Goal: Task Accomplishment & Management: Complete application form

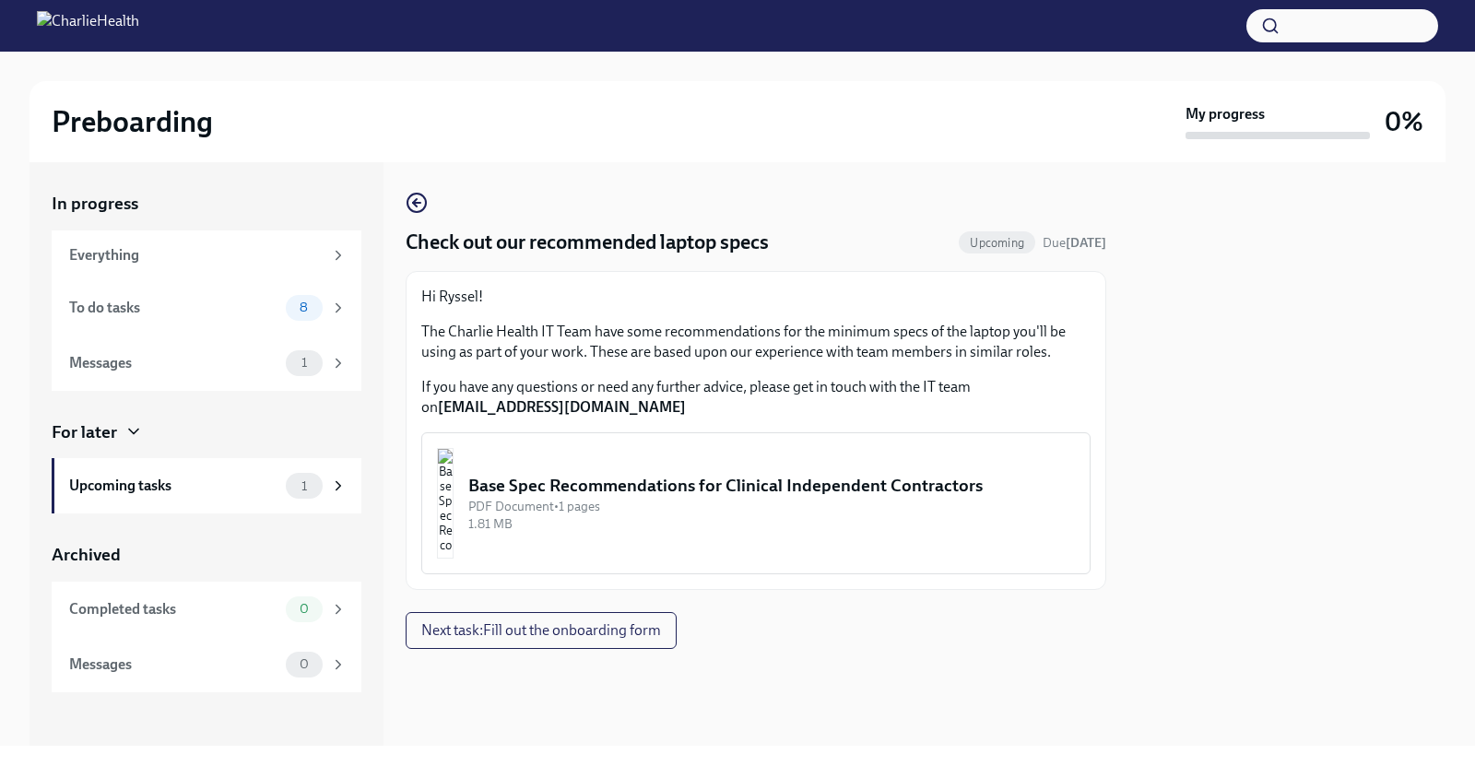
click at [709, 494] on div "Base Spec Recommendations for Clinical Independent Contractors" at bounding box center [771, 486] width 607 height 24
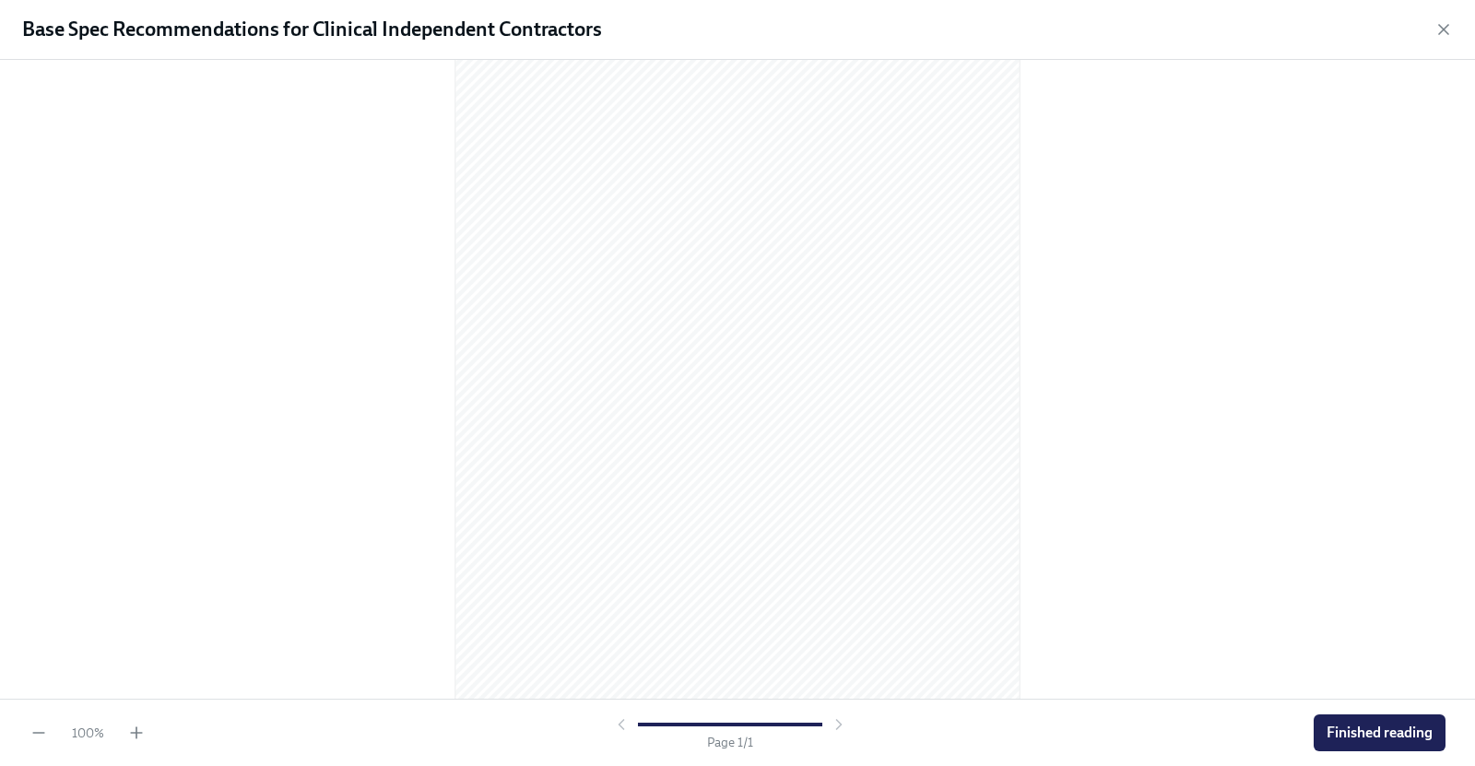
scroll to position [121, 0]
click at [1387, 739] on span "Finished reading" at bounding box center [1380, 733] width 106 height 18
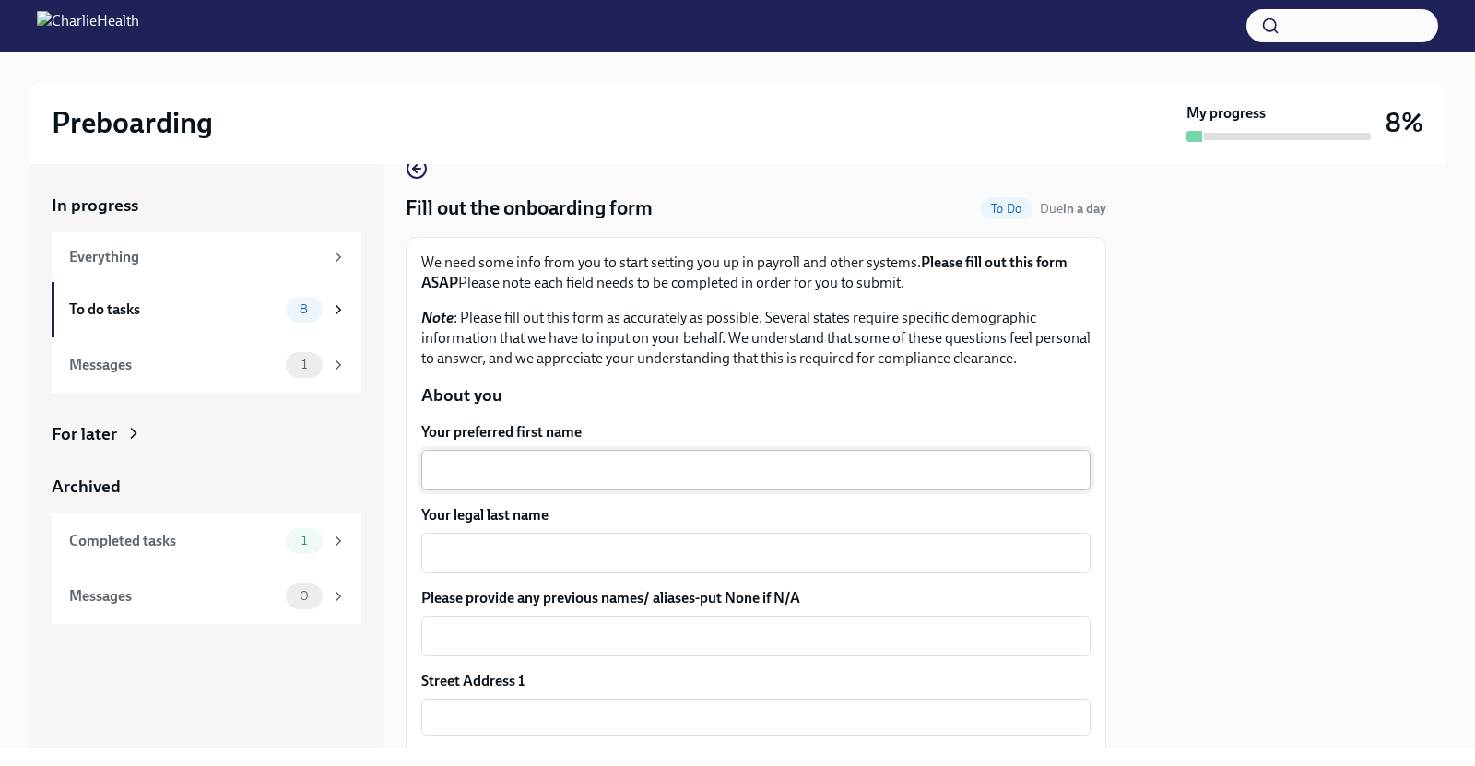
scroll to position [74, 0]
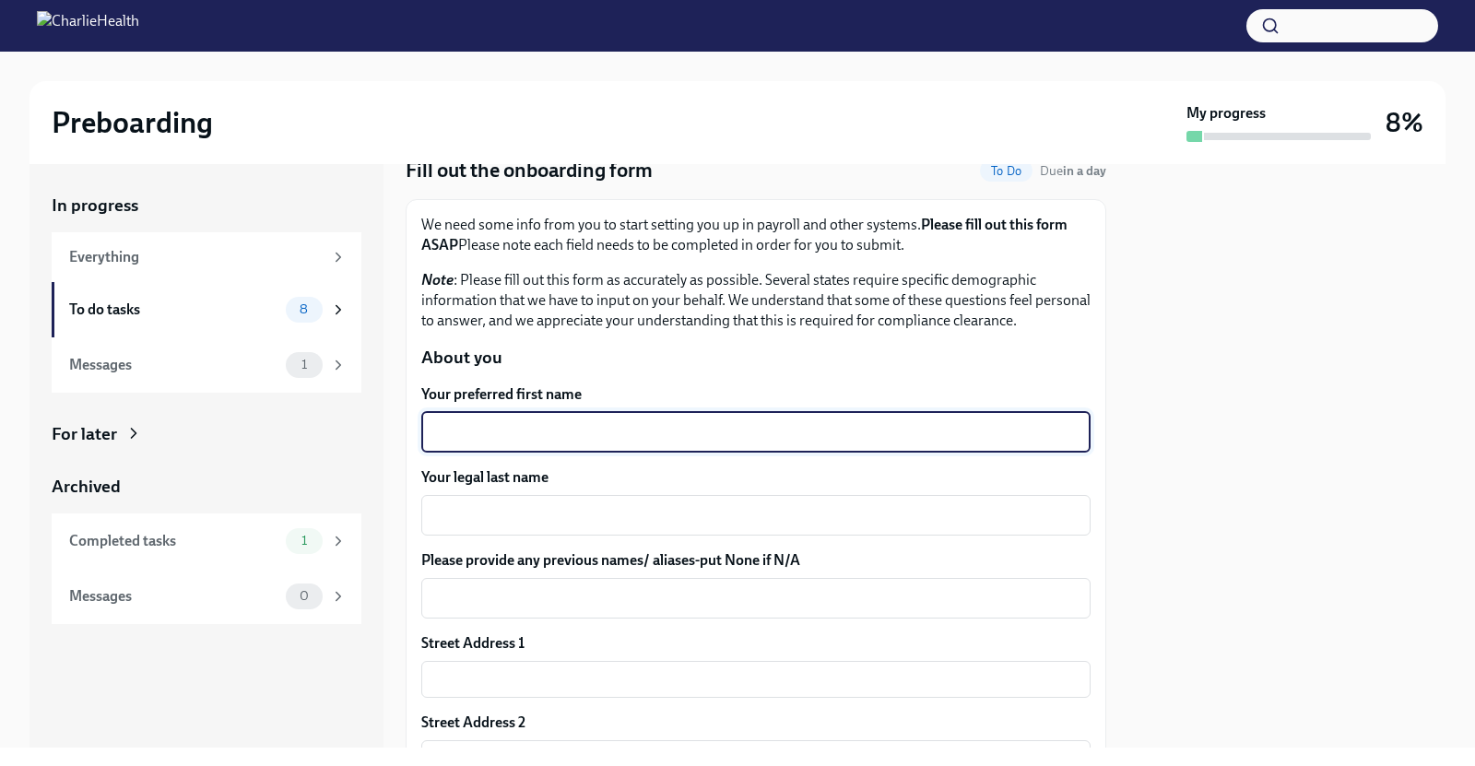
click at [515, 434] on textarea "Your preferred first name" at bounding box center [755, 432] width 647 height 22
type textarea "Rysse (Rise)"
click at [522, 507] on textarea "Your legal last name" at bounding box center [755, 515] width 647 height 22
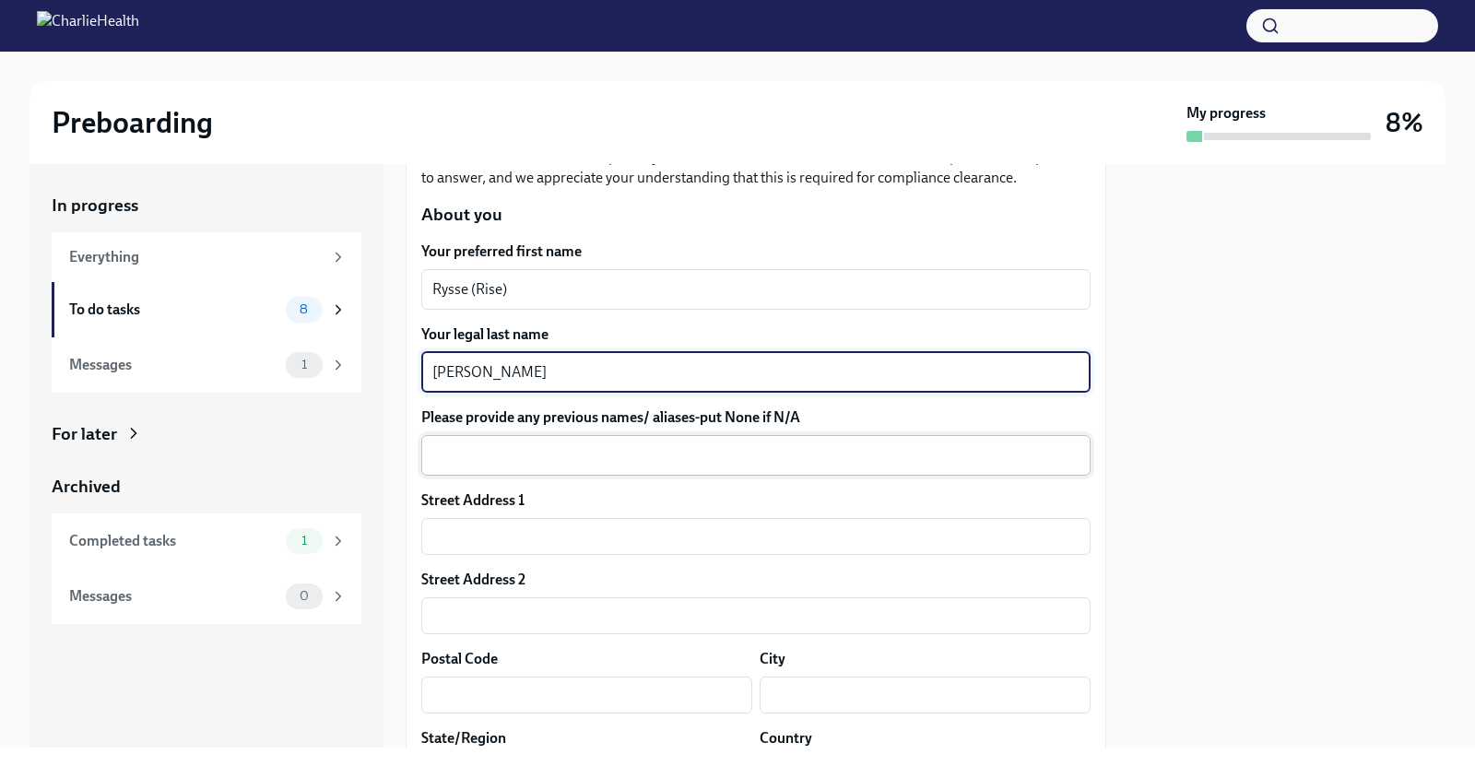
scroll to position [226, 0]
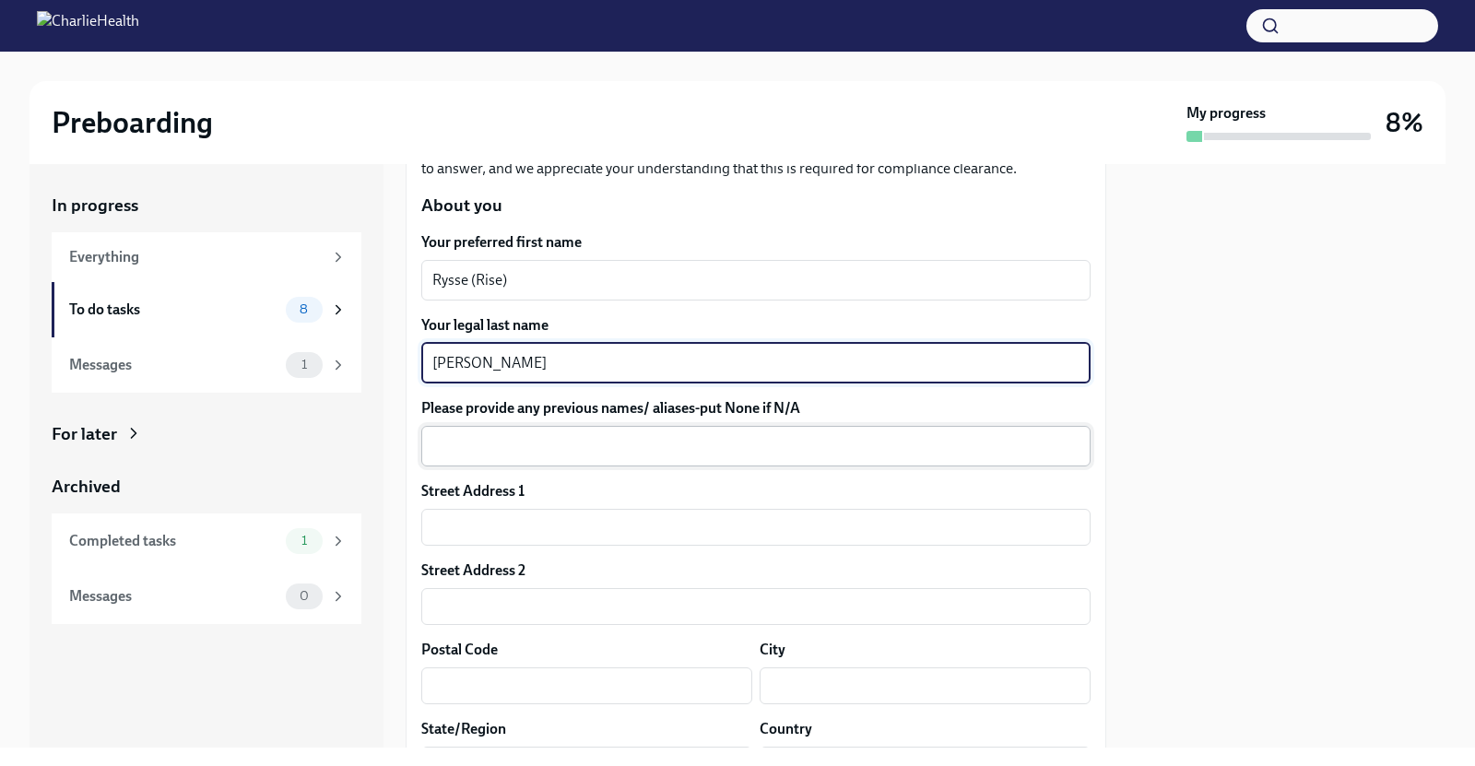
type textarea "Guzman"
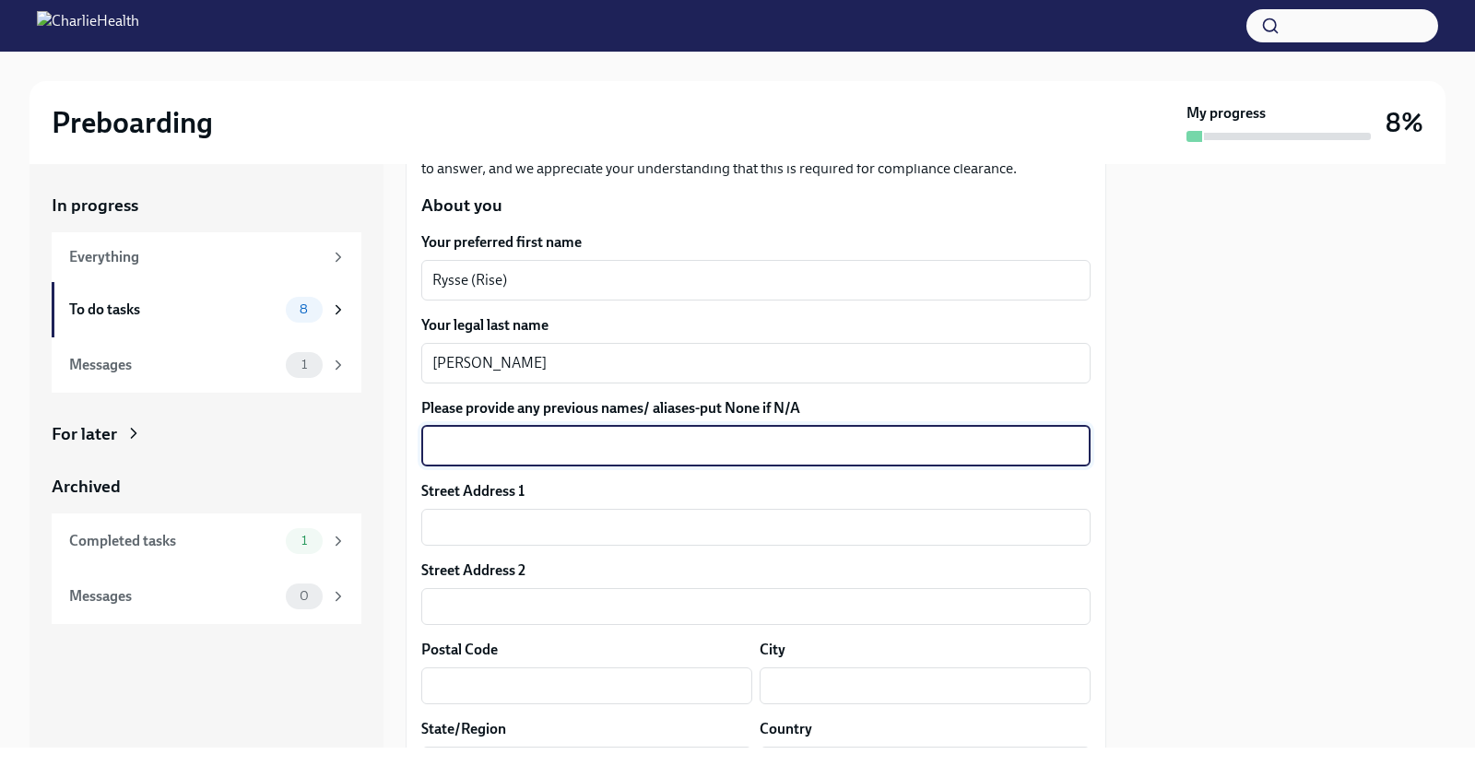
click at [589, 447] on textarea "Please provide any previous names/ aliases-put None if N/A" at bounding box center [755, 446] width 647 height 22
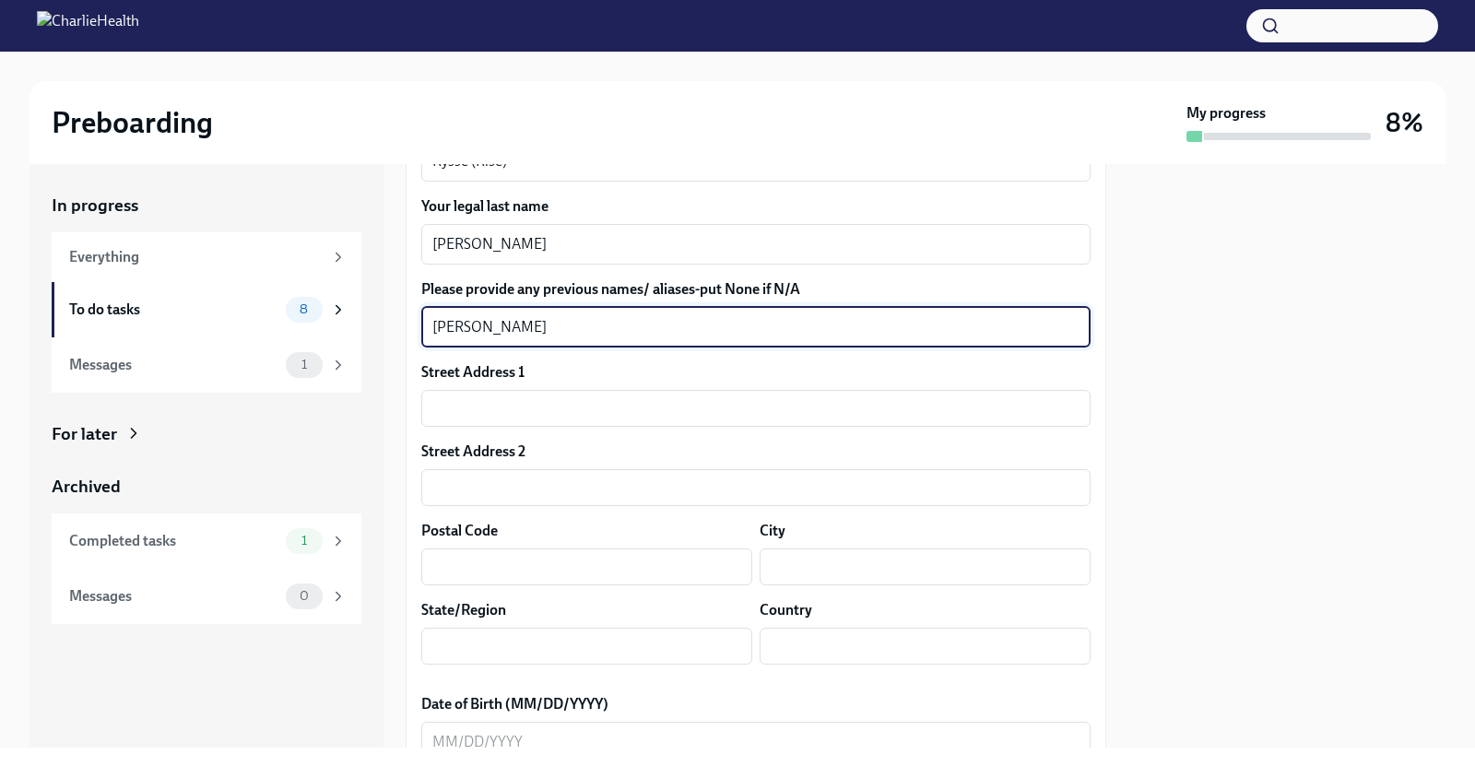
scroll to position [367, 0]
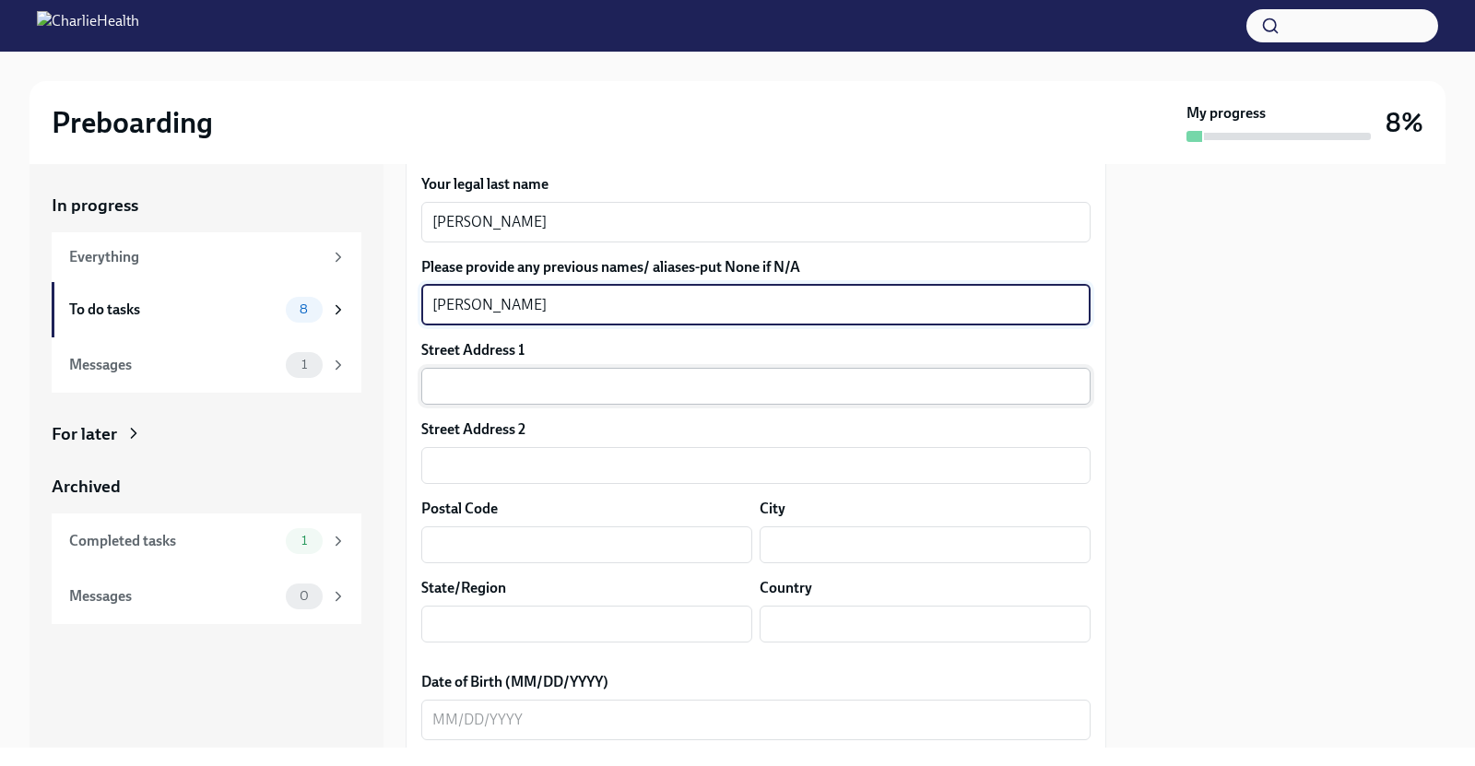
type textarea "Rysse Guzman"
click at [530, 394] on input "text" at bounding box center [755, 386] width 669 height 37
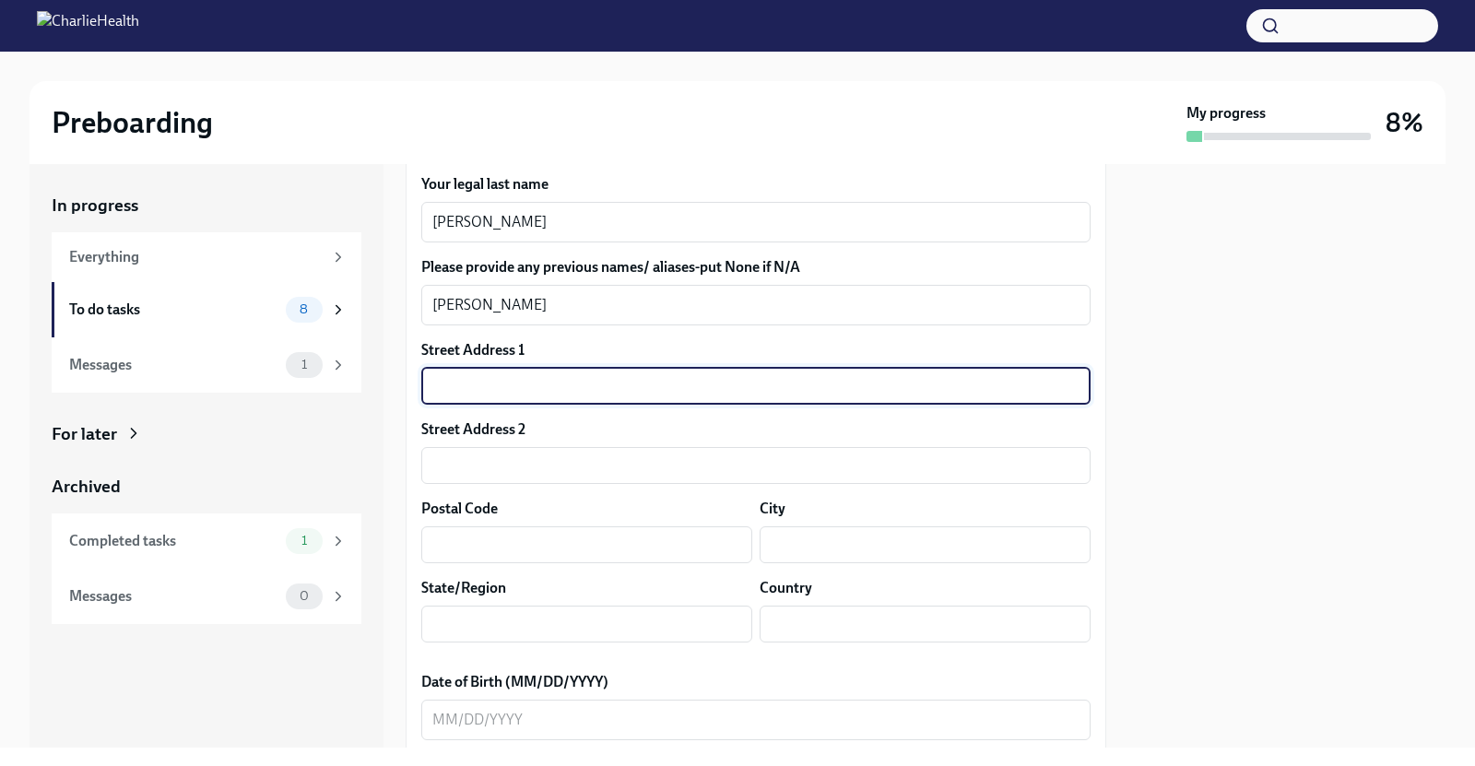
type input "49 Truxton Rd"
type input "11558"
type input "Island Park"
type input "NY"
type input "US"
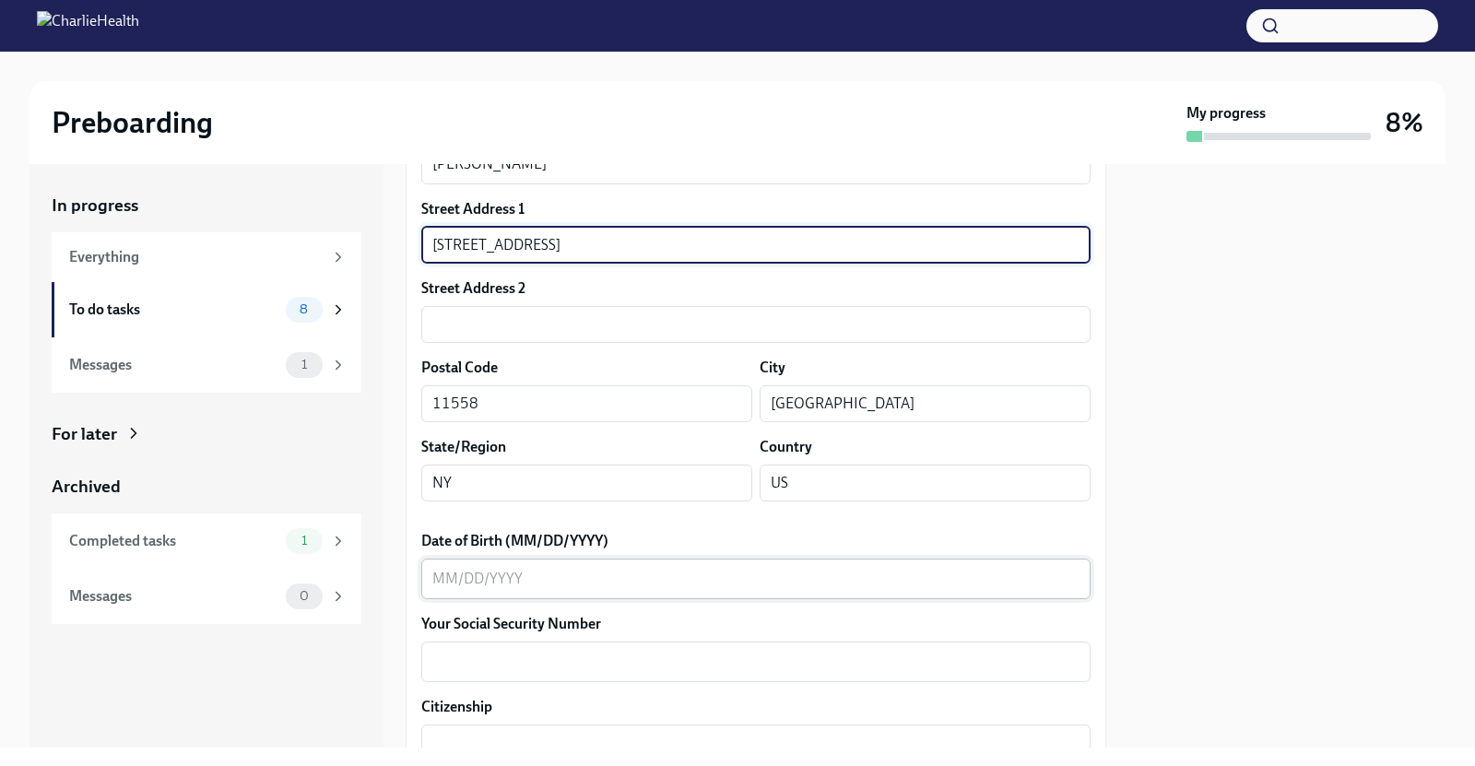
scroll to position [513, 0]
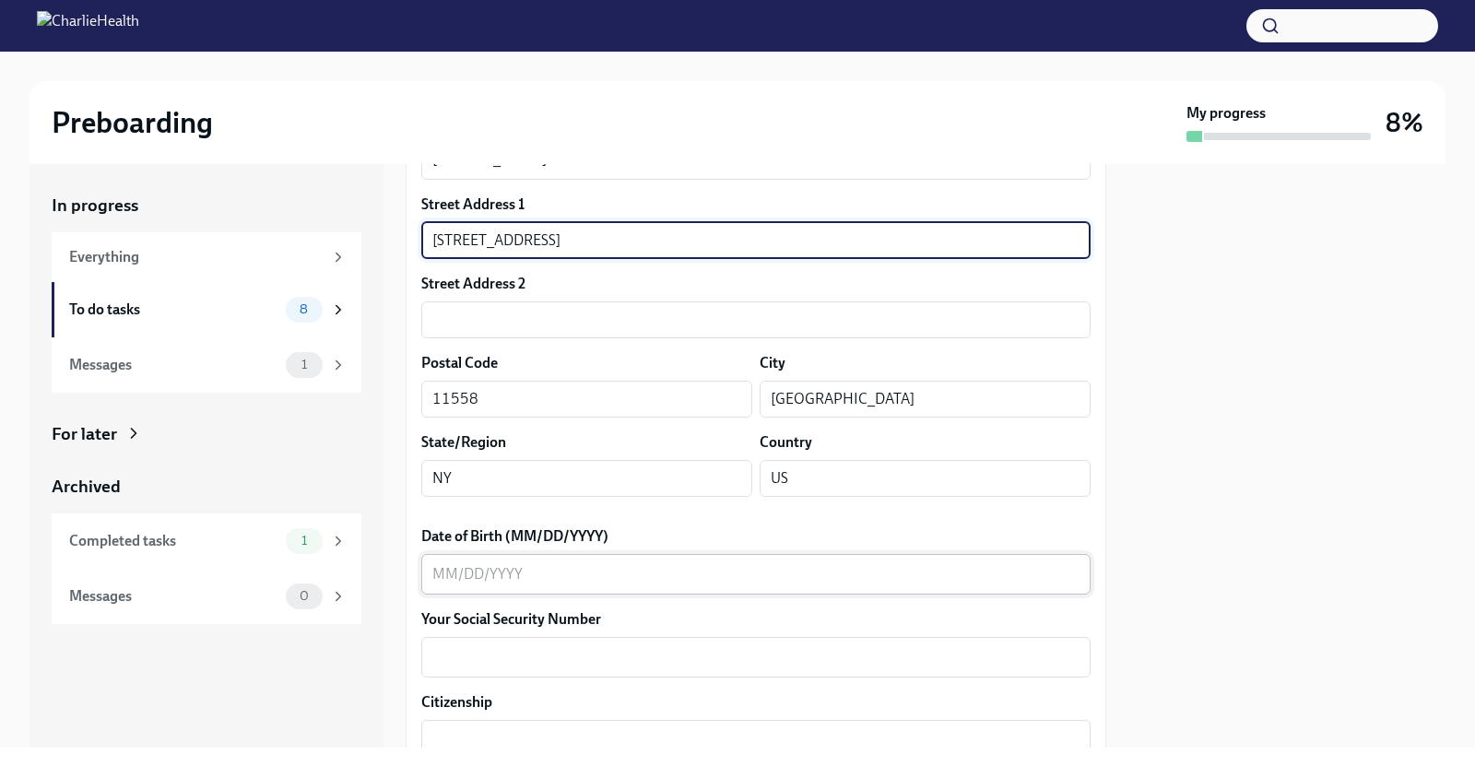
click at [550, 581] on textarea "Date of Birth (MM/DD/YYYY)" at bounding box center [755, 574] width 647 height 22
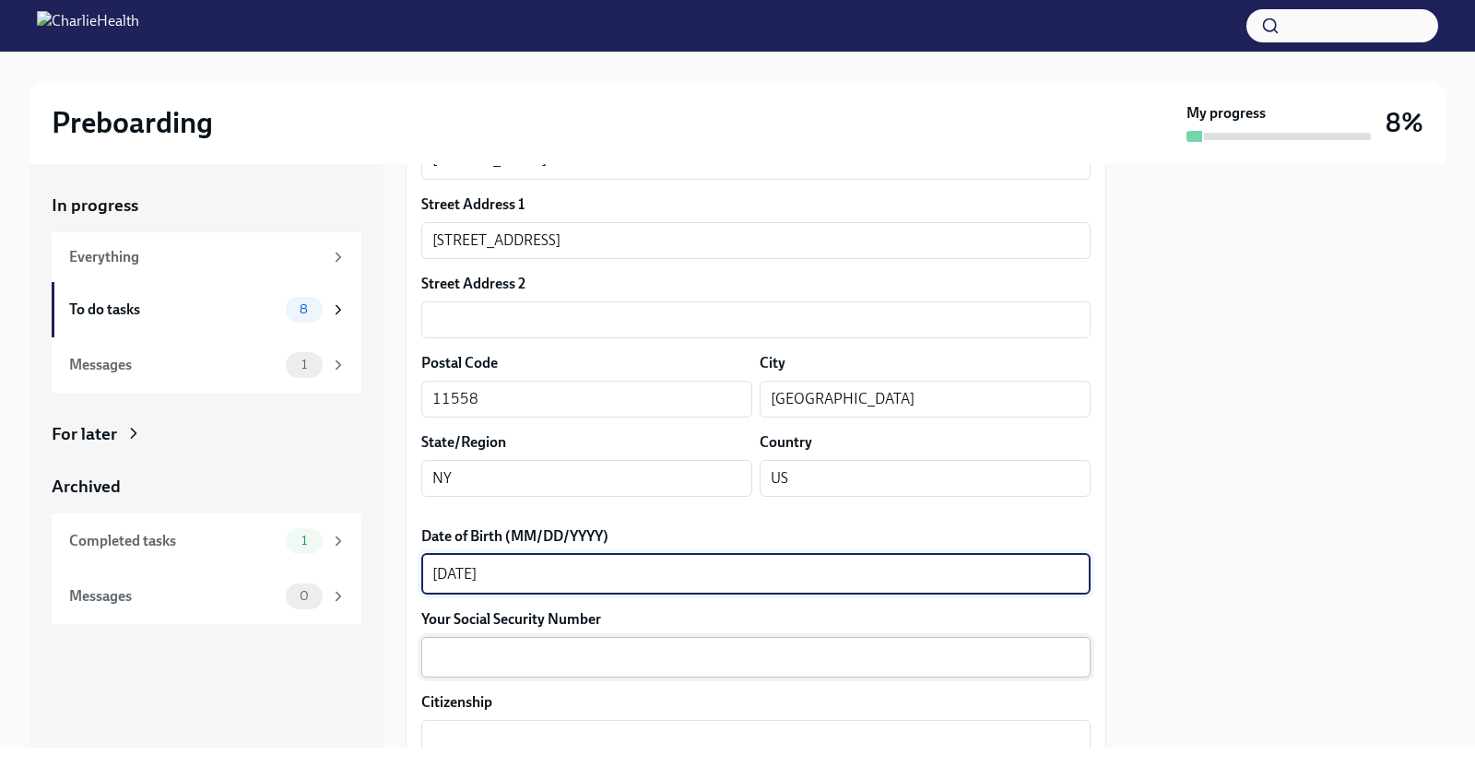
type textarea "06/22/1989"
click at [557, 657] on textarea "Your Social Security Number" at bounding box center [755, 657] width 647 height 22
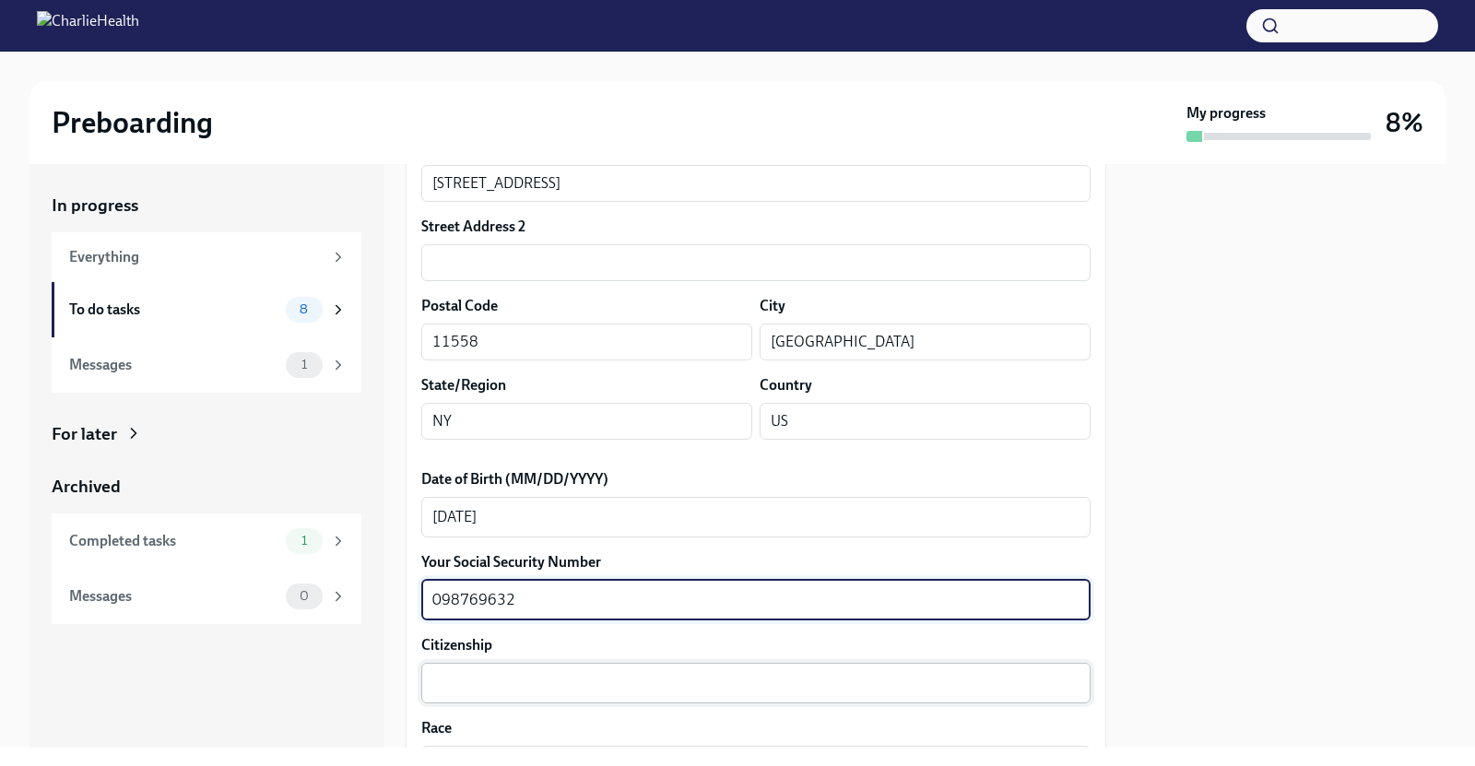
type textarea "098769632"
click at [524, 680] on textarea "Citizenship" at bounding box center [755, 683] width 647 height 22
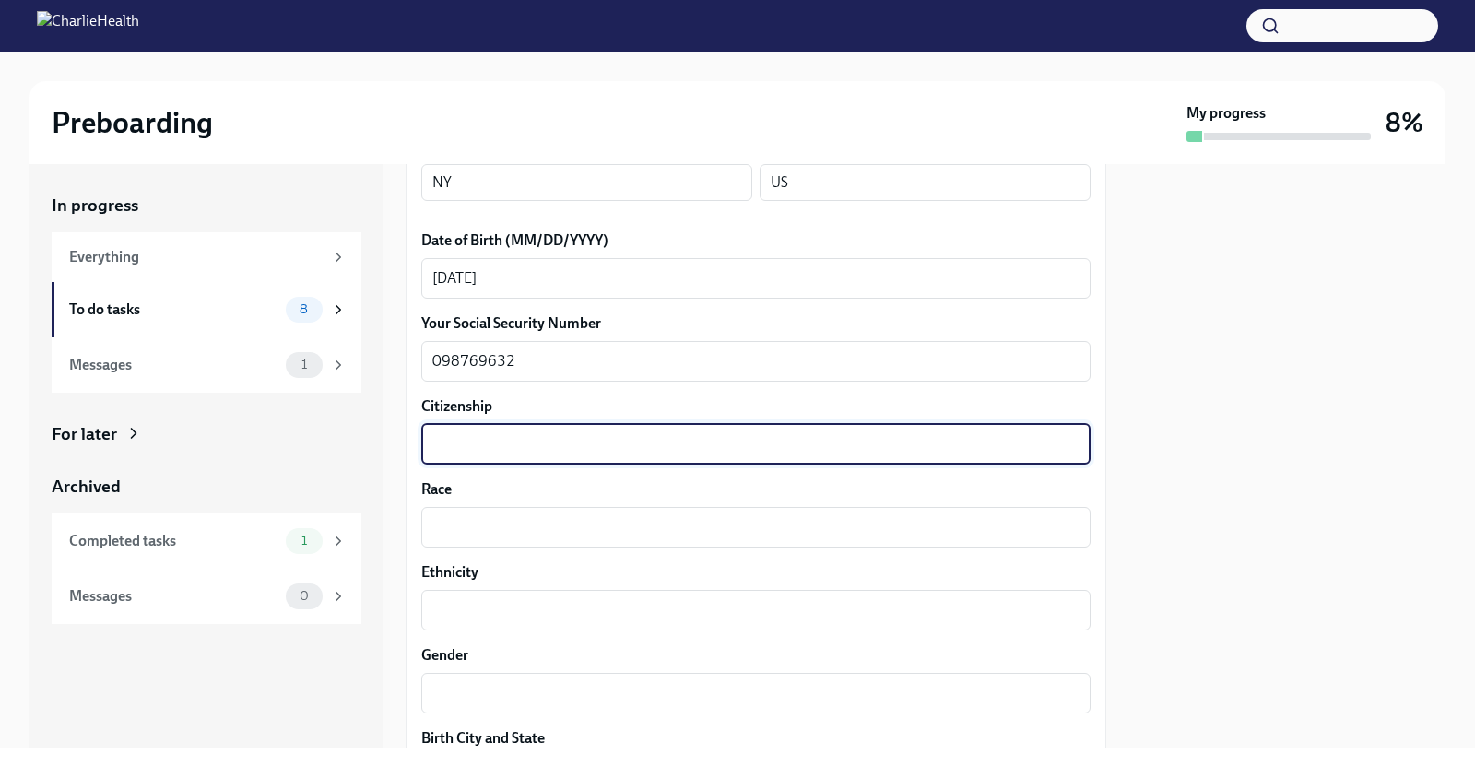
scroll to position [810, 0]
type textarea "Citizen"
click at [570, 492] on label "Race" at bounding box center [755, 489] width 669 height 20
click at [570, 515] on textarea "Race" at bounding box center [755, 526] width 647 height 22
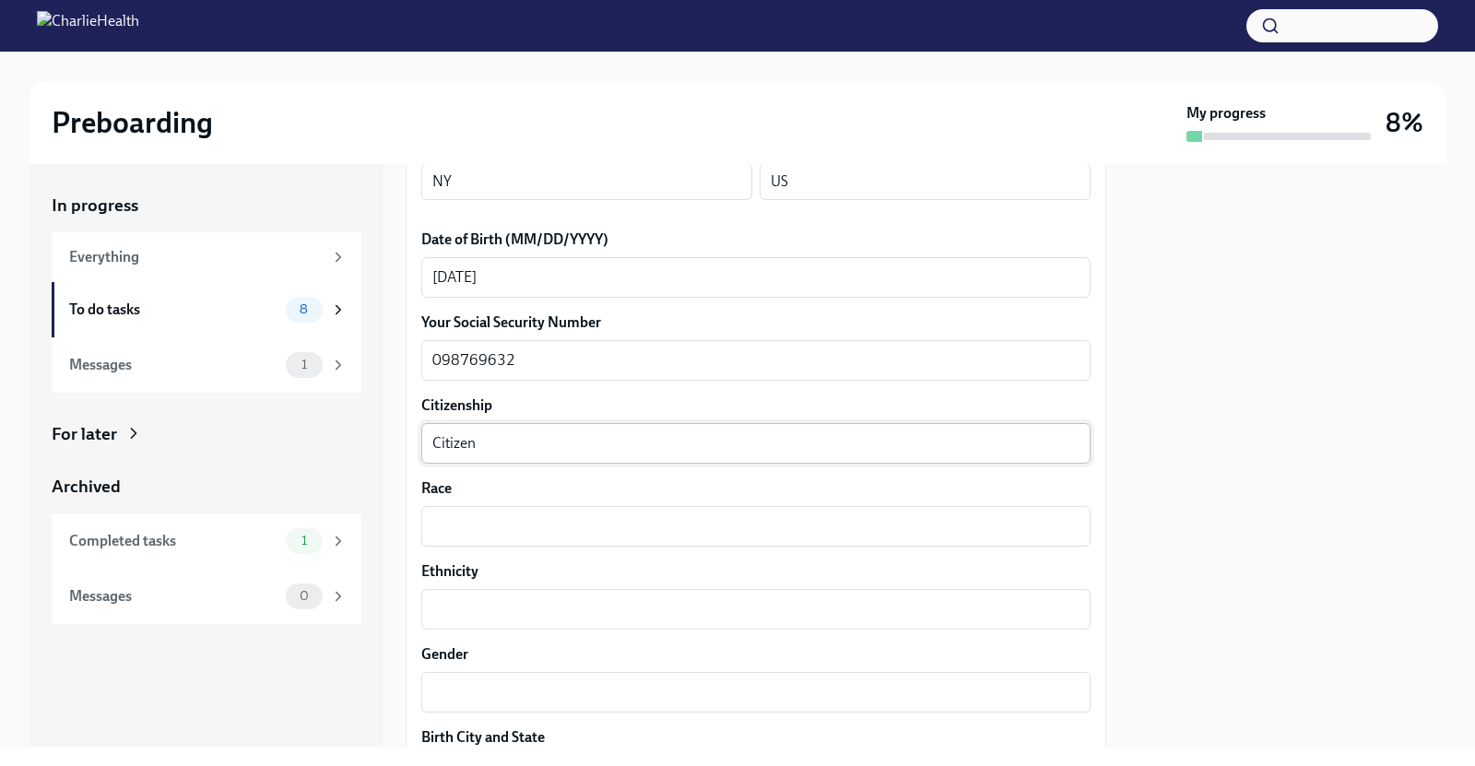
drag, startPoint x: 525, startPoint y: 456, endPoint x: 512, endPoint y: 444, distance: 18.3
click at [512, 444] on div "Citizen x ​" at bounding box center [755, 443] width 669 height 41
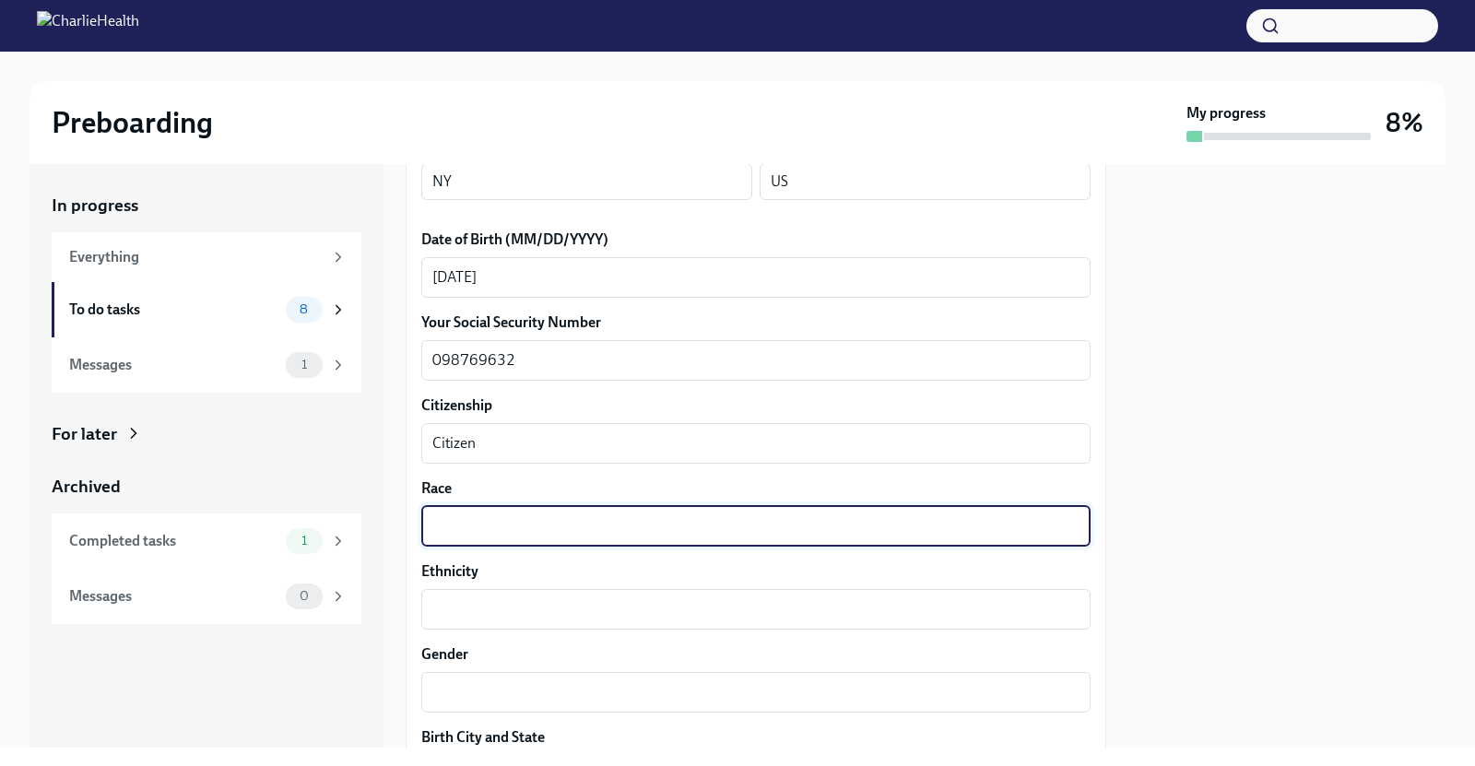
click at [465, 526] on textarea "Race" at bounding box center [755, 526] width 647 height 22
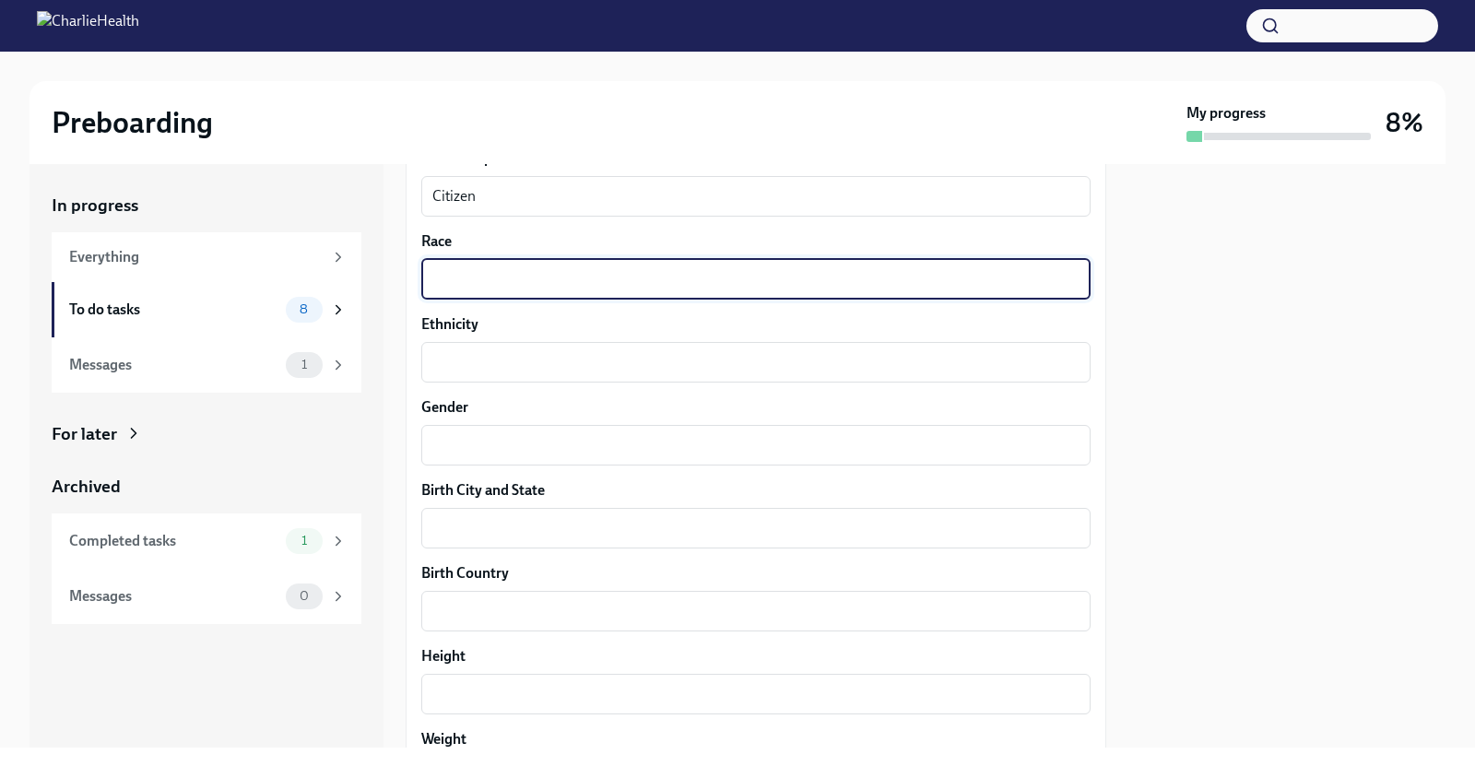
scroll to position [1059, 0]
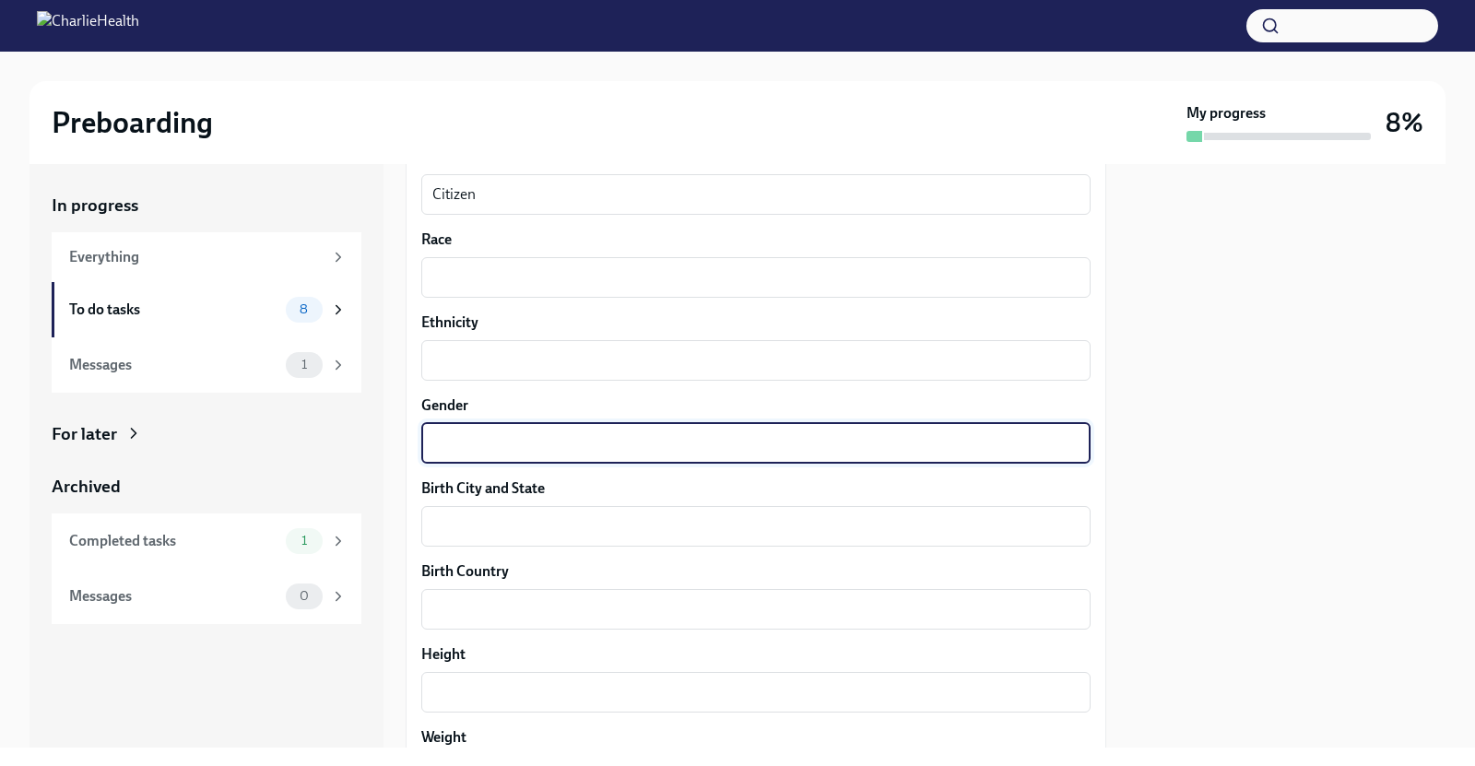
click at [531, 444] on textarea "Gender" at bounding box center [755, 443] width 647 height 22
type textarea "Cis woman"
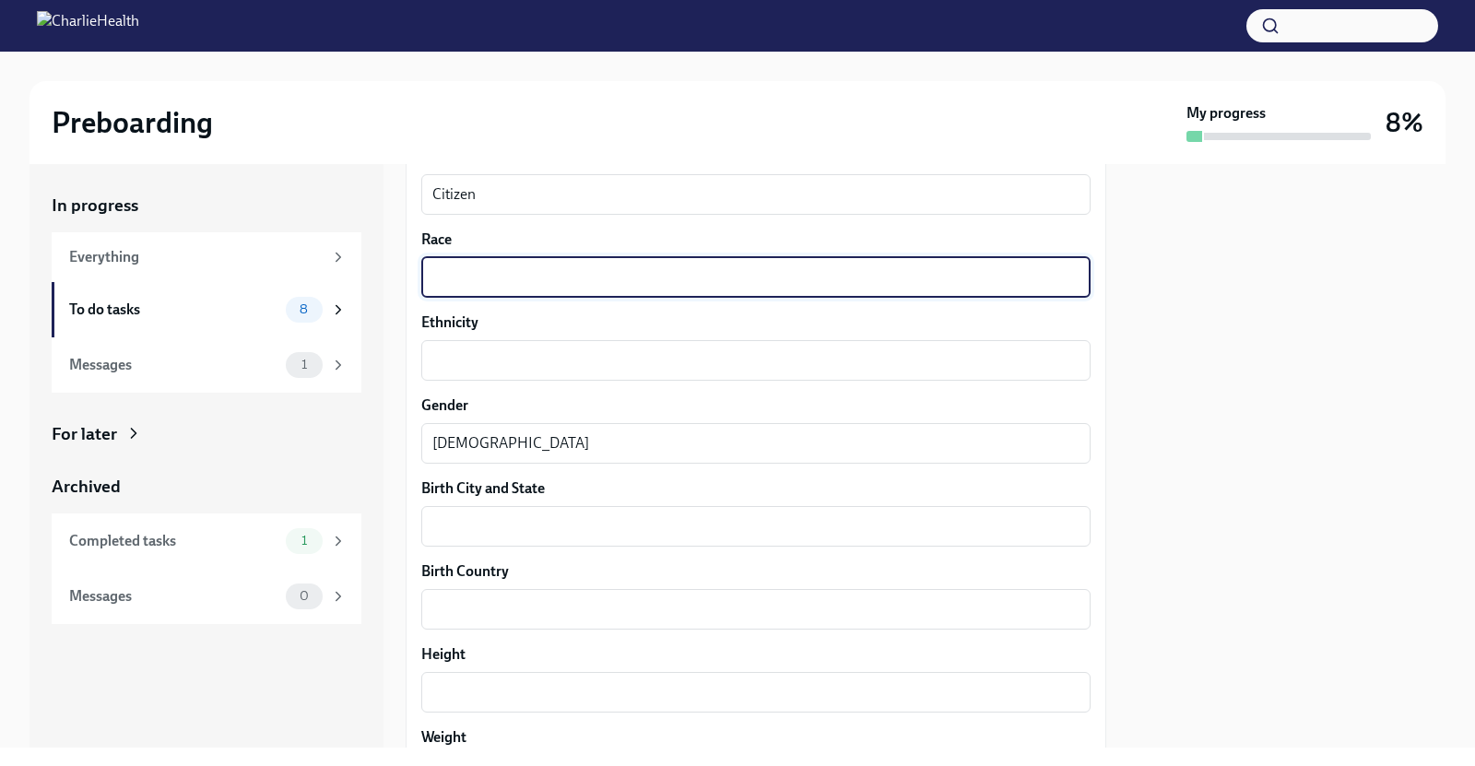
click at [544, 272] on textarea "Race" at bounding box center [755, 277] width 647 height 22
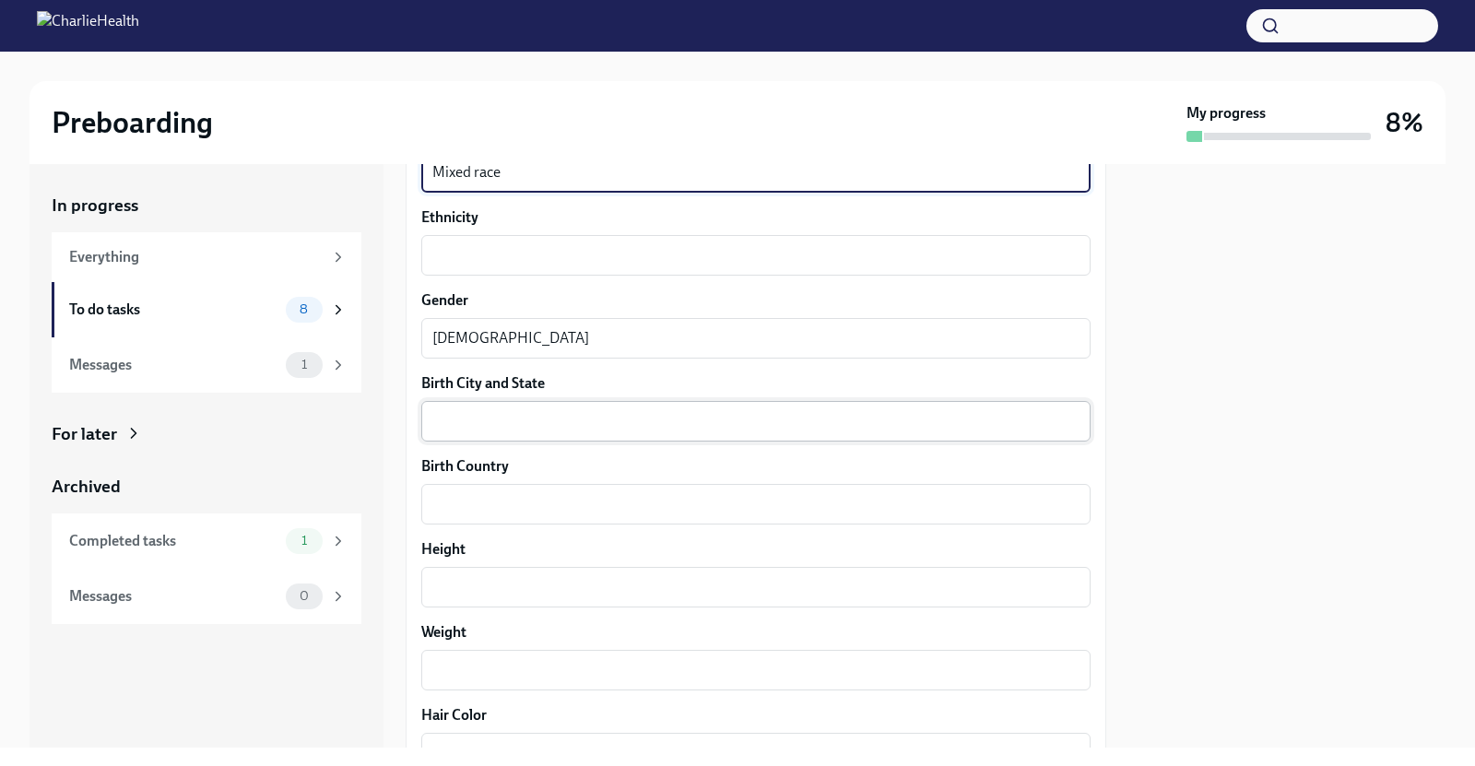
scroll to position [1165, 0]
type textarea "Mixed race"
click at [570, 425] on textarea "Birth City and State" at bounding box center [755, 420] width 647 height 22
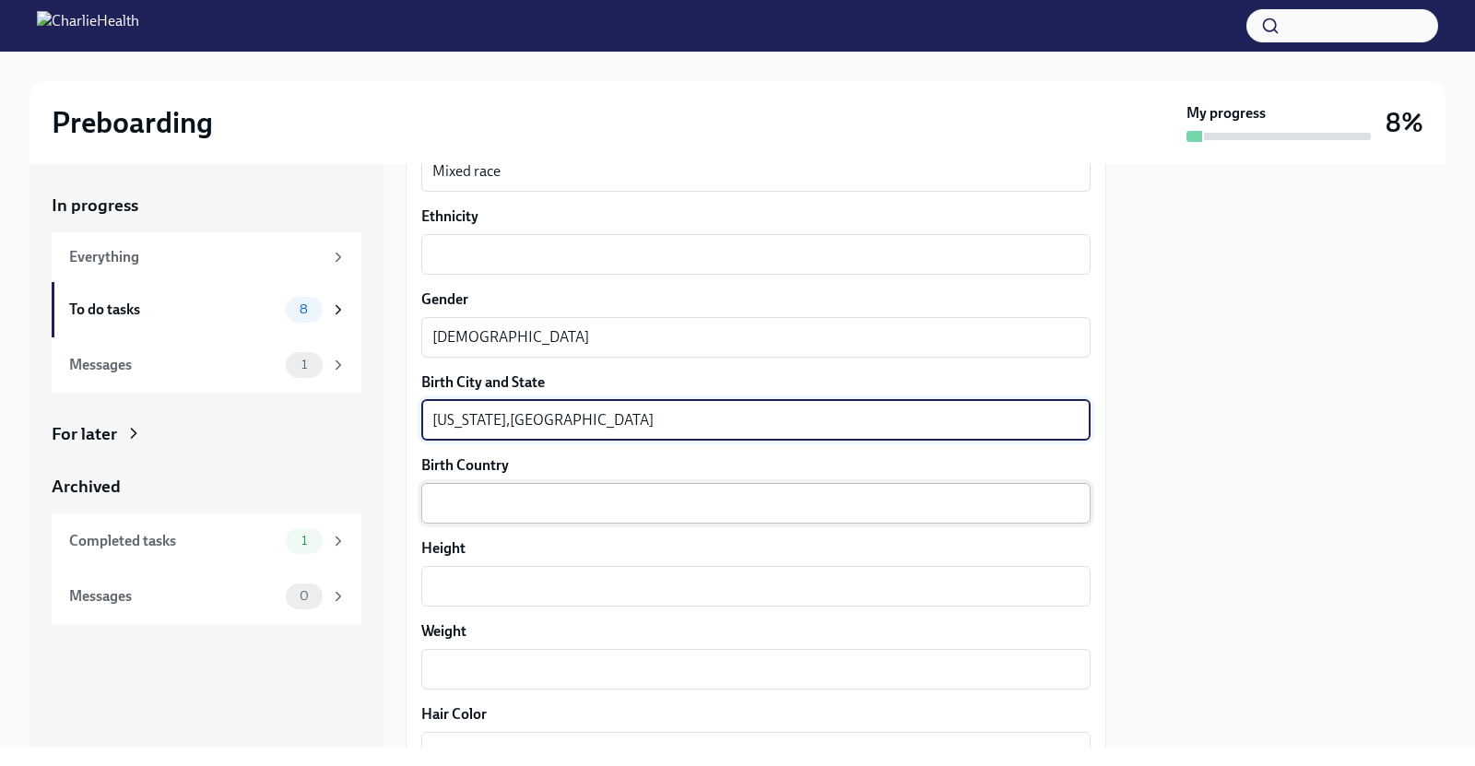
type textarea "New York,NY"
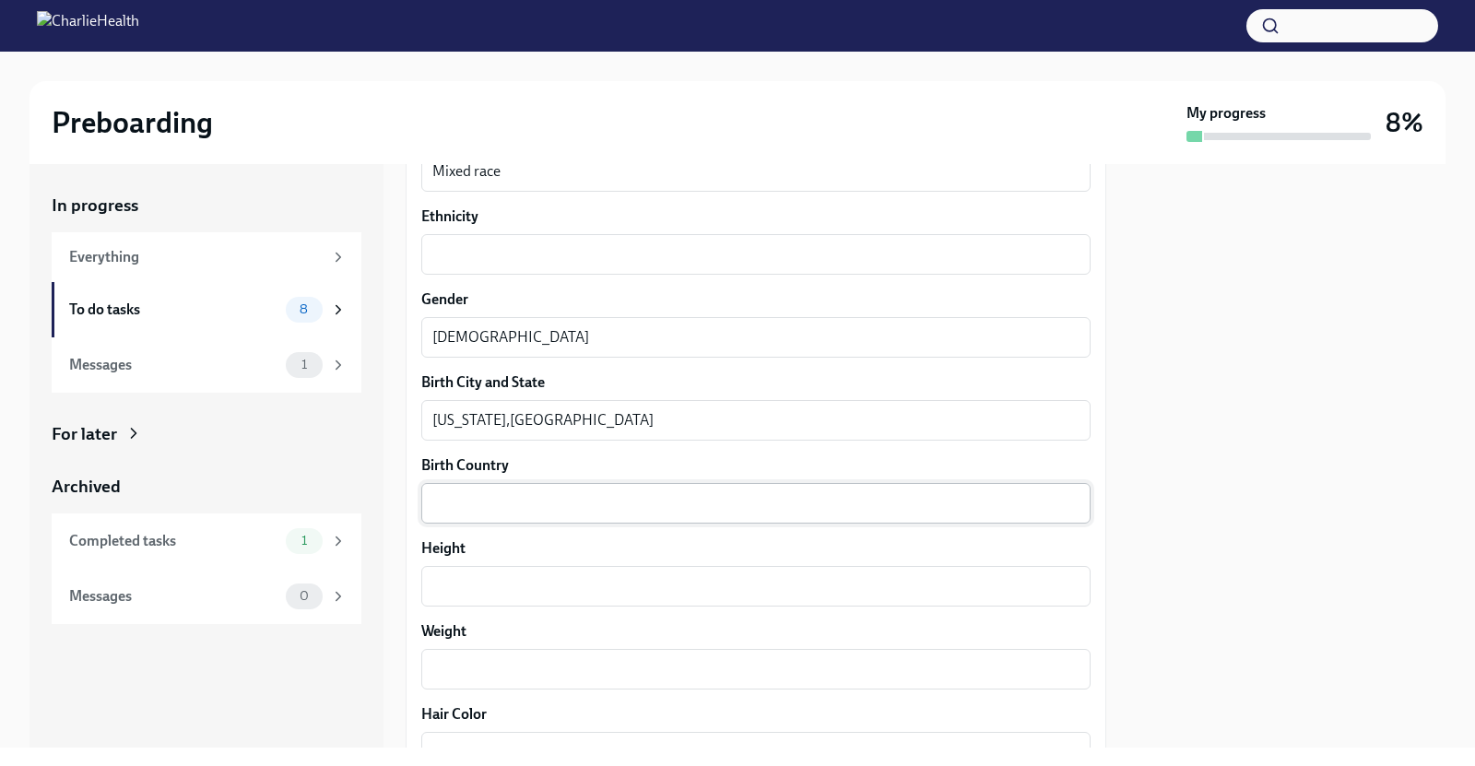
click at [562, 483] on div "x ​" at bounding box center [755, 503] width 669 height 41
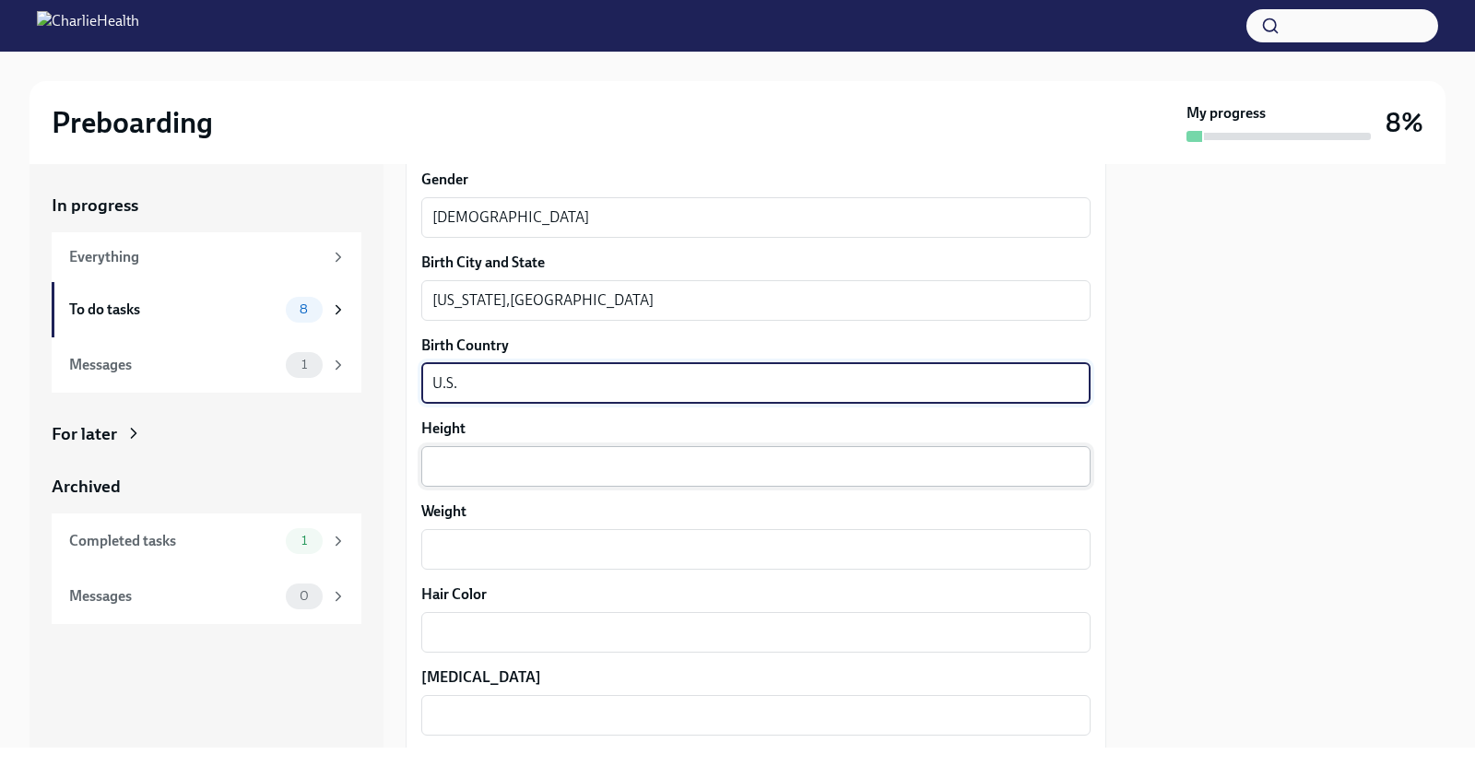
scroll to position [1296, 0]
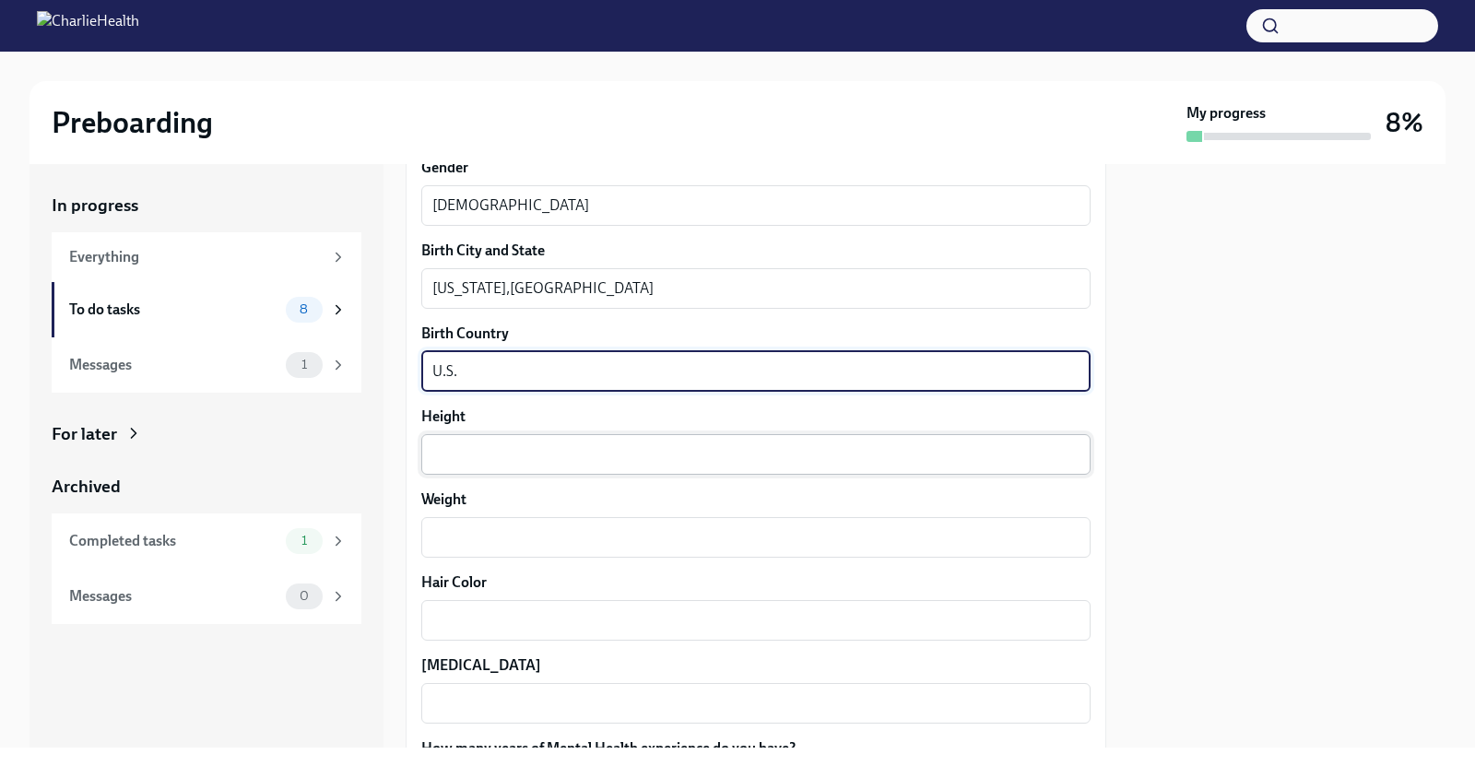
type textarea "U.S."
click at [516, 464] on div "x ​" at bounding box center [755, 454] width 669 height 41
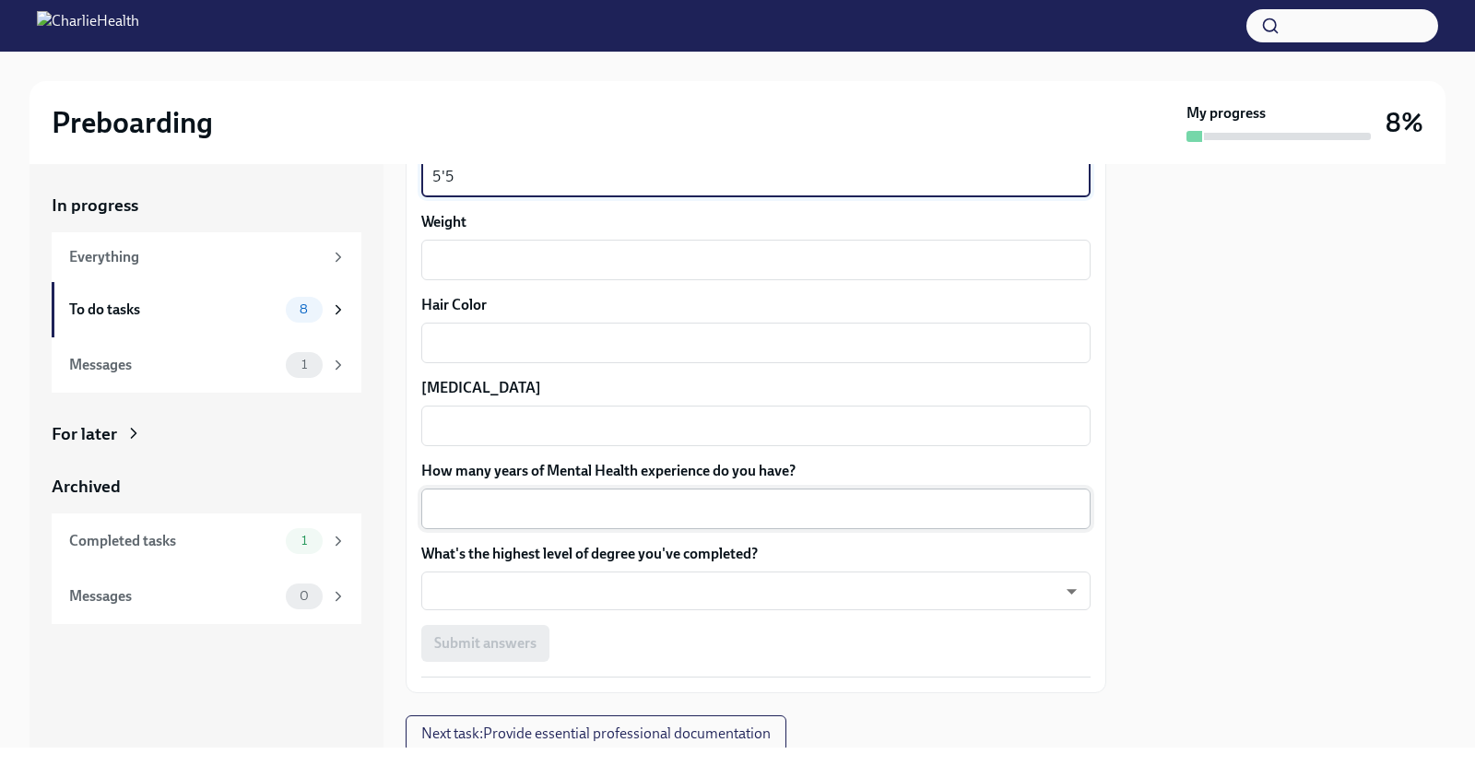
scroll to position [1575, 0]
type textarea "5'5"
click at [658, 500] on textarea "How many years of Mental Health experience do you have?" at bounding box center [755, 508] width 647 height 22
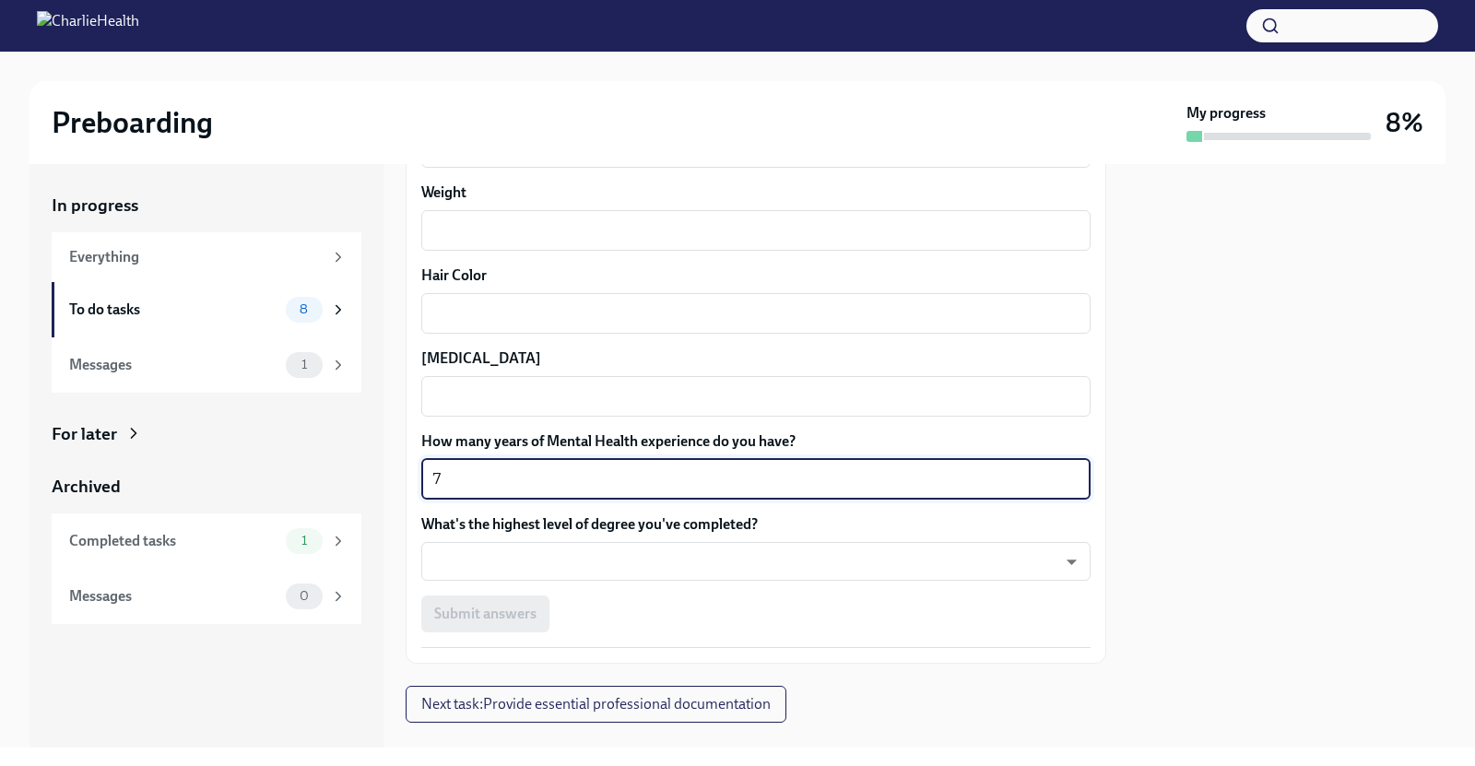
scroll to position [1604, 0]
type textarea "7"
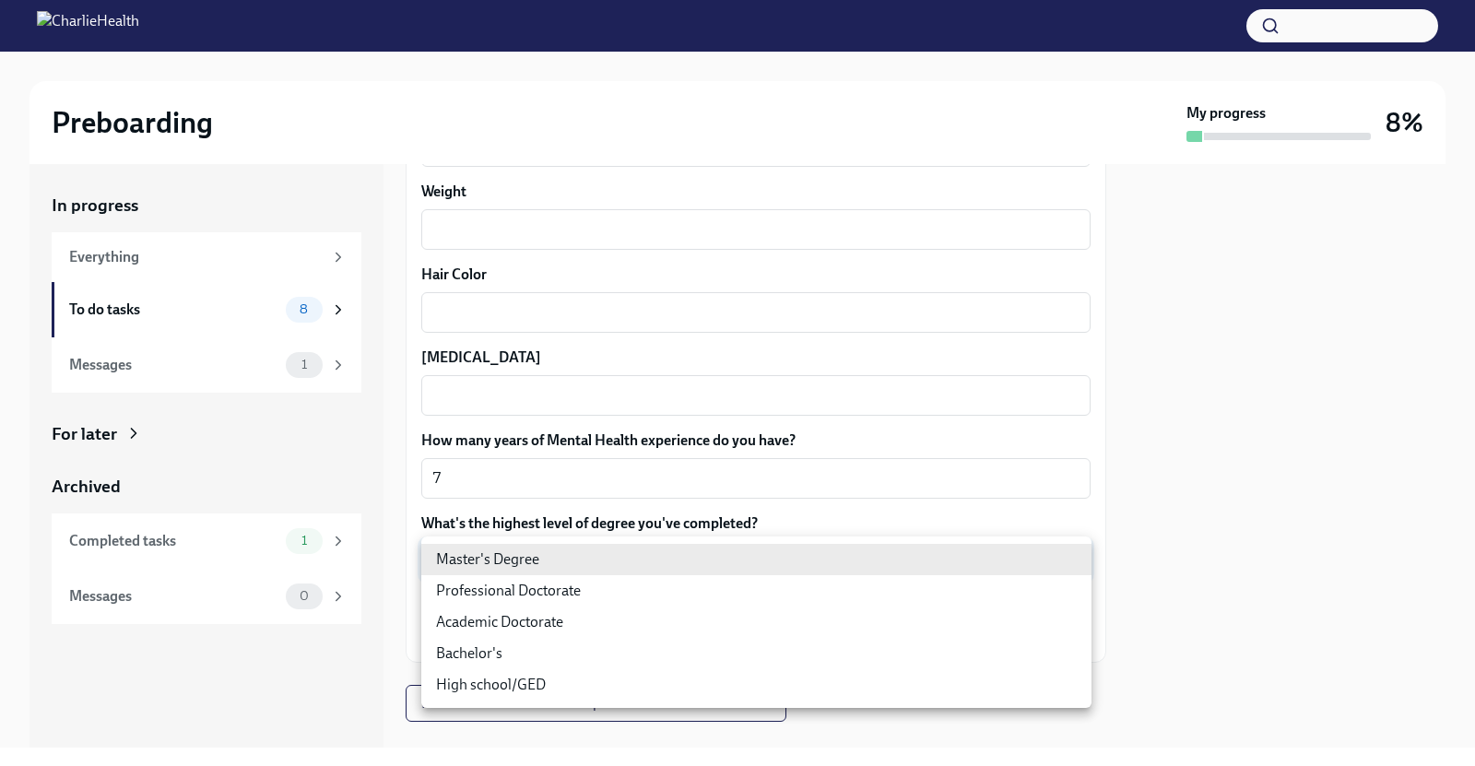
click at [666, 567] on body "Preboarding My progress 8% In progress Everything To do tasks 8 Messages 1 For …" at bounding box center [737, 383] width 1475 height 766
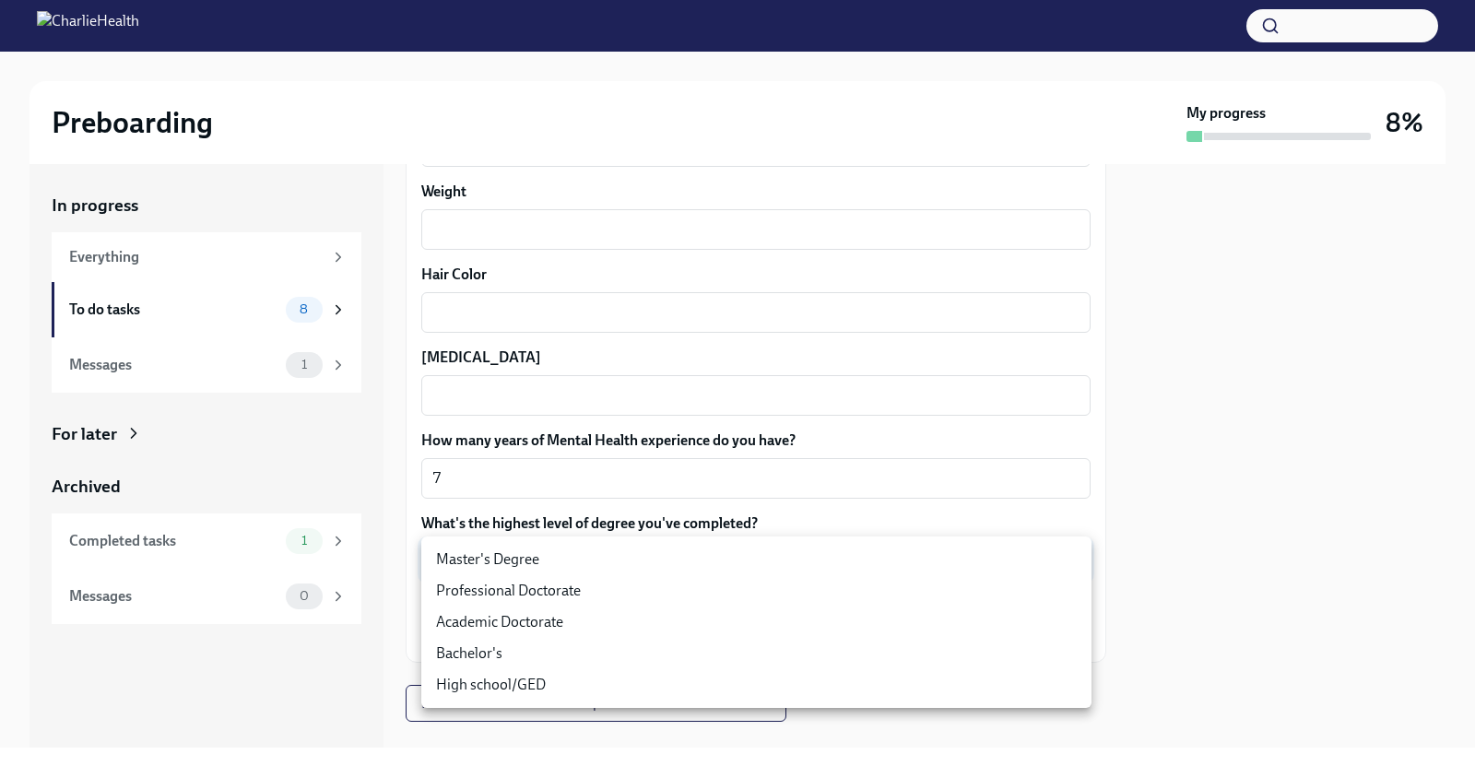
click at [659, 568] on li "Master's Degree" at bounding box center [756, 559] width 670 height 31
type input "2vBr-ghkD"
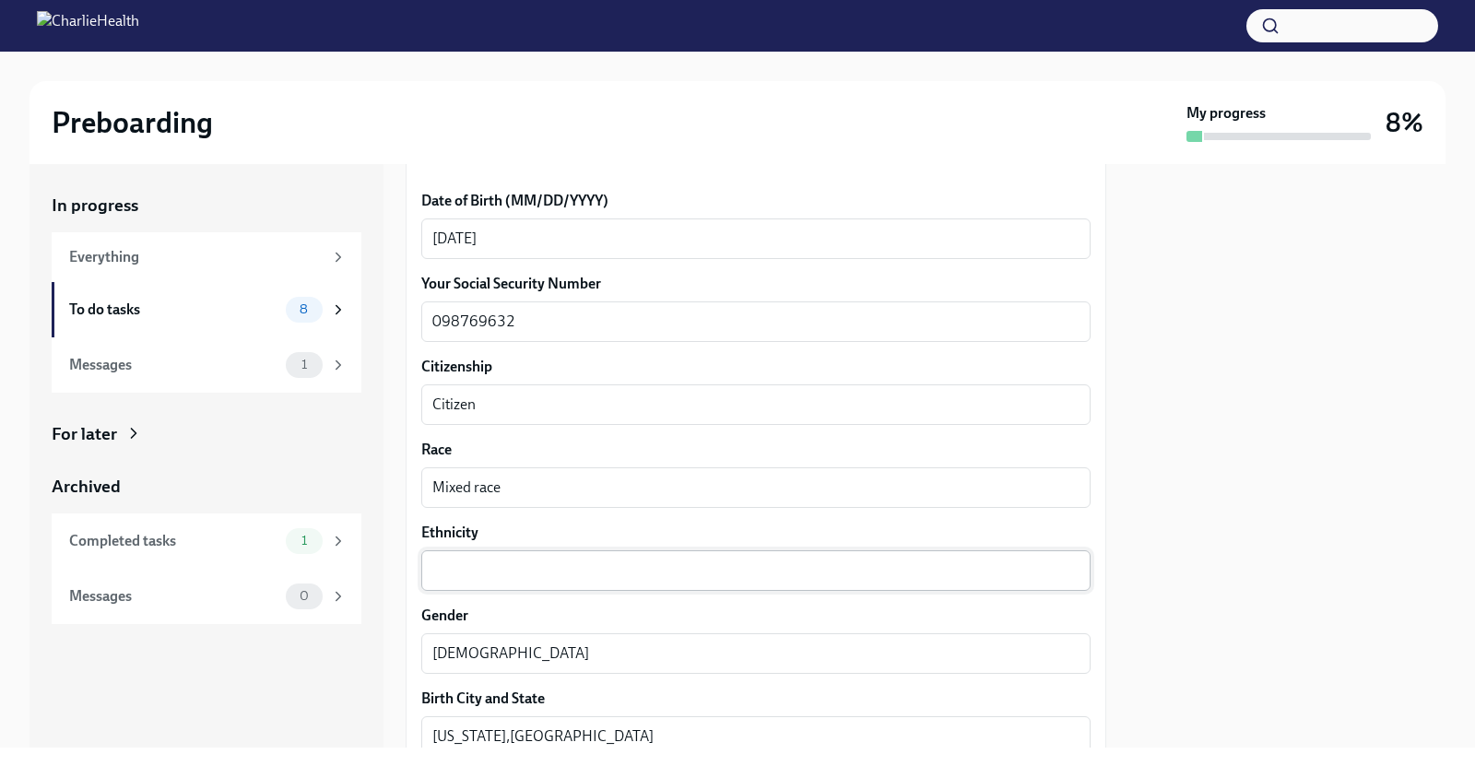
scroll to position [890, 0]
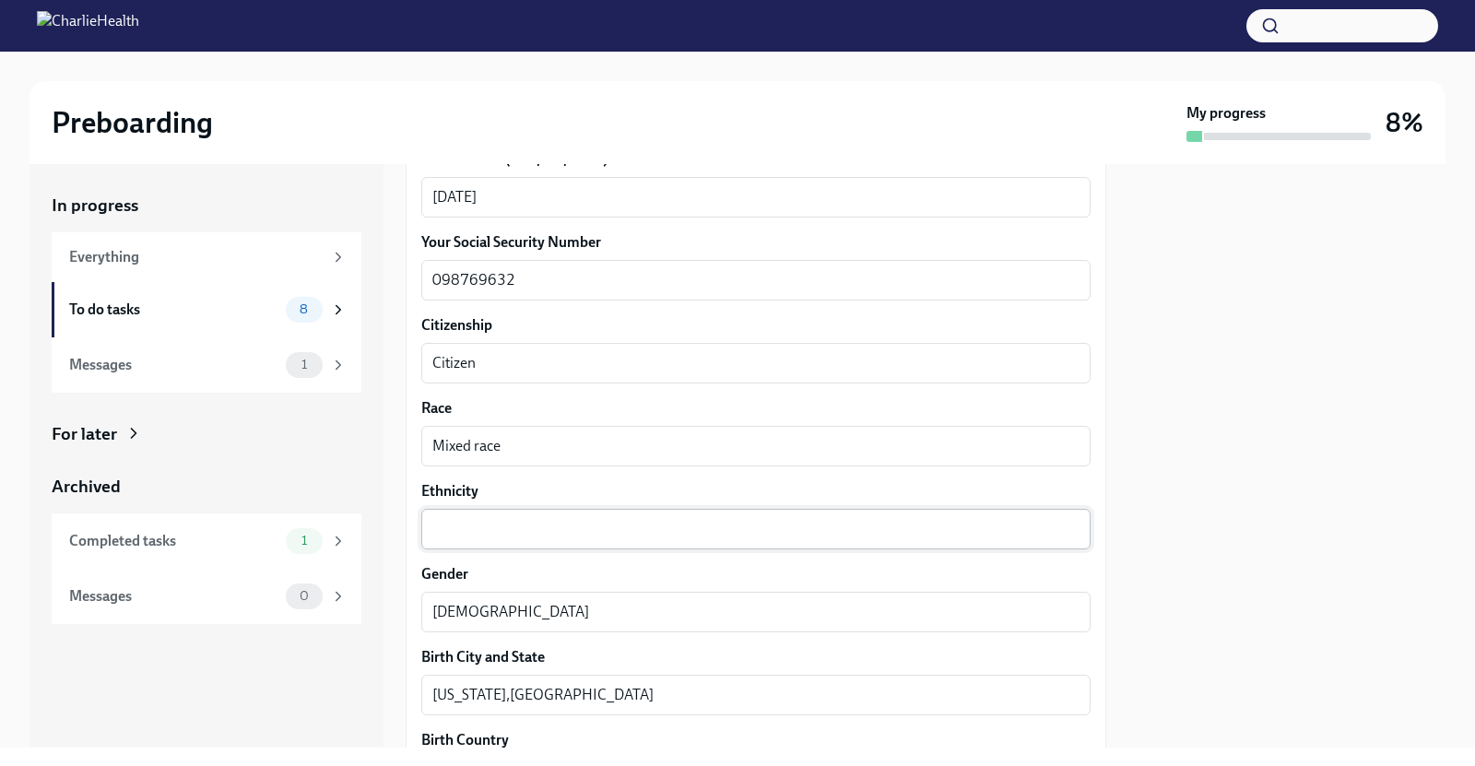
click at [481, 522] on textarea "Ethnicity" at bounding box center [755, 529] width 647 height 22
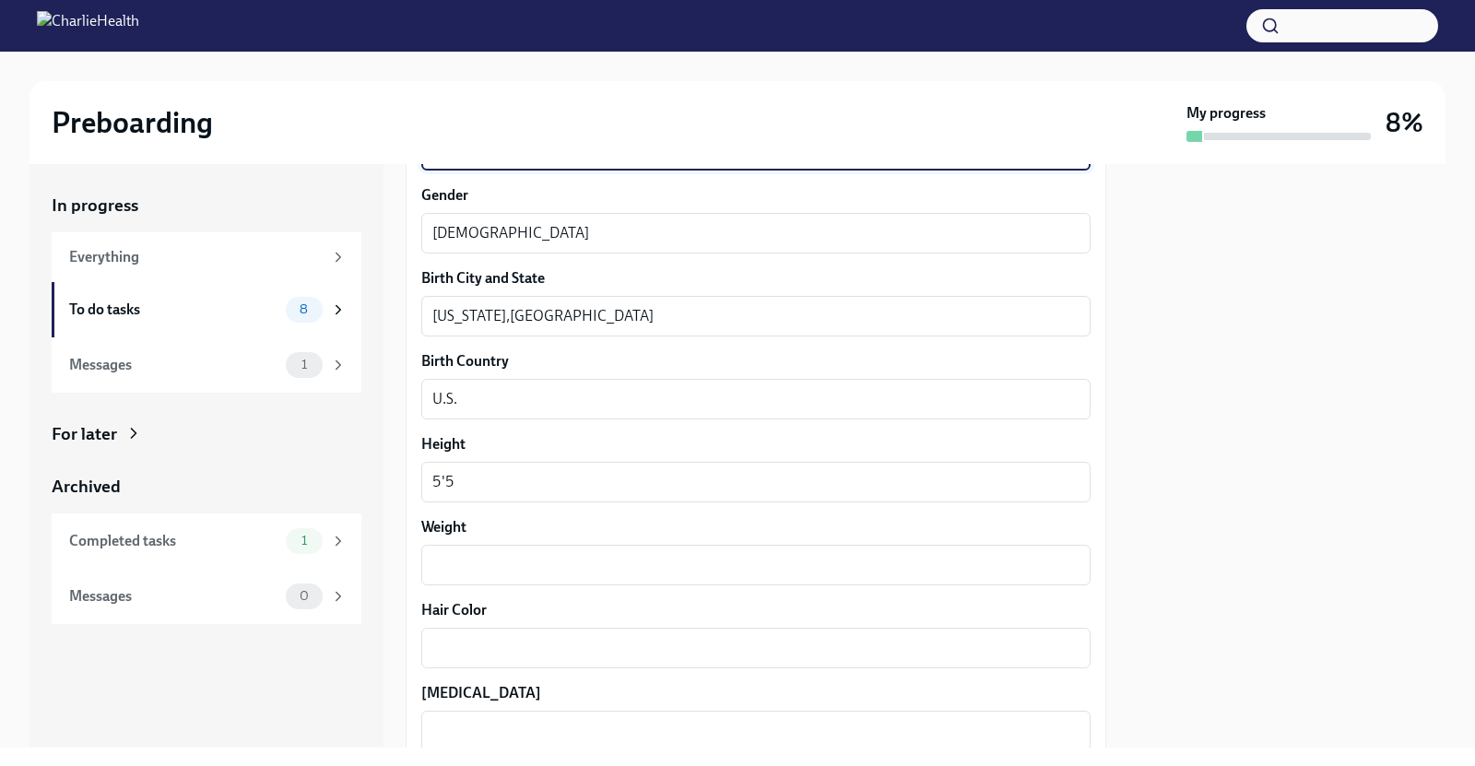
scroll to position [1275, 0]
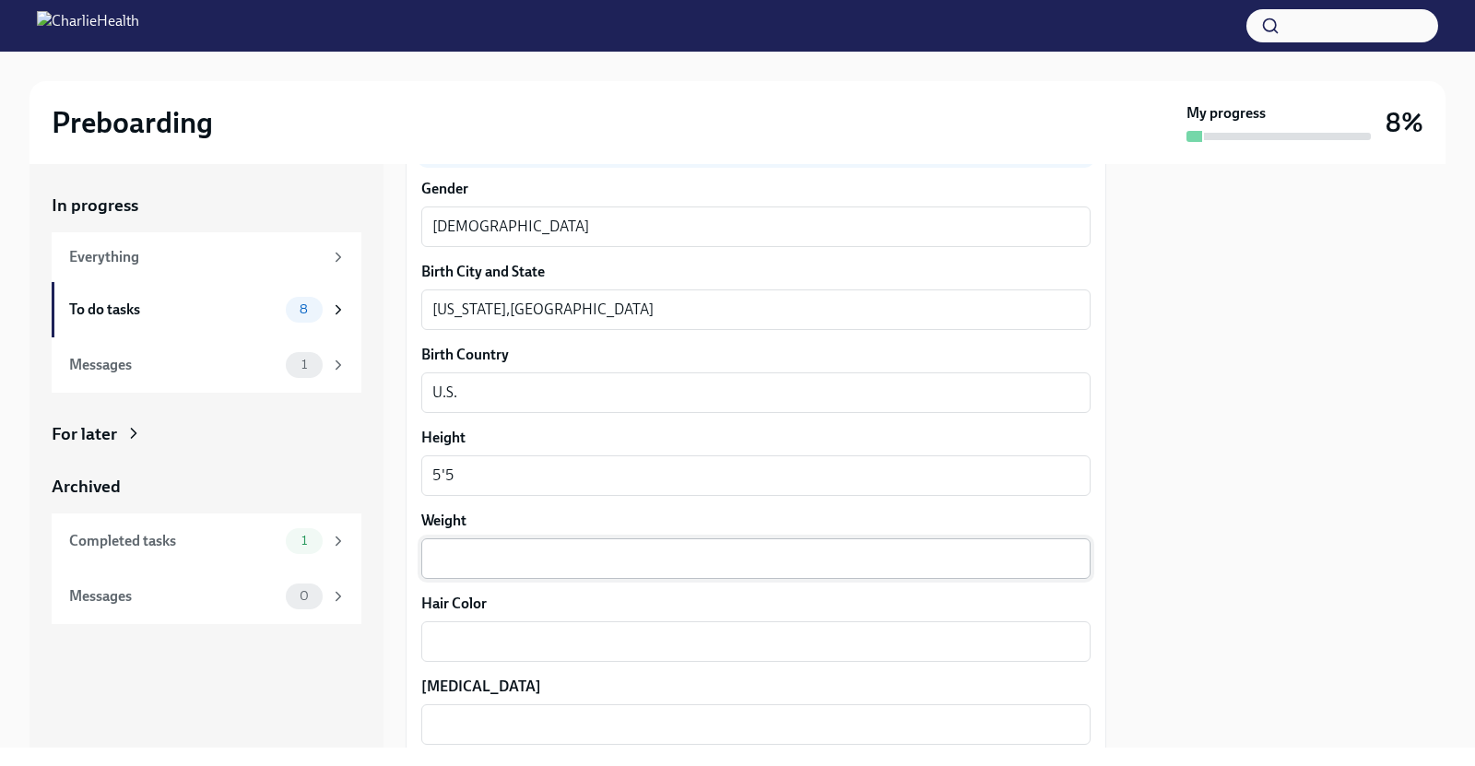
type textarea "Dominican"
click at [565, 567] on textarea "Weight" at bounding box center [755, 559] width 647 height 22
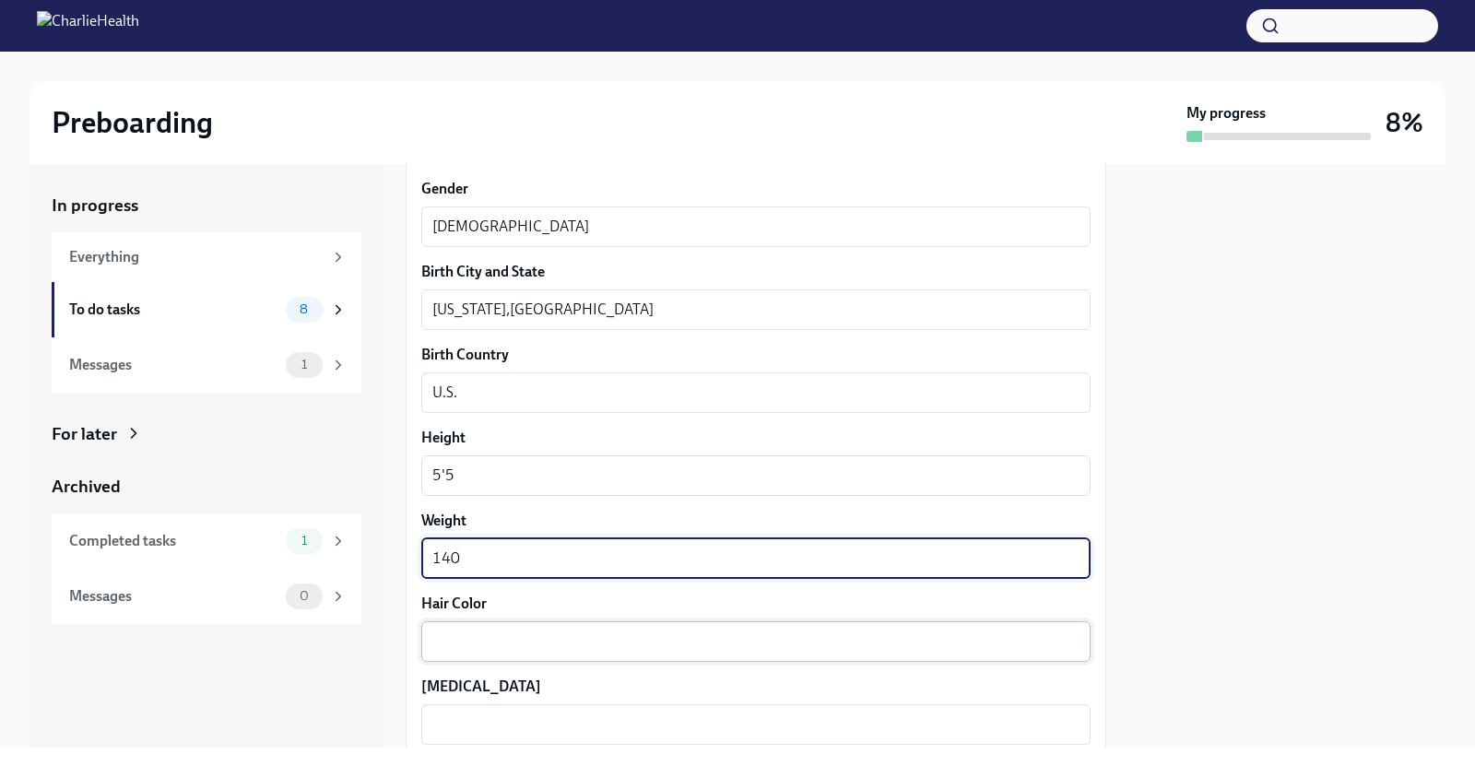
type textarea "140"
click at [519, 648] on textarea "Hair Color" at bounding box center [755, 642] width 647 height 22
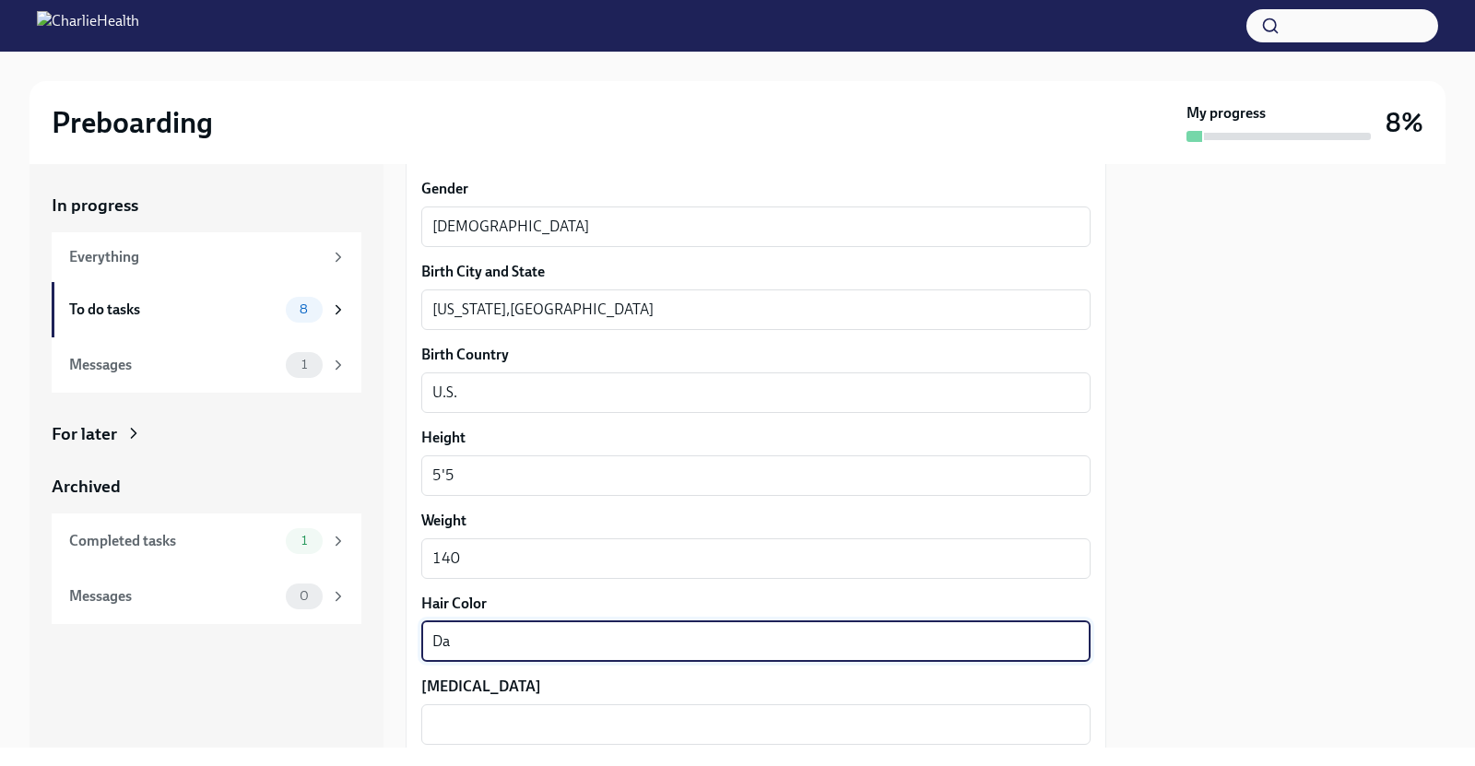
type textarea "D"
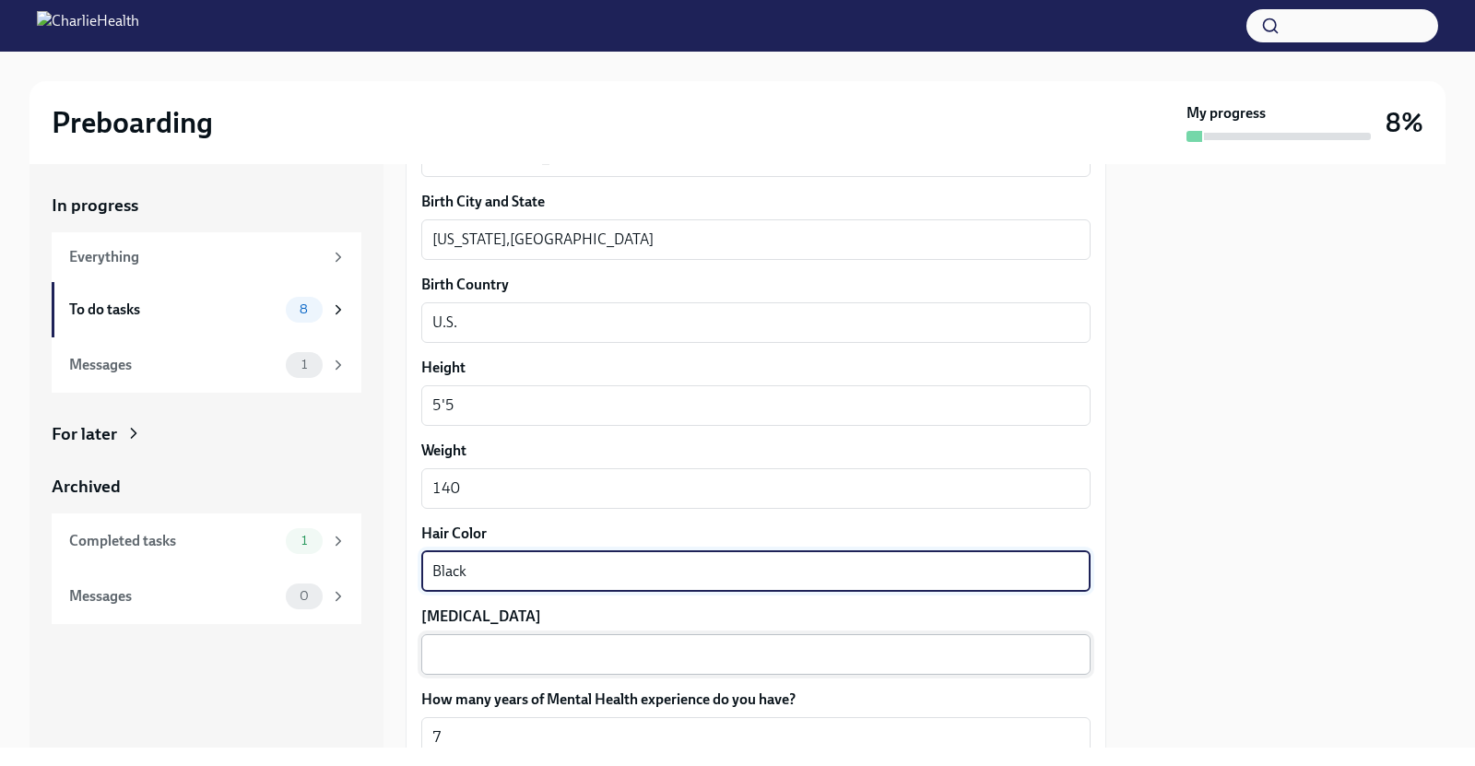
scroll to position [1347, 0]
type textarea "Black"
click at [505, 657] on textarea "Eye Color" at bounding box center [755, 653] width 647 height 22
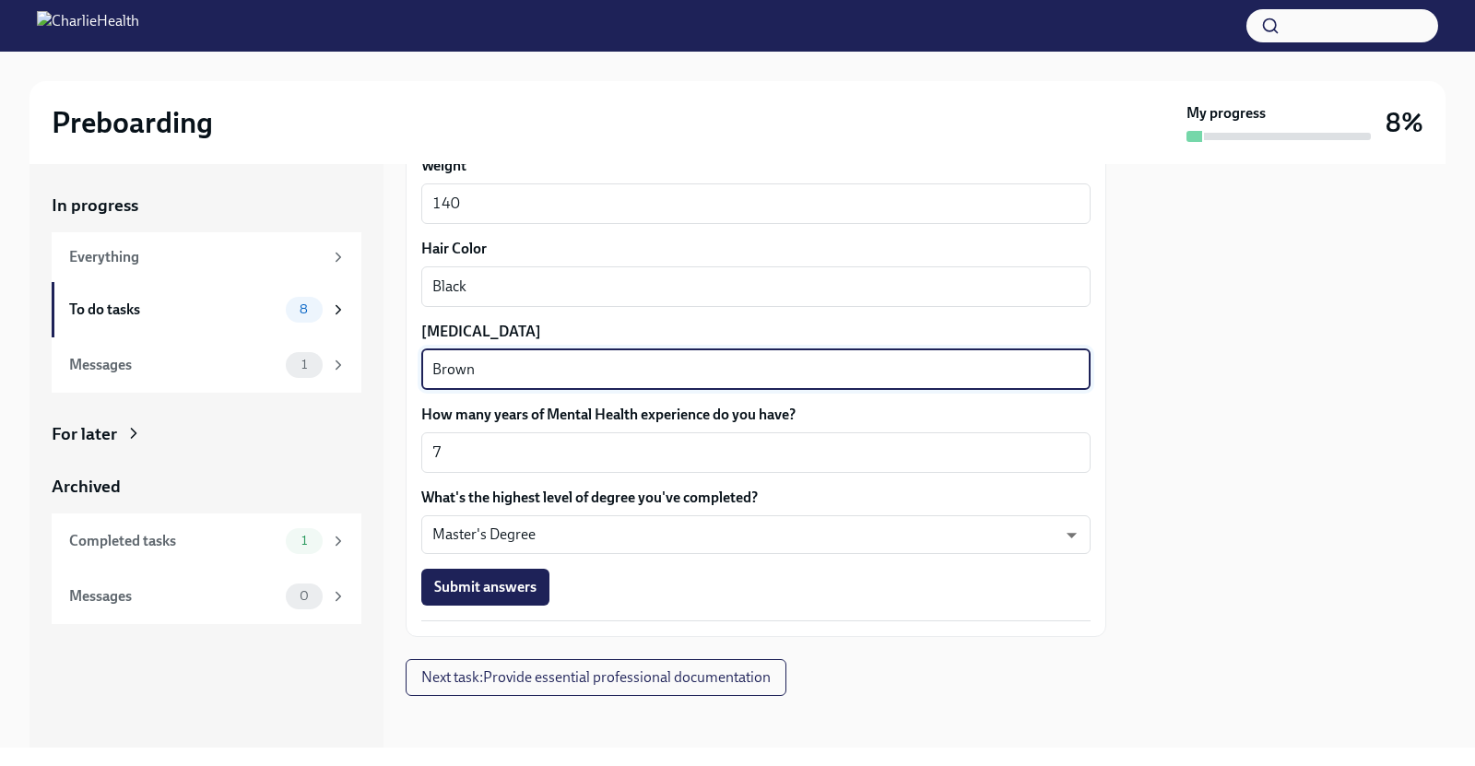
scroll to position [1635, 0]
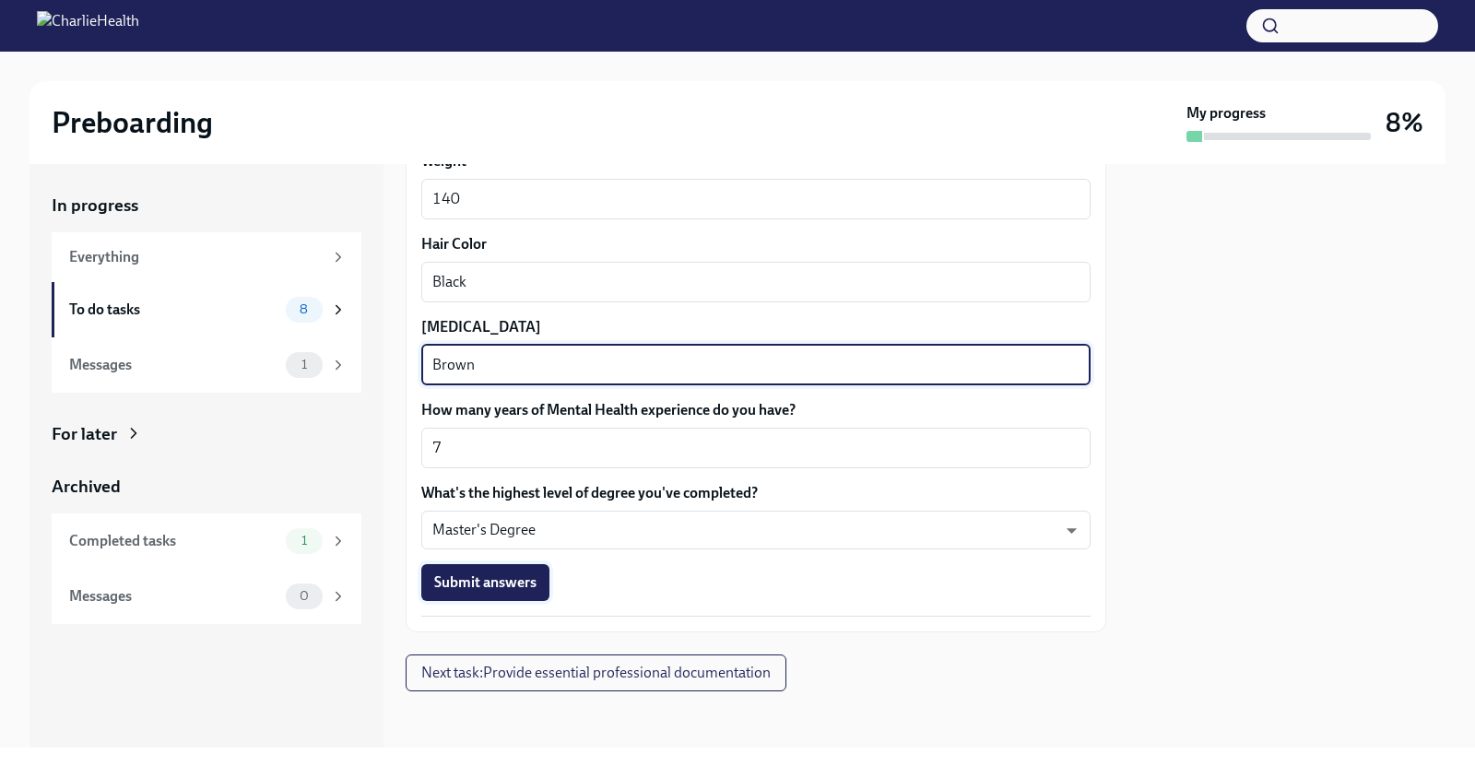
type textarea "Brown"
click at [470, 584] on span "Submit answers" at bounding box center [485, 583] width 102 height 18
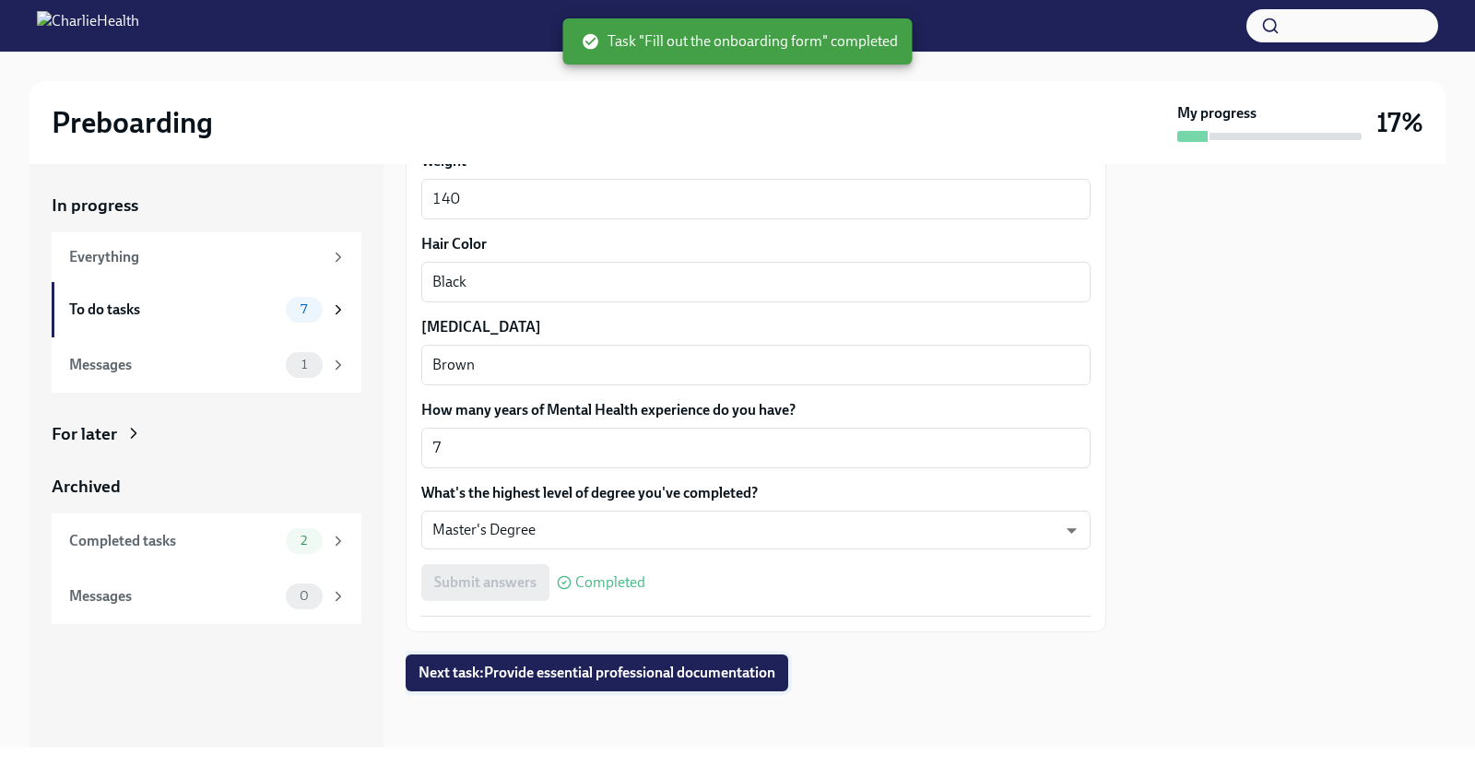
click at [716, 686] on button "Next task : Provide essential professional documentation" at bounding box center [597, 673] width 383 height 37
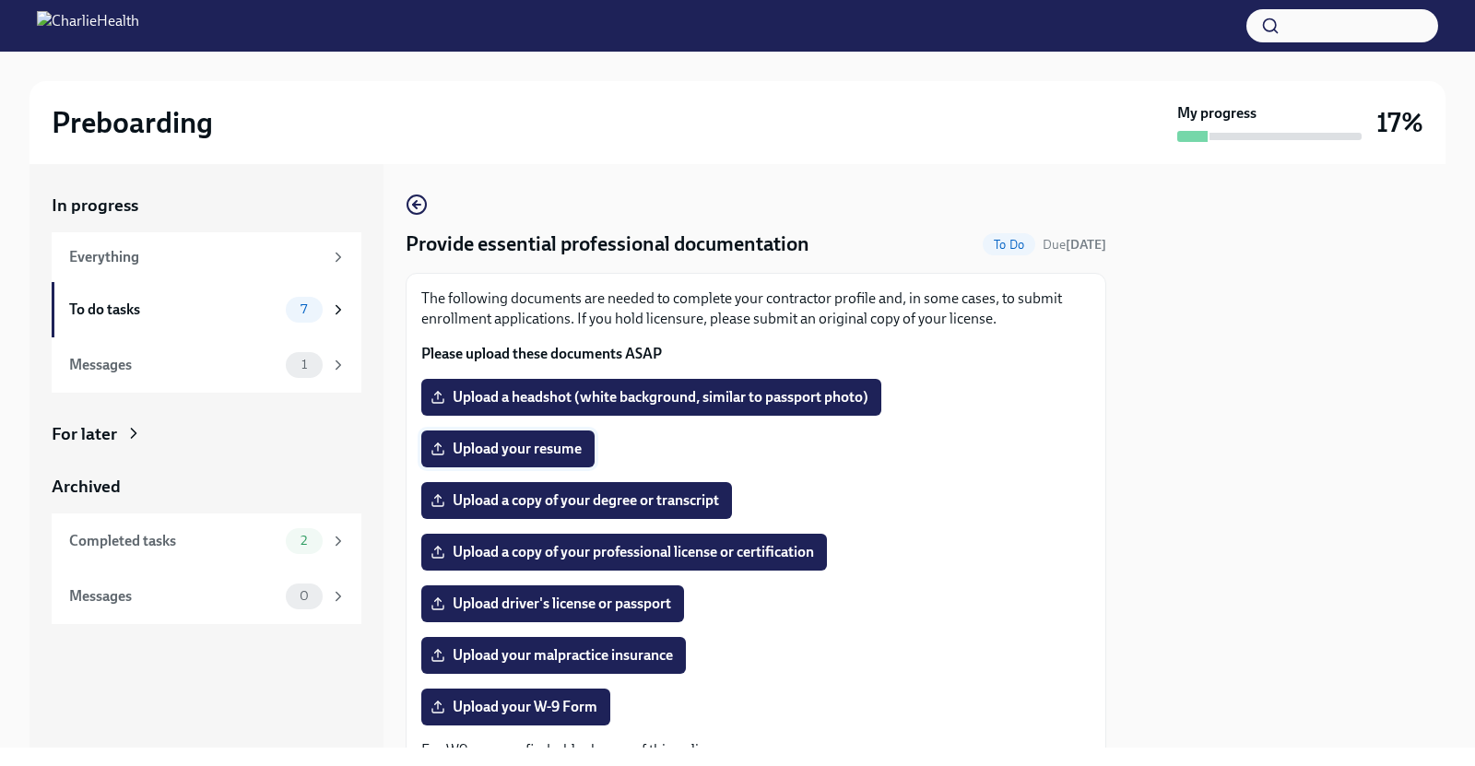
click at [498, 455] on span "Upload your resume" at bounding box center [508, 449] width 148 height 18
click at [0, 0] on input "Upload your resume" at bounding box center [0, 0] width 0 height 0
click at [562, 444] on span "Upload your resume" at bounding box center [508, 449] width 148 height 18
click at [0, 0] on input "Upload your resume" at bounding box center [0, 0] width 0 height 0
click at [556, 454] on span "Upload your resume" at bounding box center [508, 449] width 148 height 18
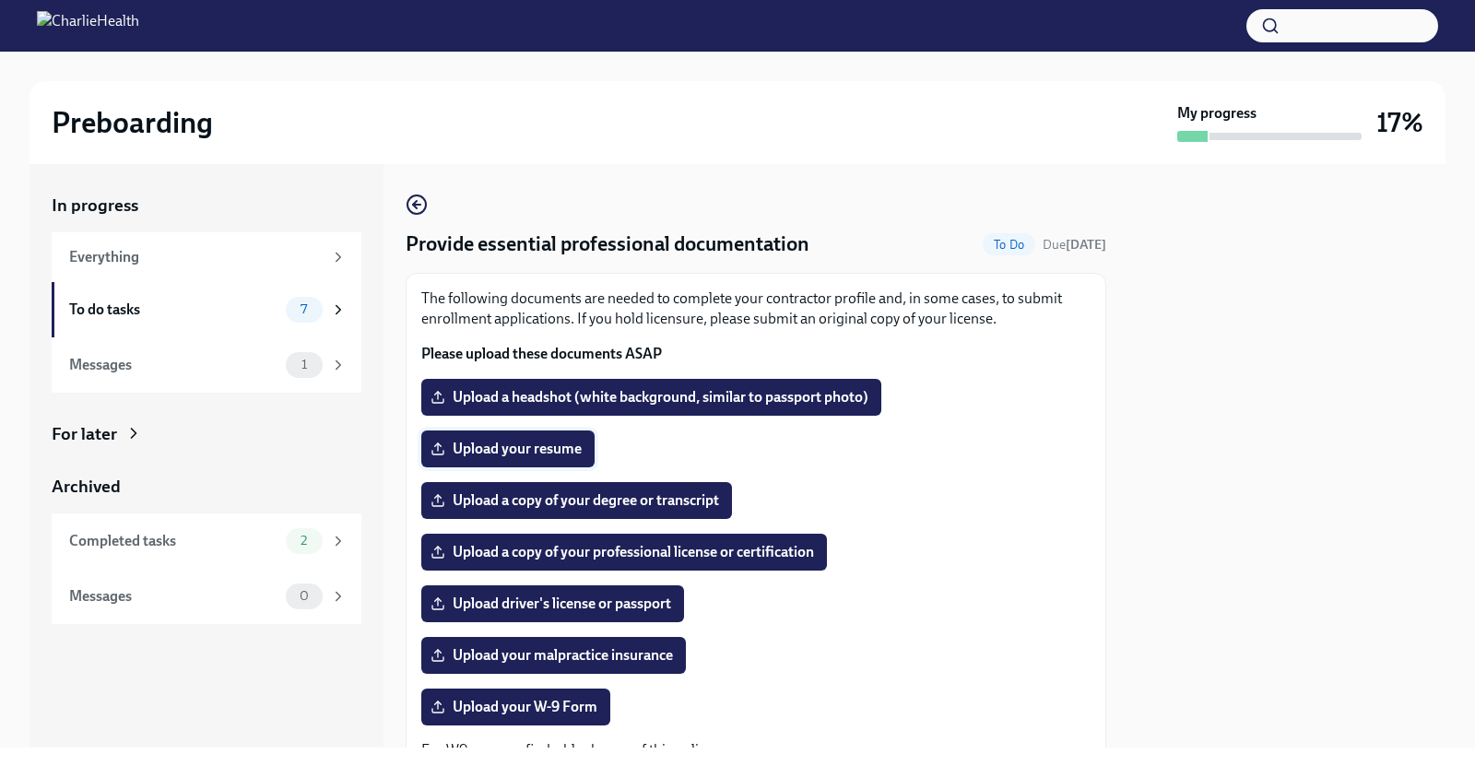
click at [0, 0] on input "Upload your resume" at bounding box center [0, 0] width 0 height 0
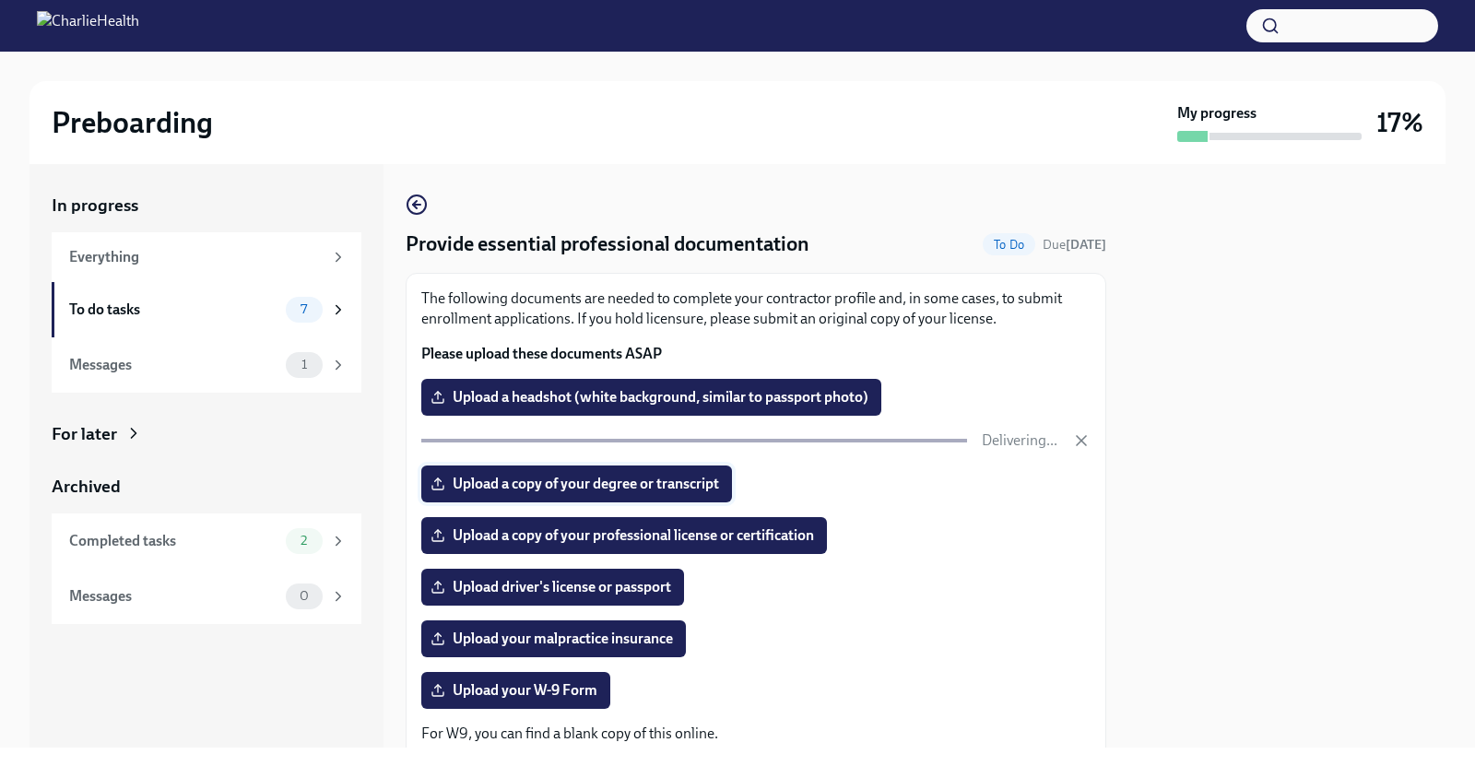
click at [552, 479] on span "Upload a copy of your degree or transcript" at bounding box center [576, 484] width 285 height 18
click at [0, 0] on input "Upload a copy of your degree or transcript" at bounding box center [0, 0] width 0 height 0
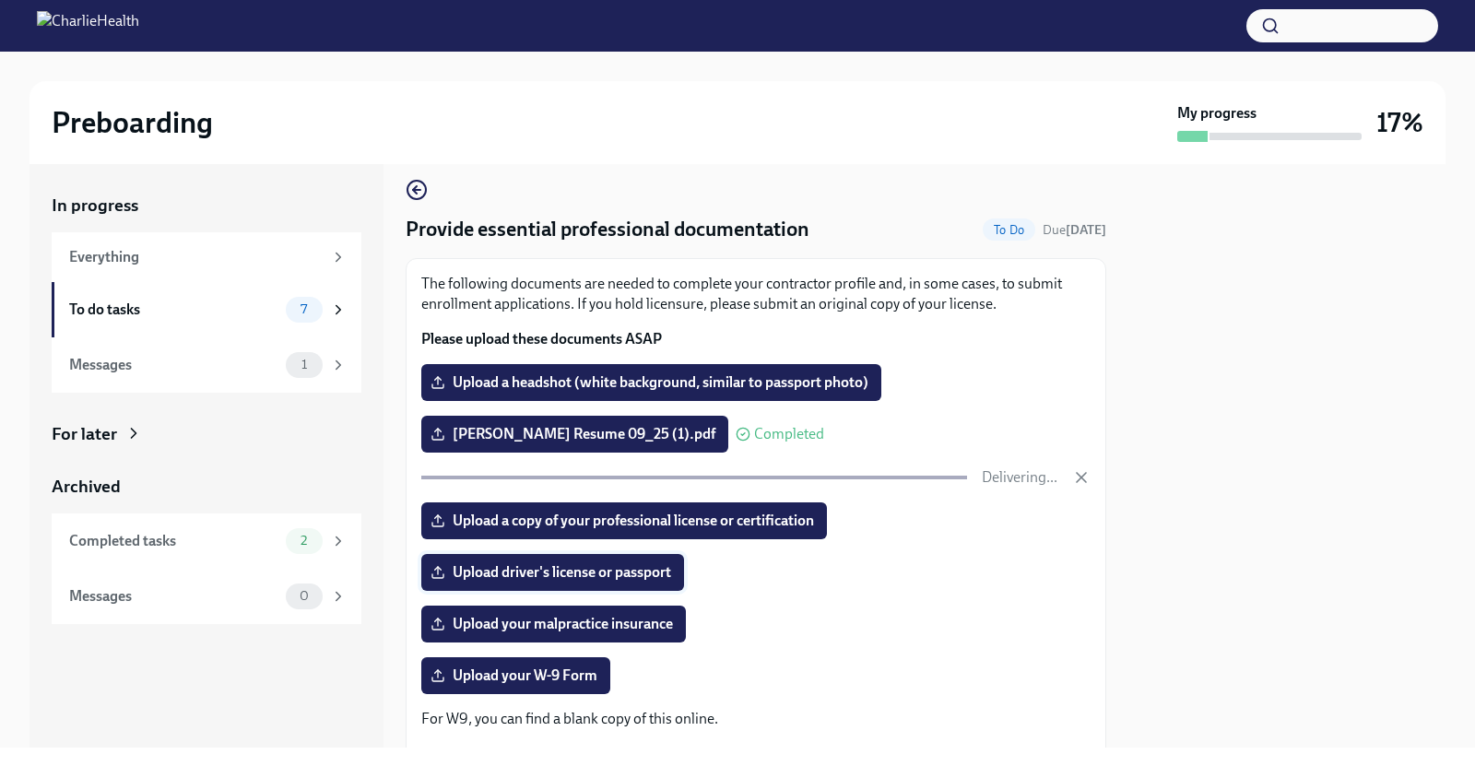
scroll to position [29, 0]
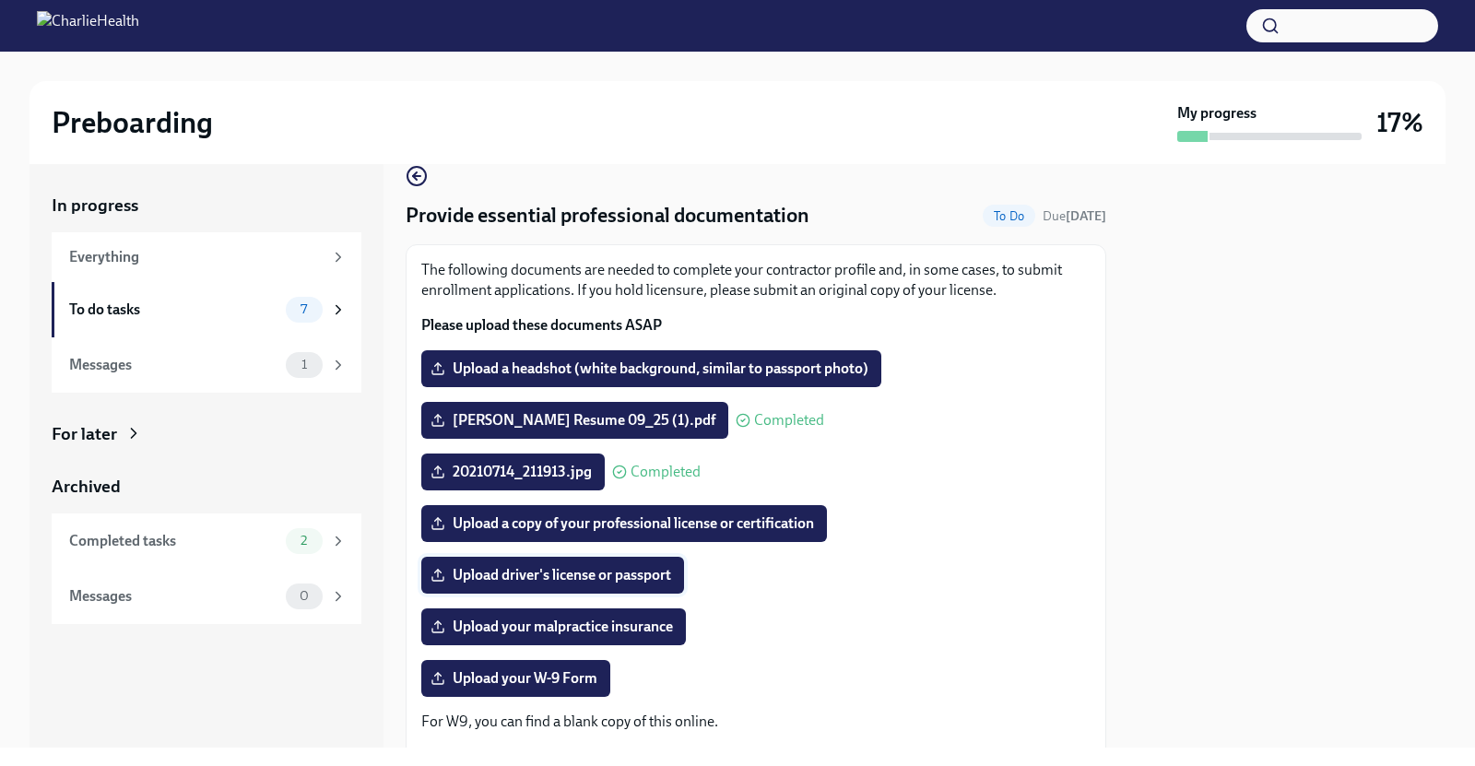
click at [540, 574] on span "Upload driver's license or passport" at bounding box center [552, 575] width 237 height 18
click at [0, 0] on input "Upload driver's license or passport" at bounding box center [0, 0] width 0 height 0
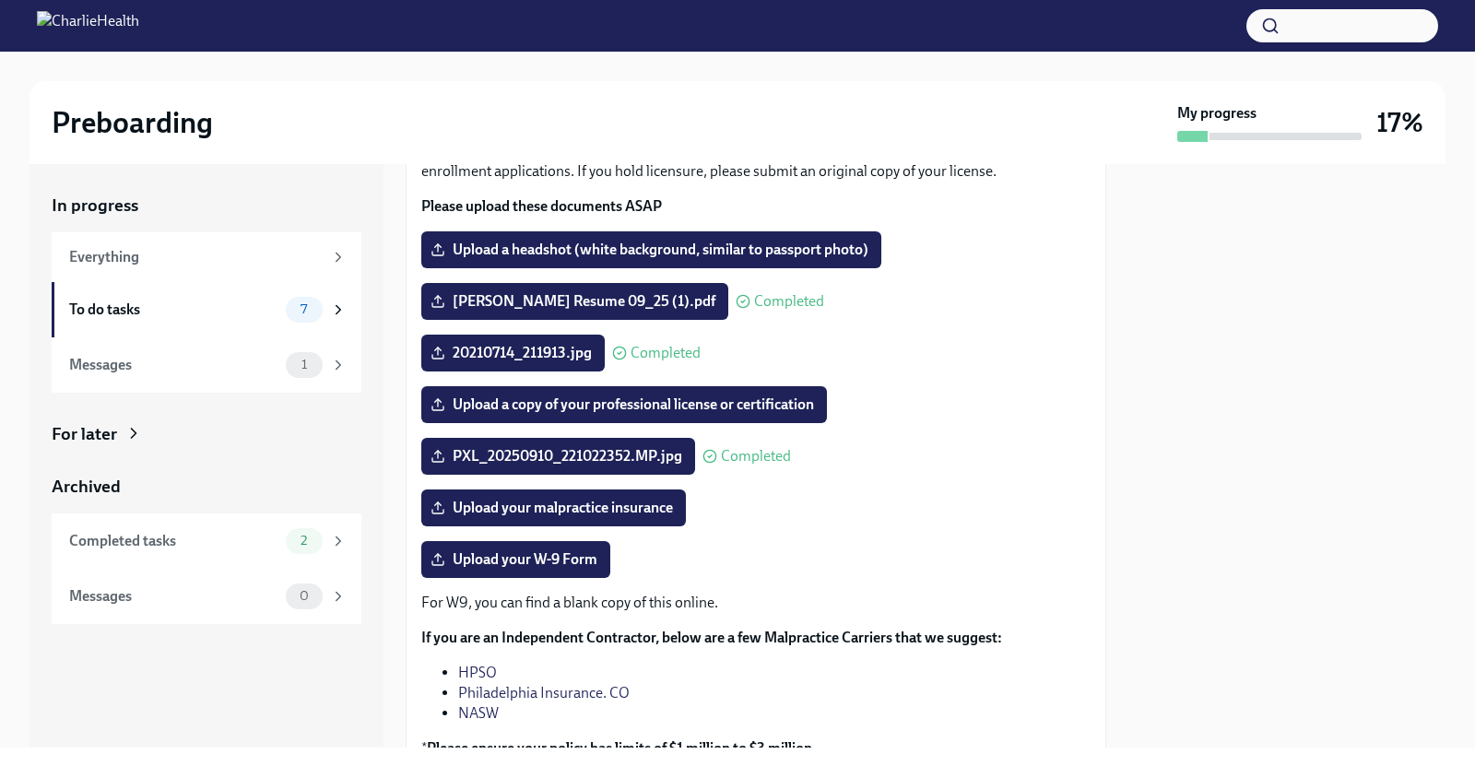
scroll to position [153, 0]
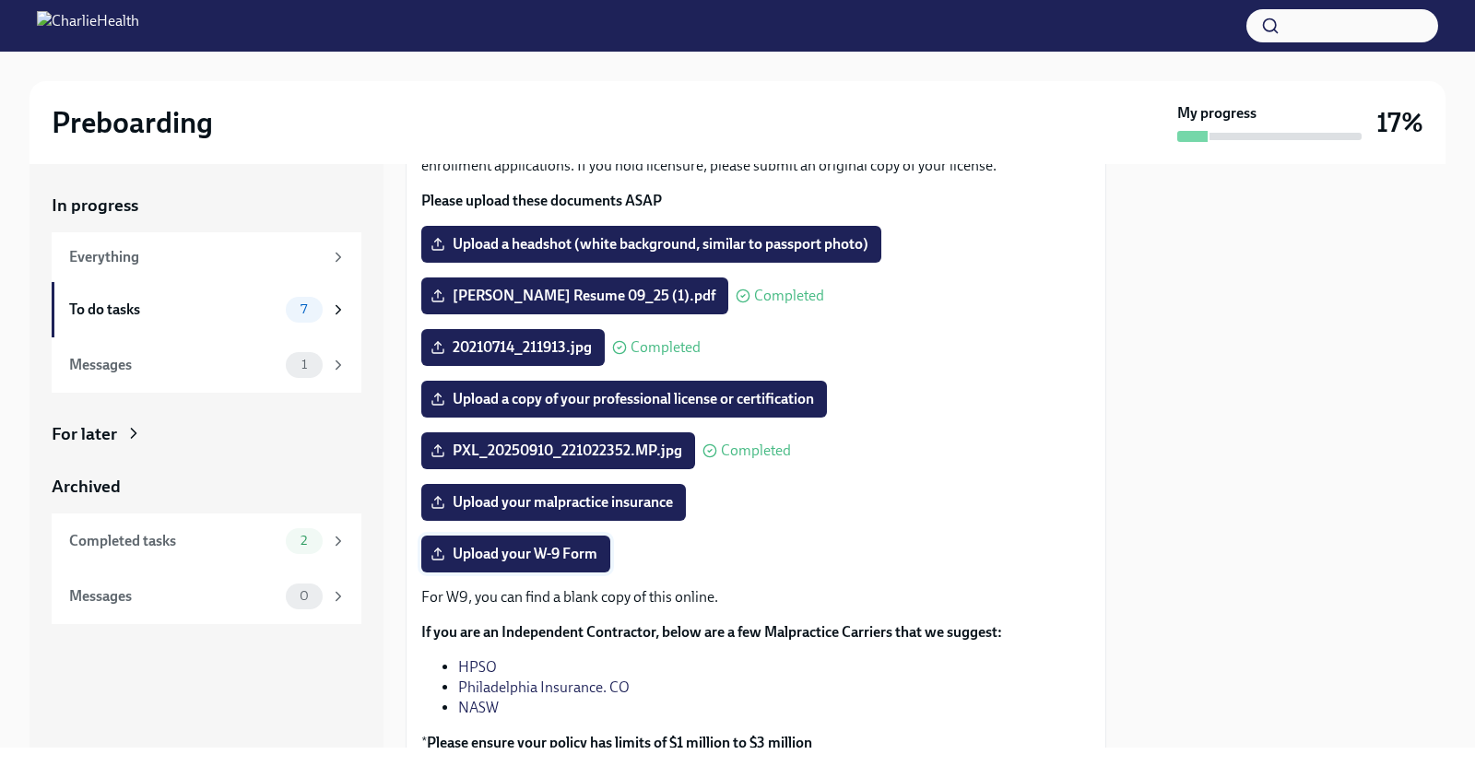
click at [515, 555] on span "Upload your W-9 Form" at bounding box center [515, 554] width 163 height 18
click at [0, 0] on input "Upload your W-9 Form" at bounding box center [0, 0] width 0 height 0
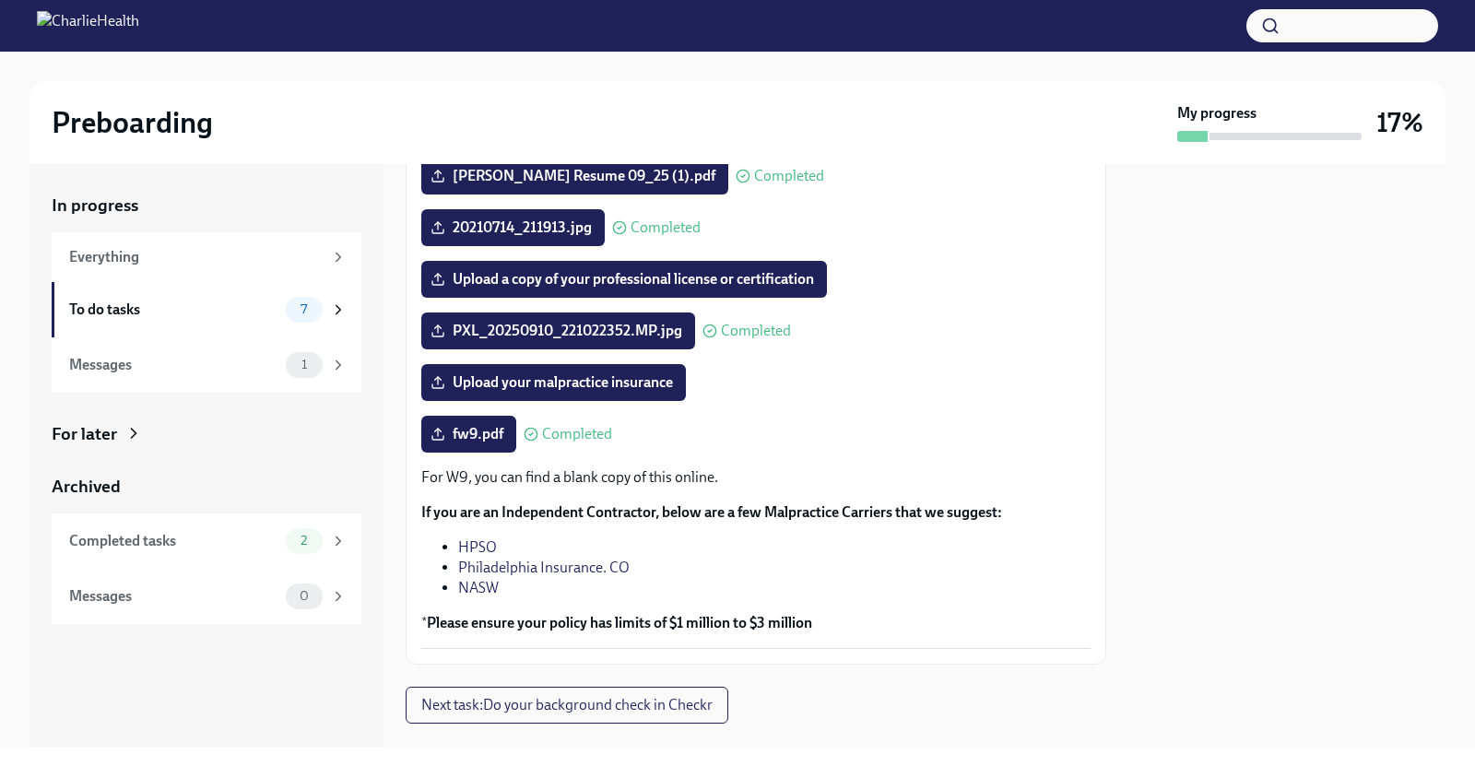
scroll to position [305, 0]
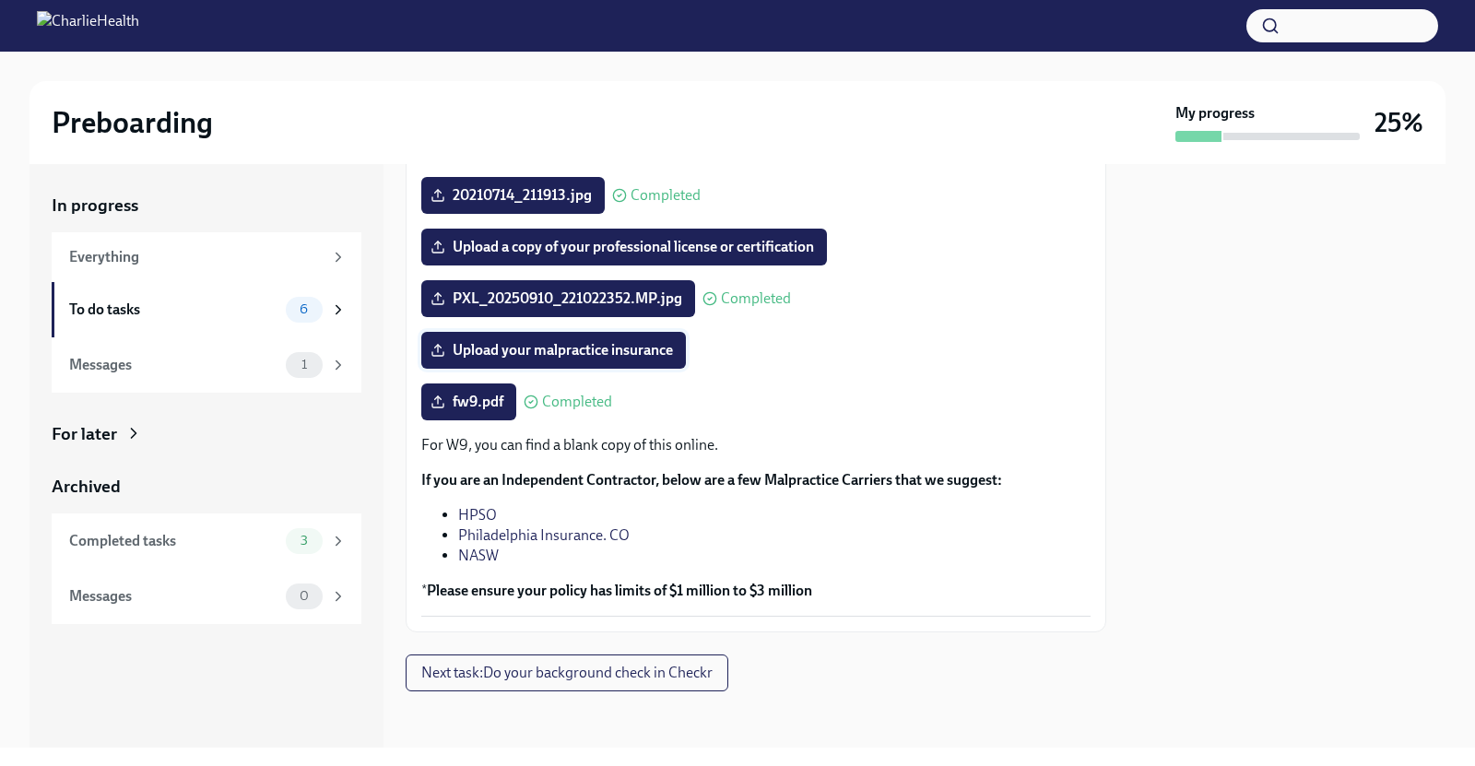
click at [639, 356] on span "Upload your malpractice insurance" at bounding box center [553, 350] width 239 height 18
click at [0, 0] on input "Upload your malpractice insurance" at bounding box center [0, 0] width 0 height 0
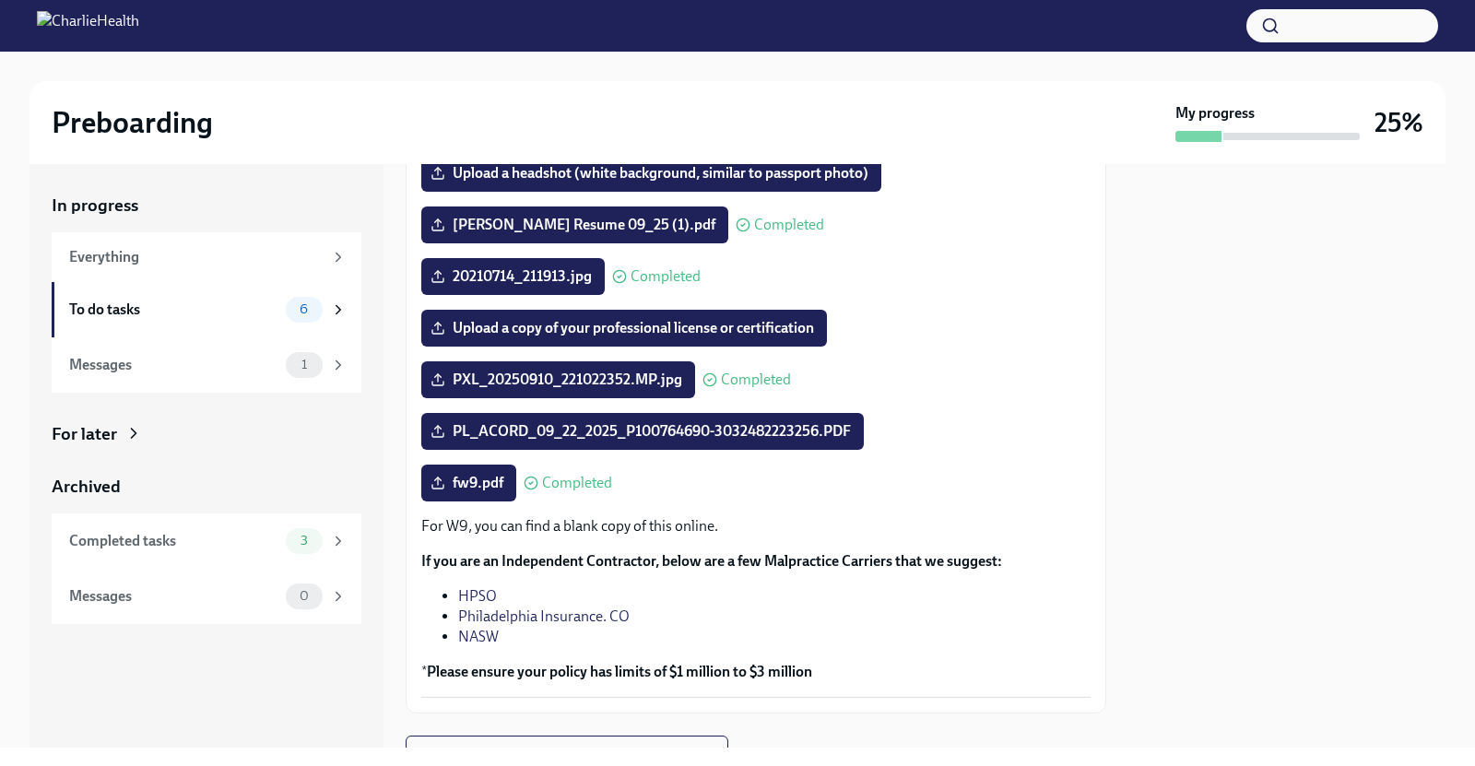
scroll to position [0, 0]
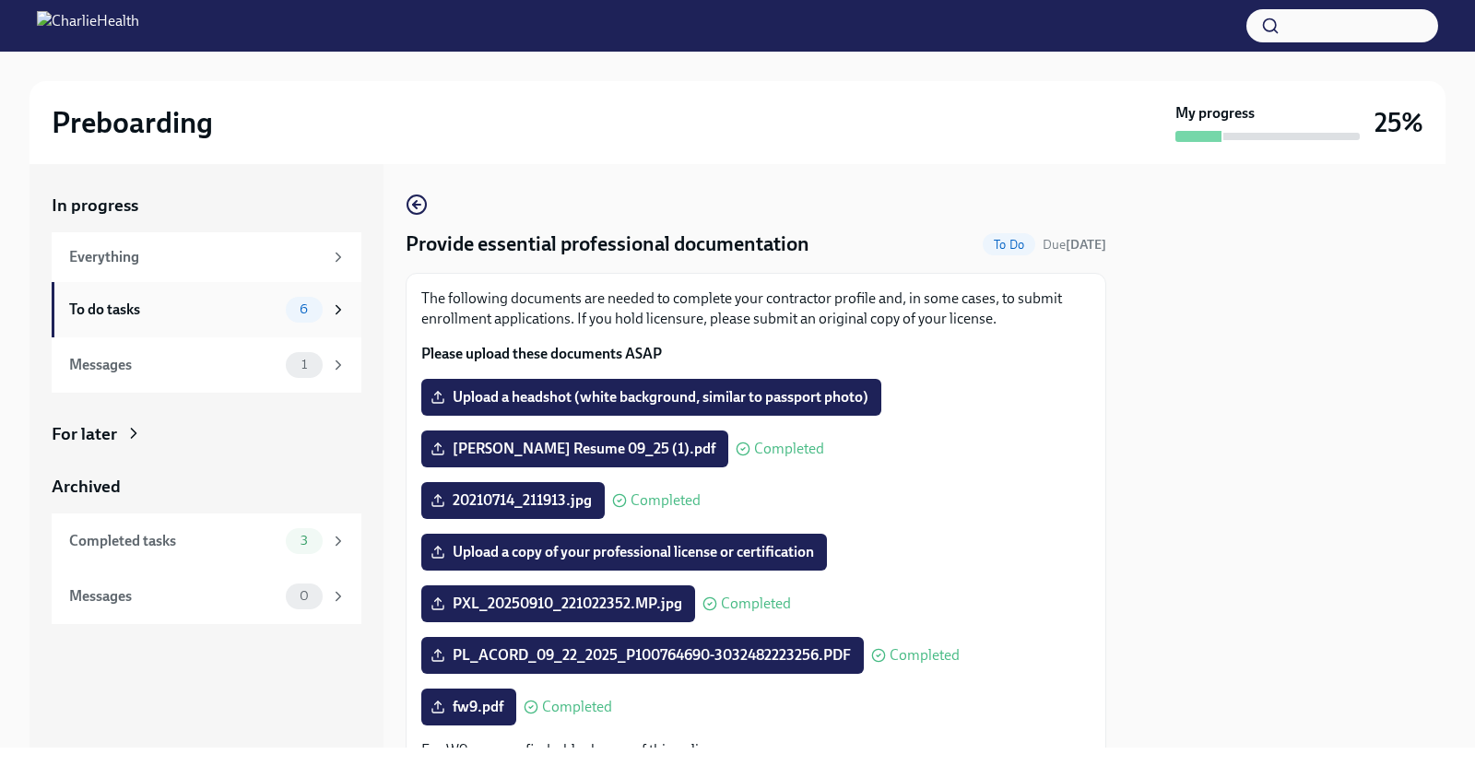
click at [337, 311] on icon at bounding box center [338, 310] width 17 height 17
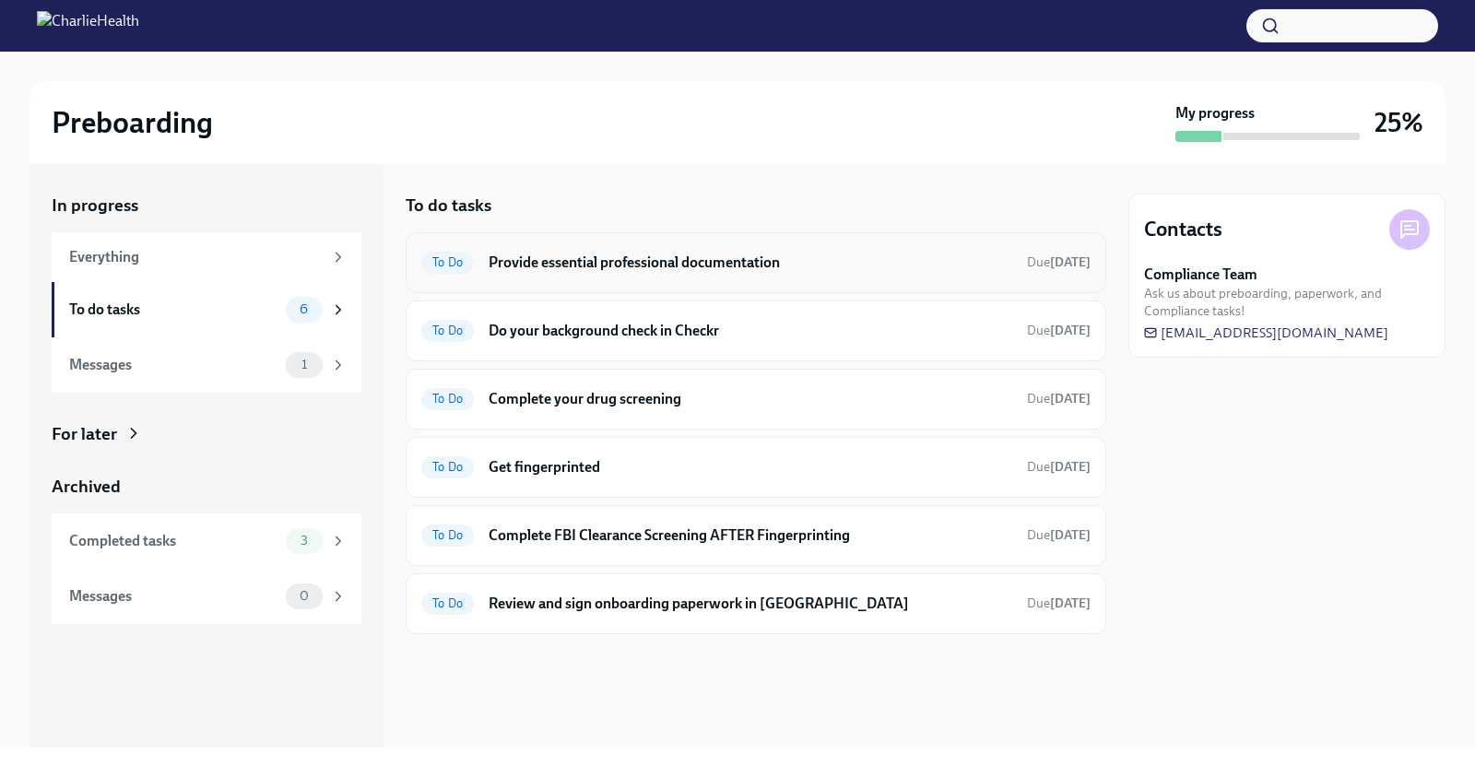
click at [622, 267] on h6 "Provide essential professional documentation" at bounding box center [751, 263] width 524 height 20
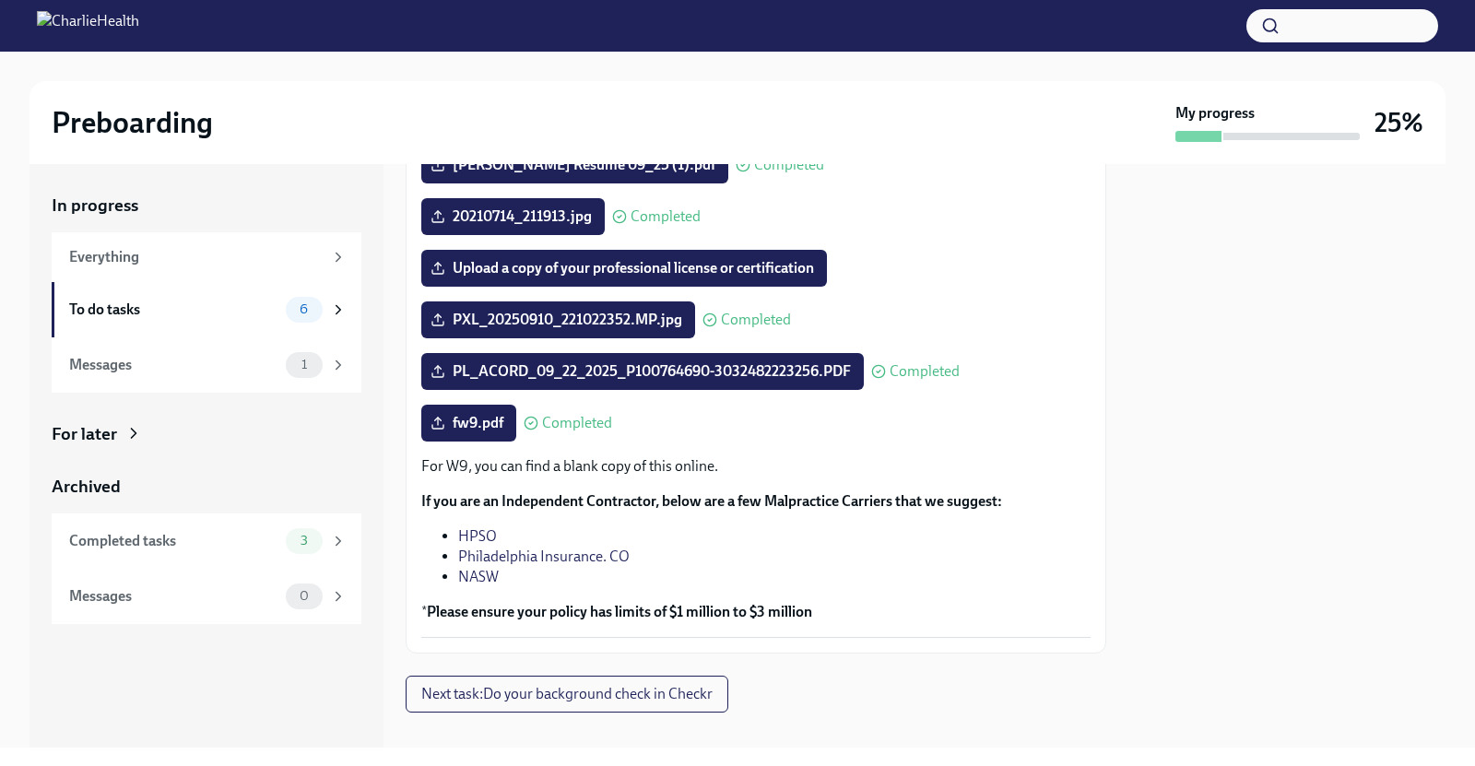
scroll to position [305, 0]
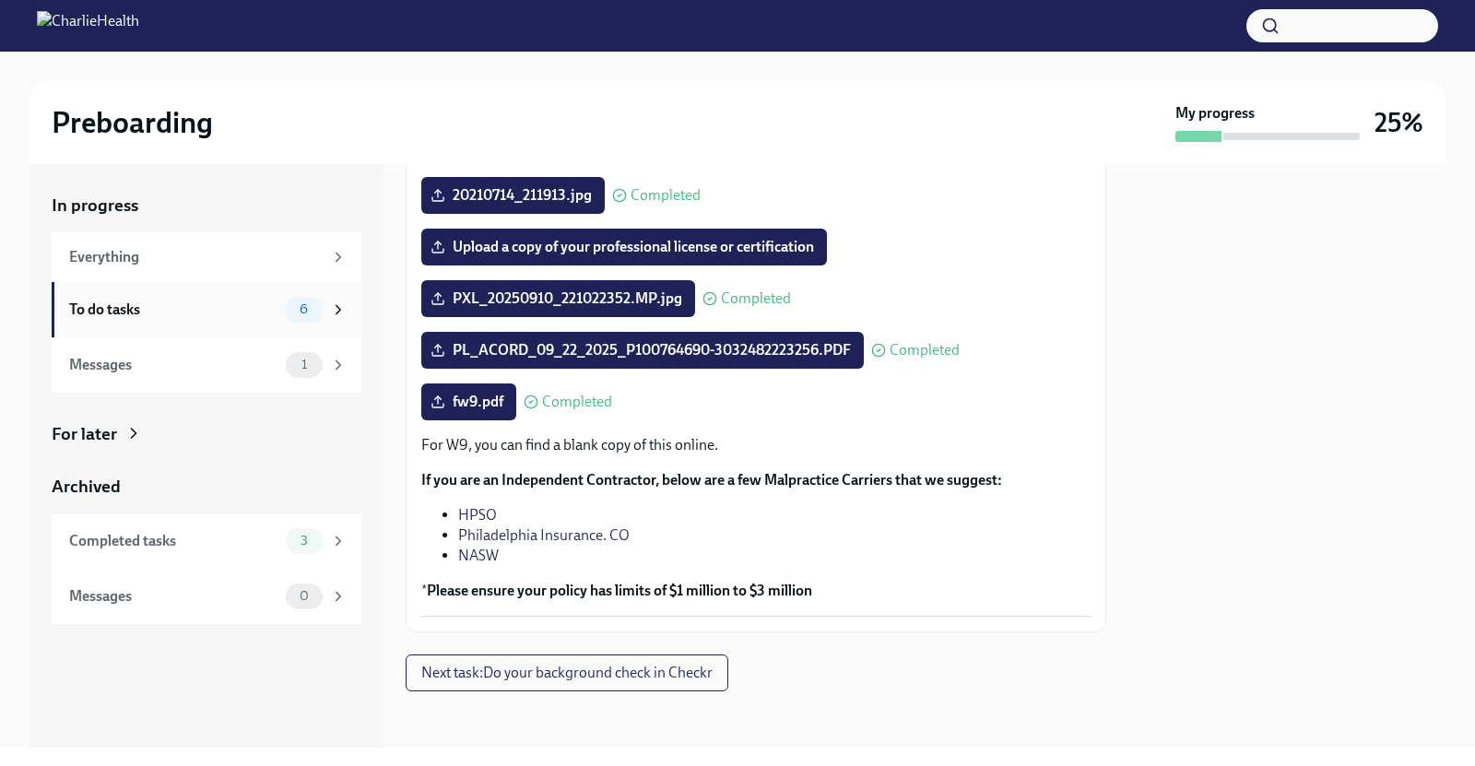
click at [139, 302] on div "To do tasks" at bounding box center [173, 310] width 209 height 20
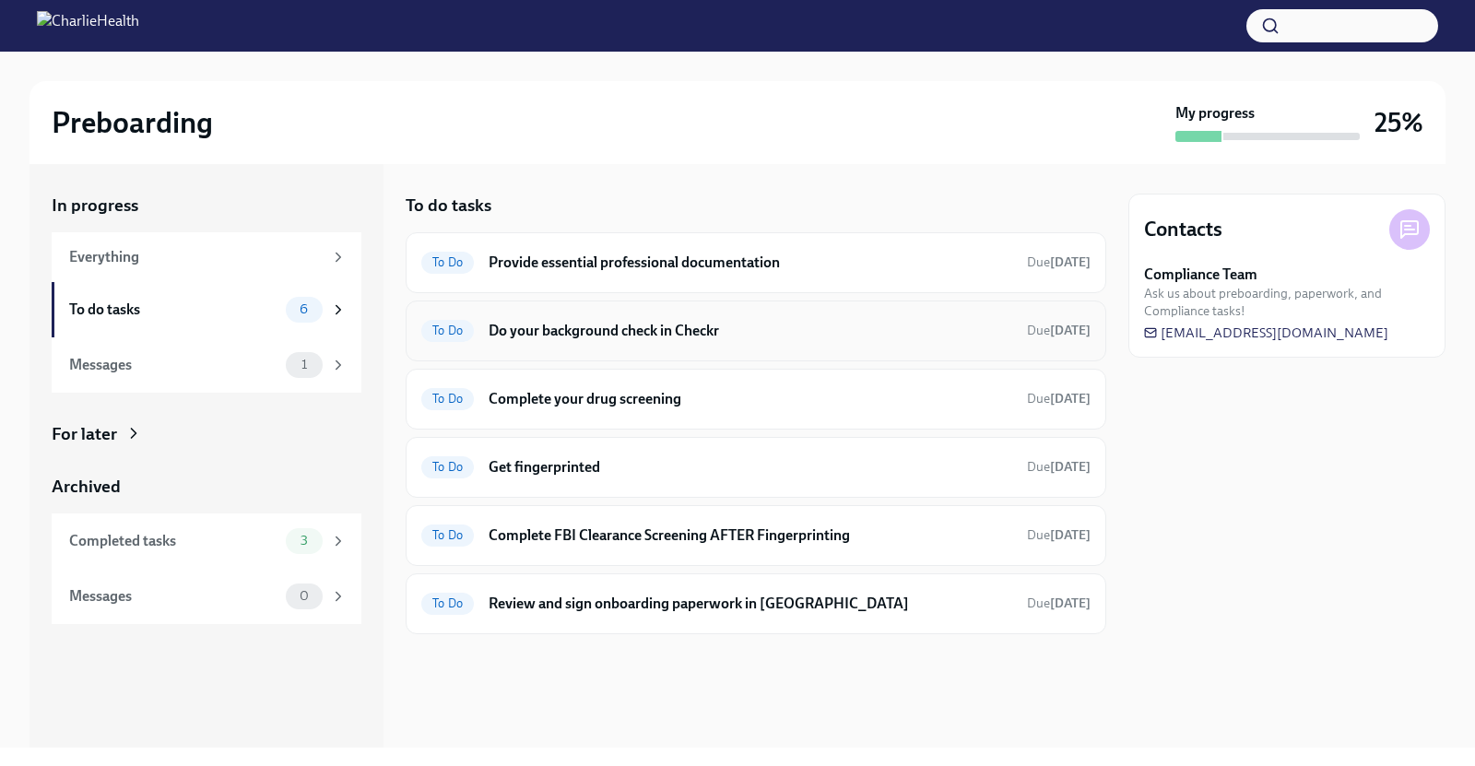
click at [820, 349] on div "To Do Do your background check in Checkr Due in 2 days" at bounding box center [756, 331] width 701 height 61
click at [723, 334] on h6 "Do your background check in Checkr" at bounding box center [751, 331] width 524 height 20
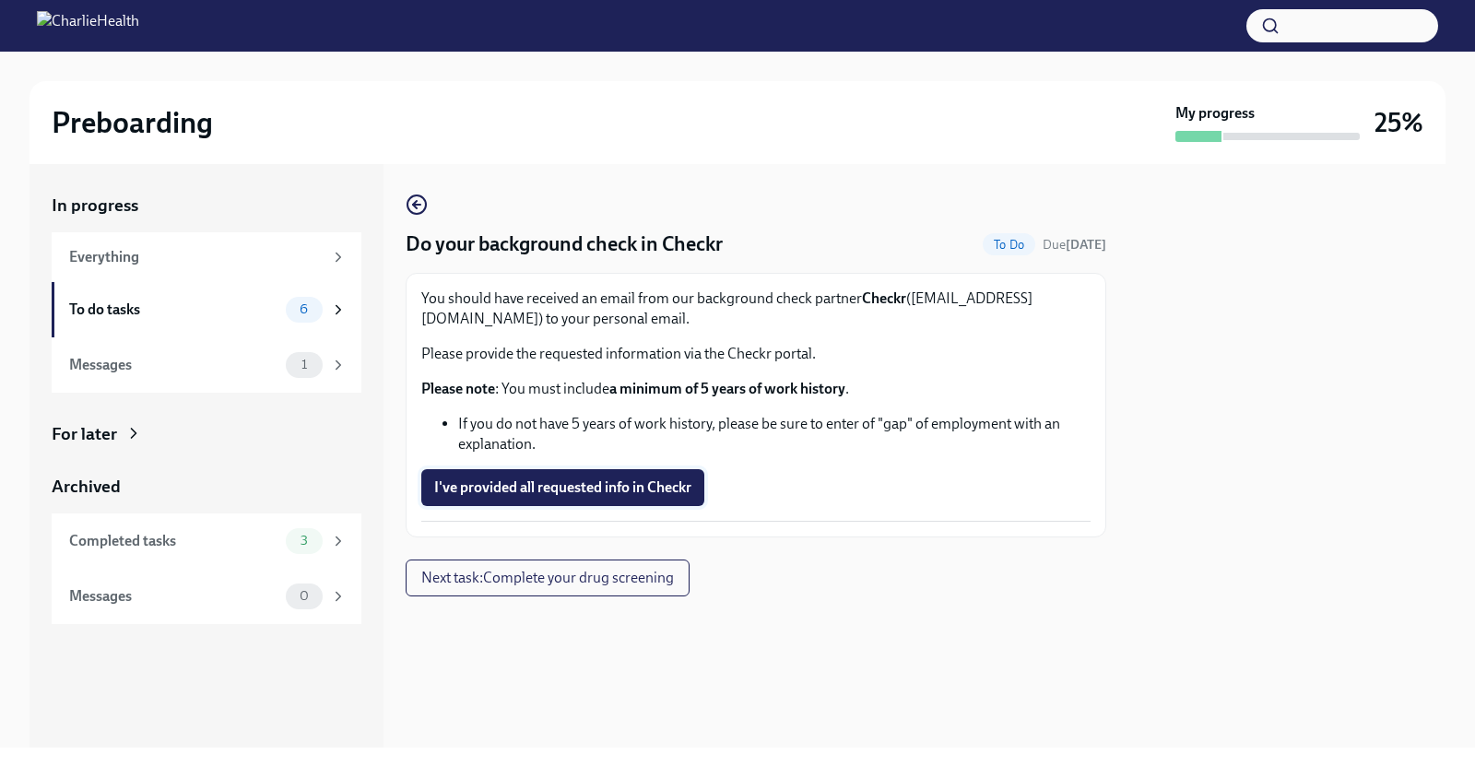
click at [563, 482] on span "I've provided all requested info in Checkr" at bounding box center [562, 488] width 257 height 18
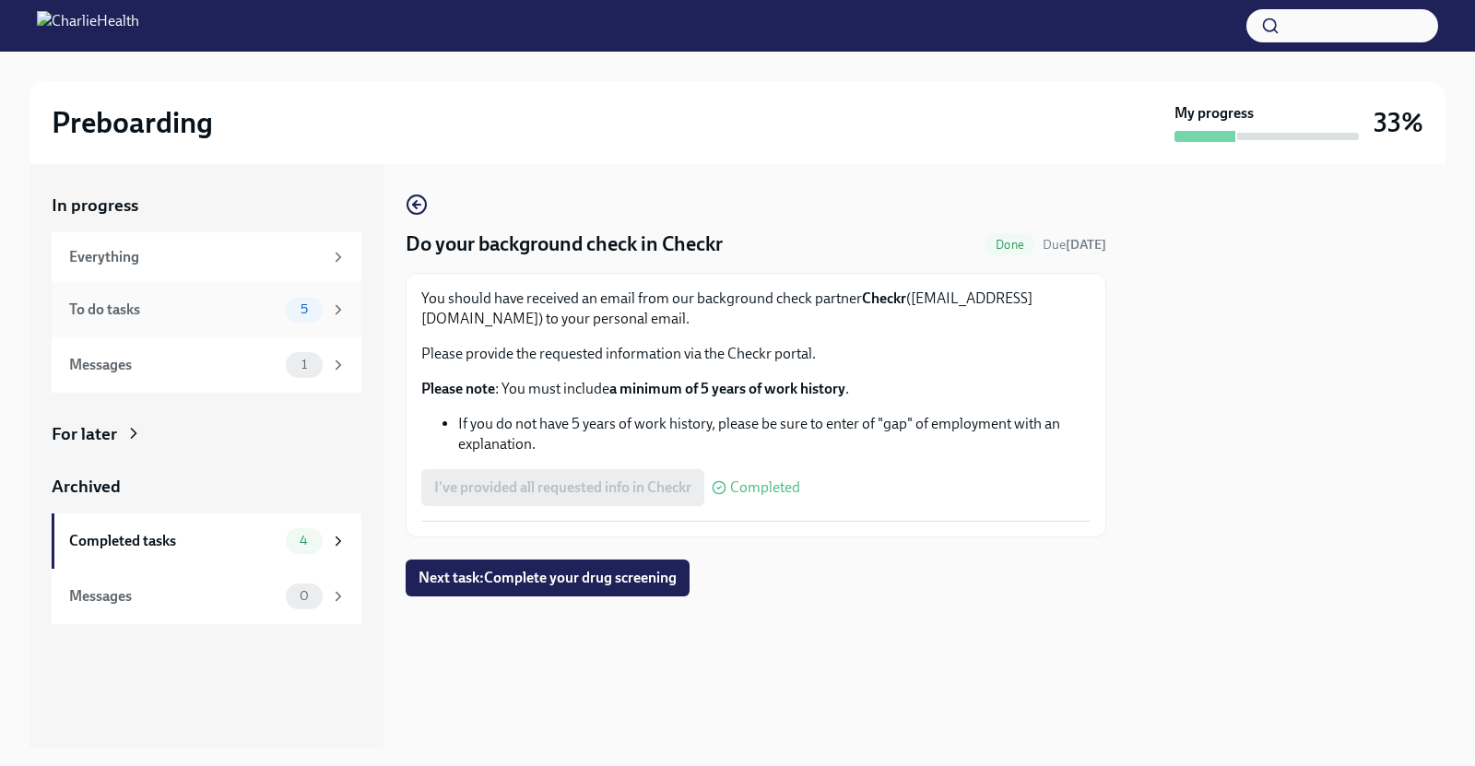
click at [166, 307] on div "To do tasks" at bounding box center [173, 310] width 209 height 20
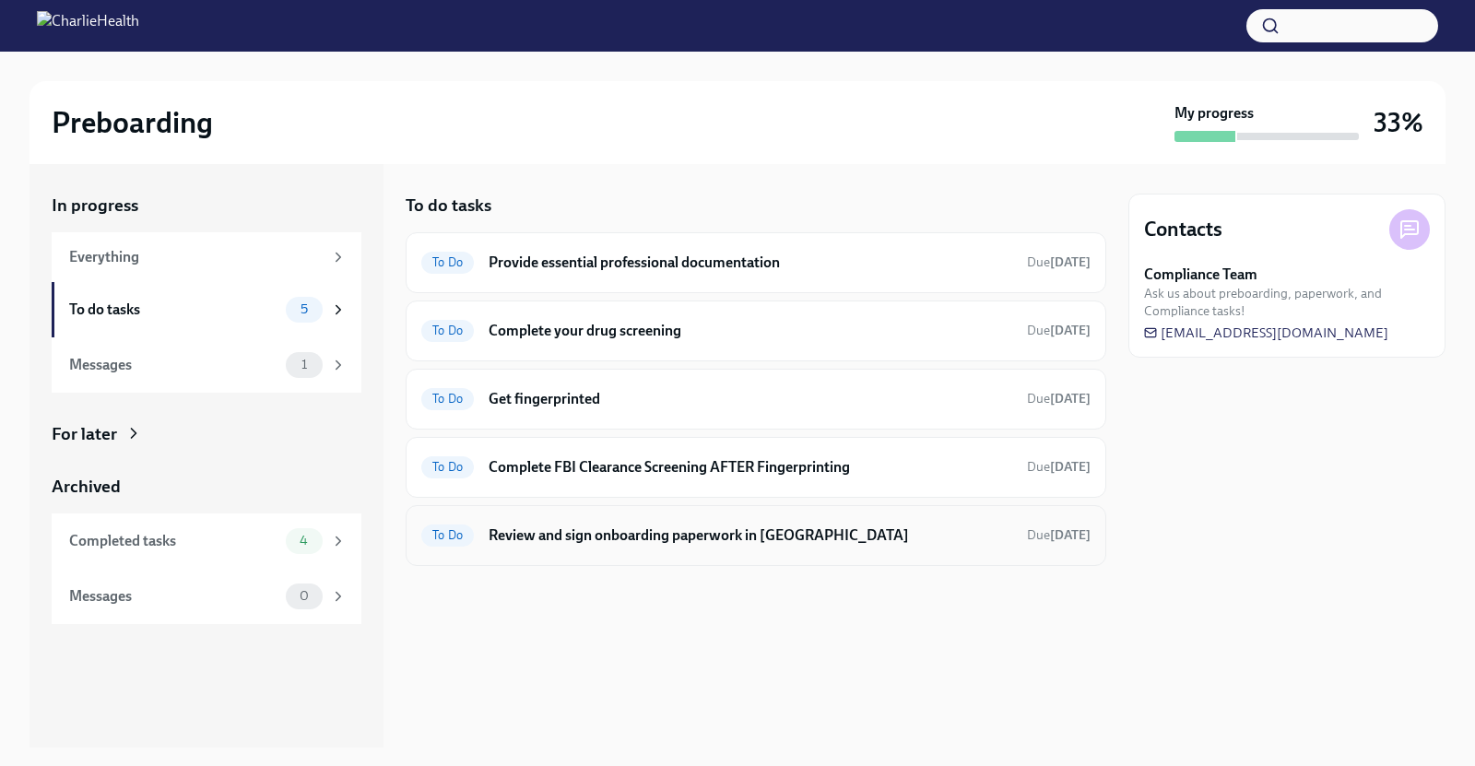
click at [572, 543] on div "To Do Review and sign onboarding paperwork in UKG Due in 9 days" at bounding box center [755, 536] width 669 height 30
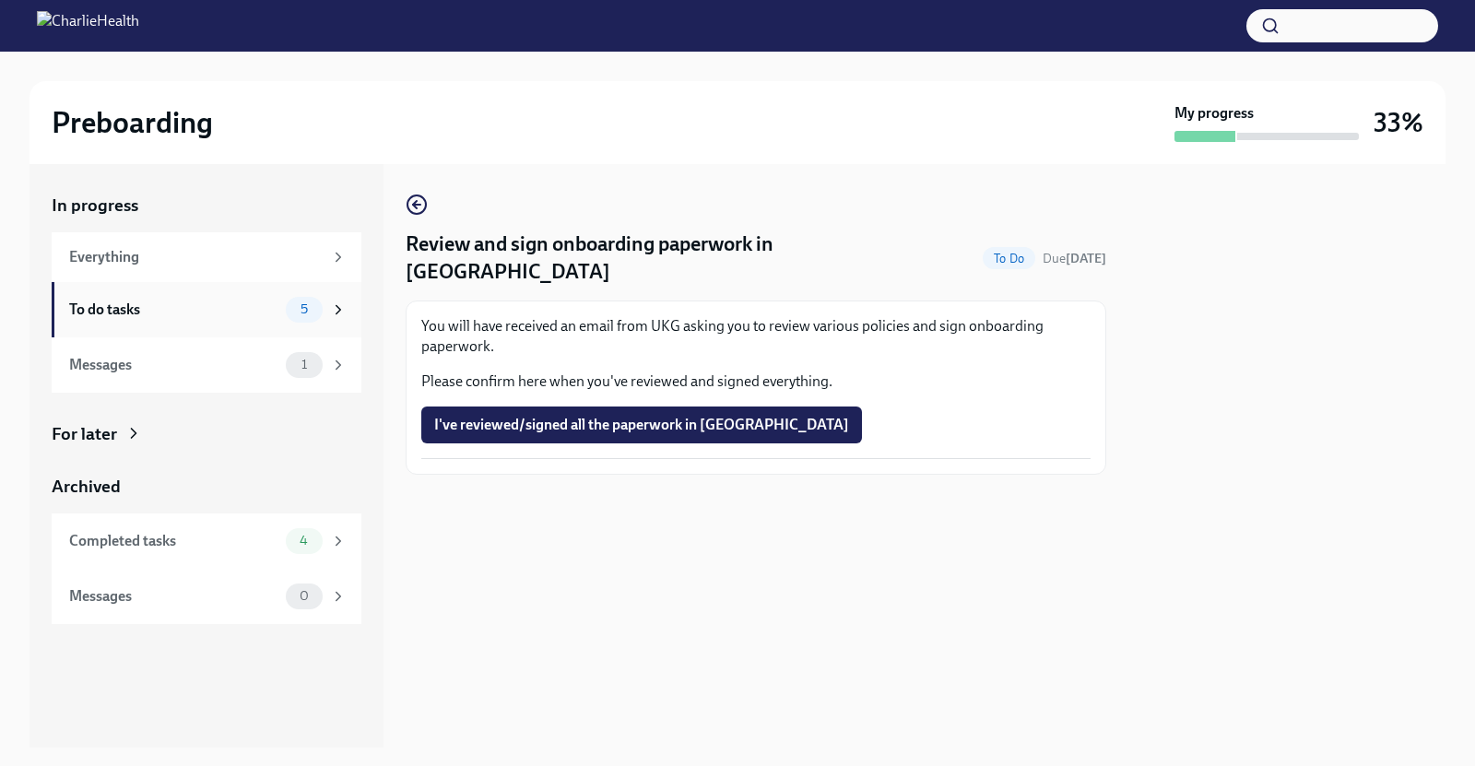
click at [188, 318] on div "To do tasks" at bounding box center [173, 310] width 209 height 20
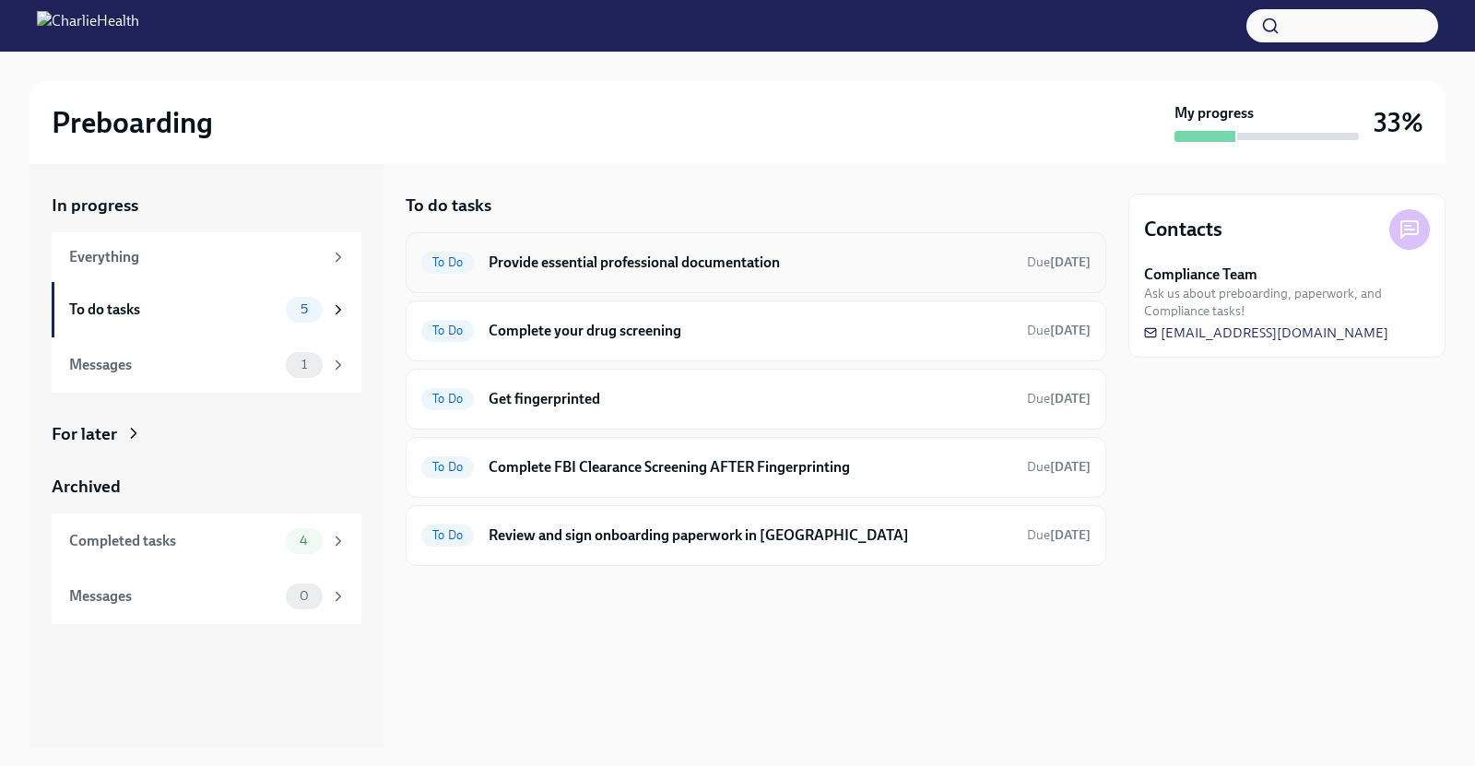
click at [725, 262] on h6 "Provide essential professional documentation" at bounding box center [751, 263] width 524 height 20
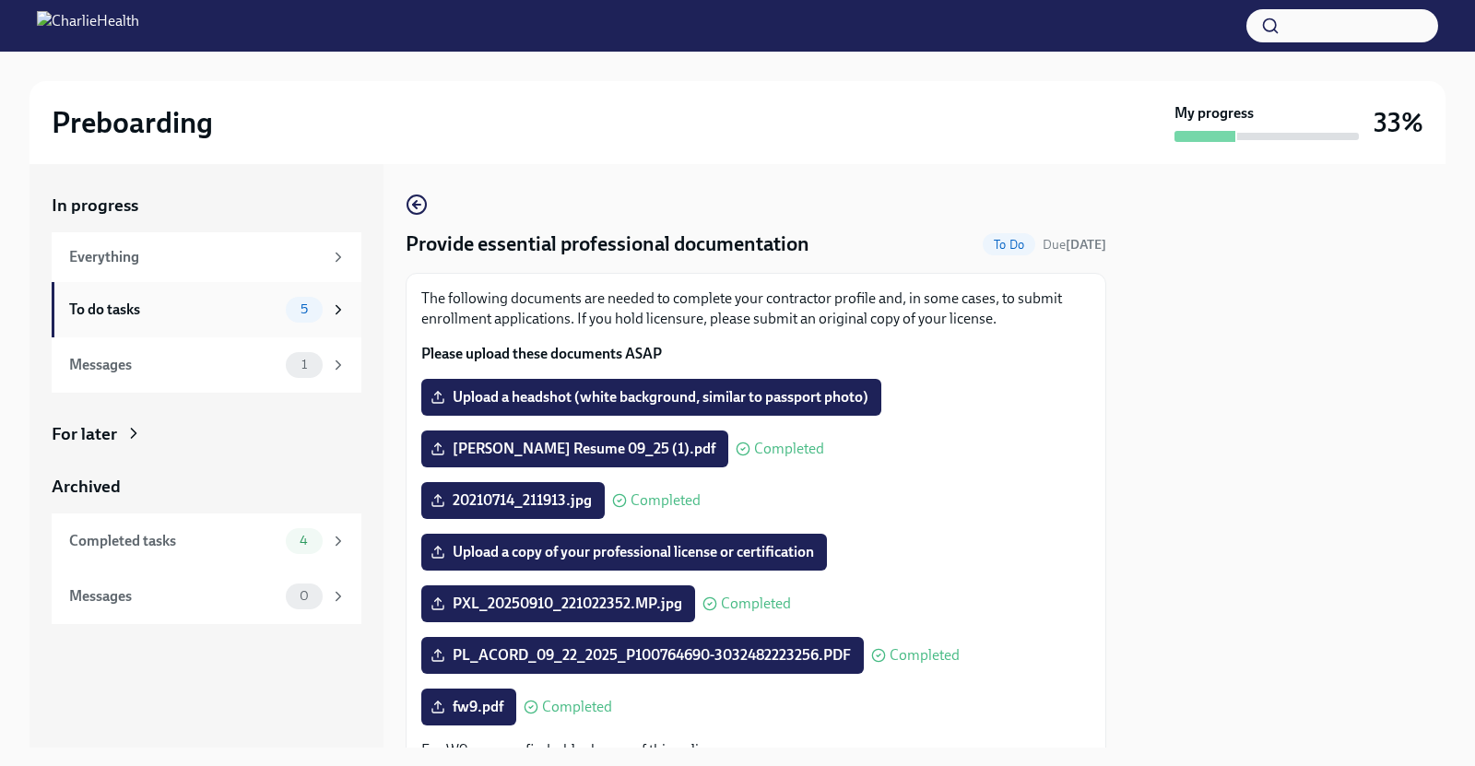
click at [172, 308] on div "To do tasks" at bounding box center [173, 310] width 209 height 20
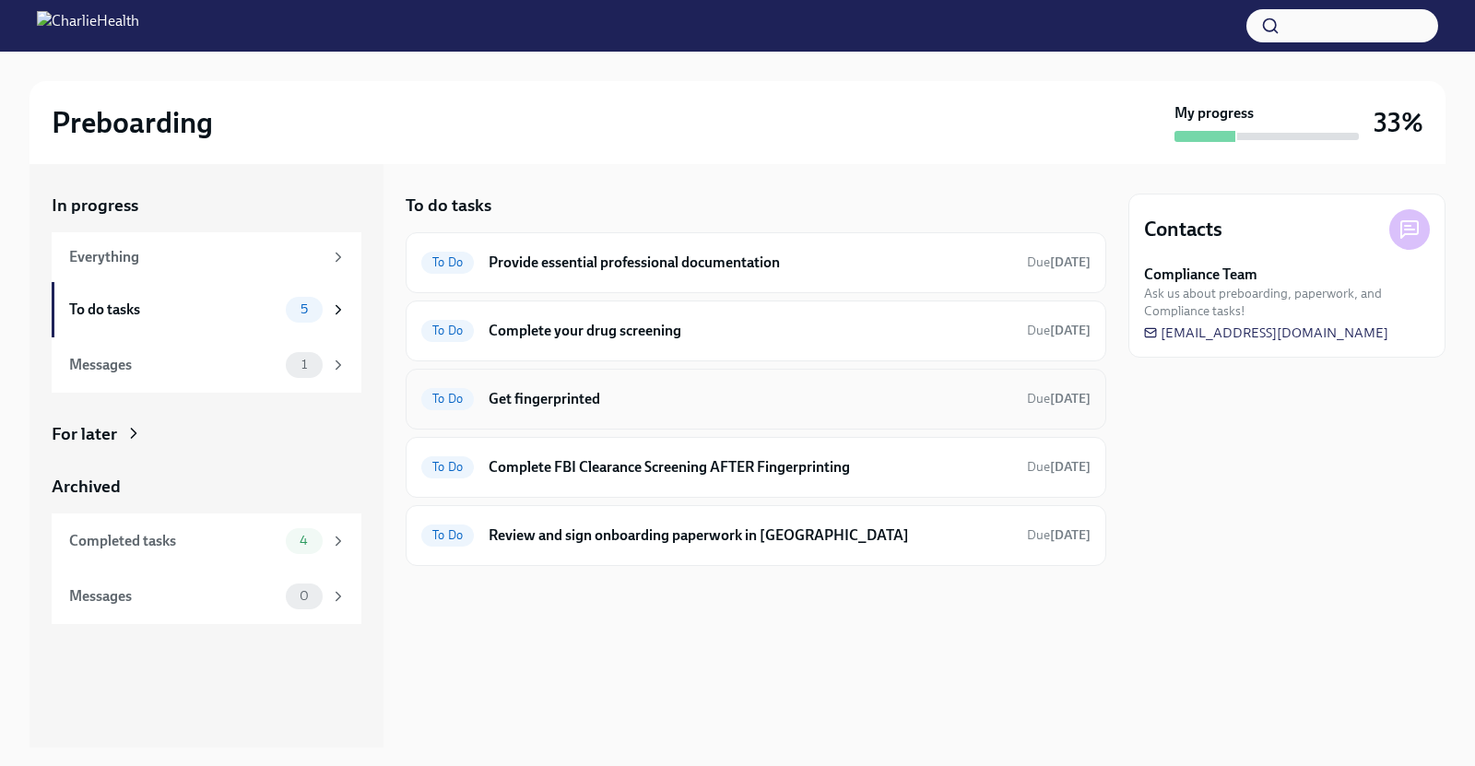
click at [668, 415] on div "To Do Get fingerprinted Due in 6 days" at bounding box center [756, 399] width 701 height 61
click at [564, 396] on h6 "Get fingerprinted" at bounding box center [751, 399] width 524 height 20
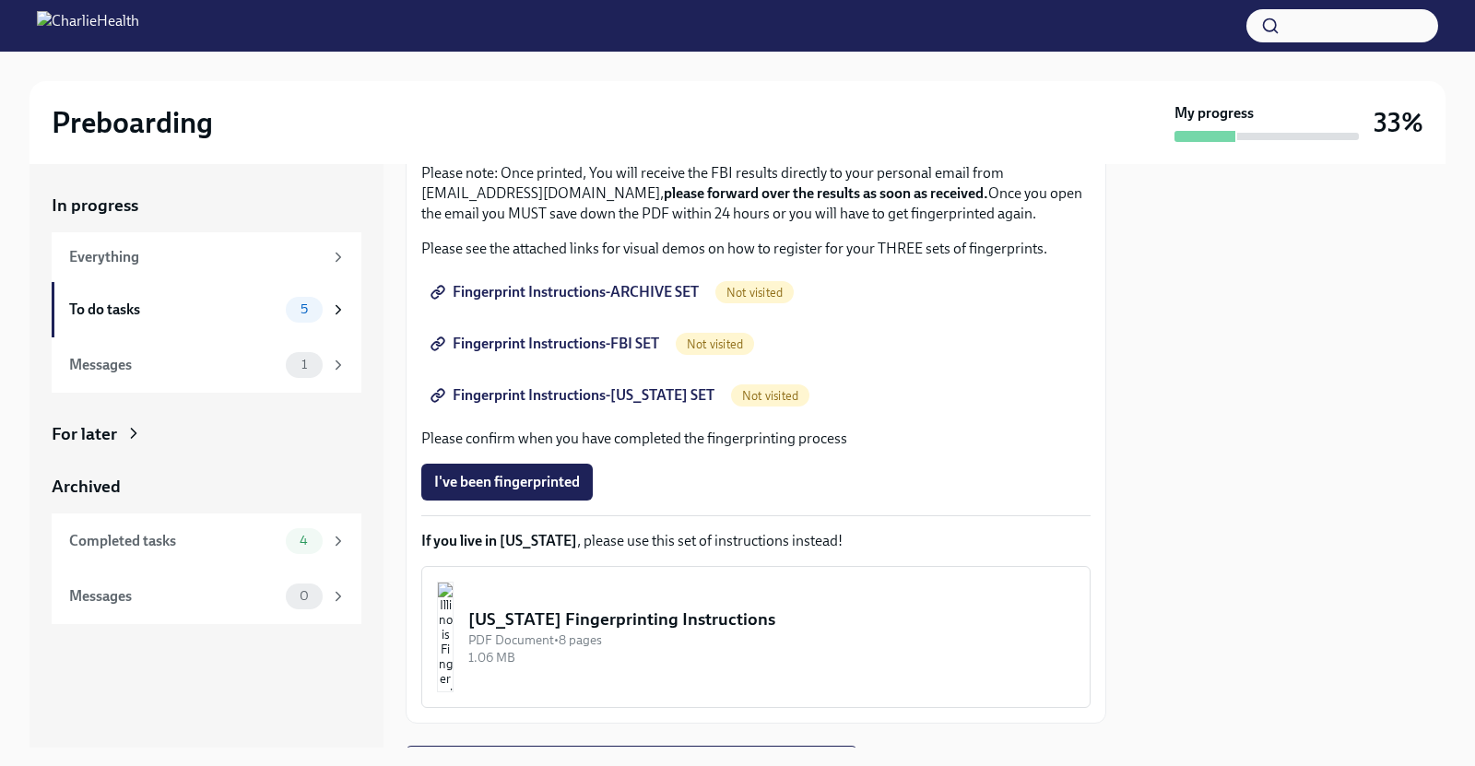
scroll to position [148, 0]
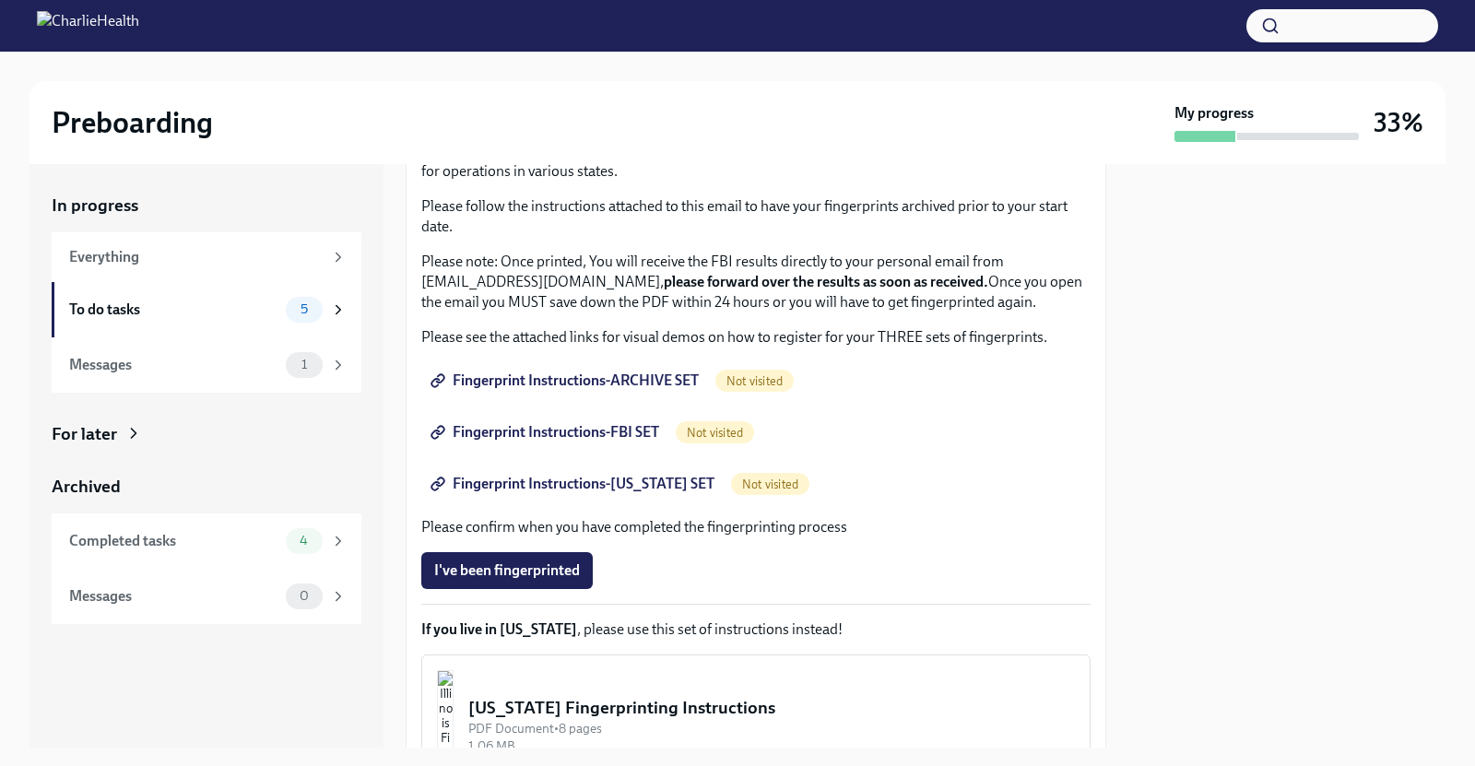
click at [660, 383] on span "Fingerprint Instructions-ARCHIVE SET" at bounding box center [566, 381] width 265 height 18
